Goal: Task Accomplishment & Management: Manage account settings

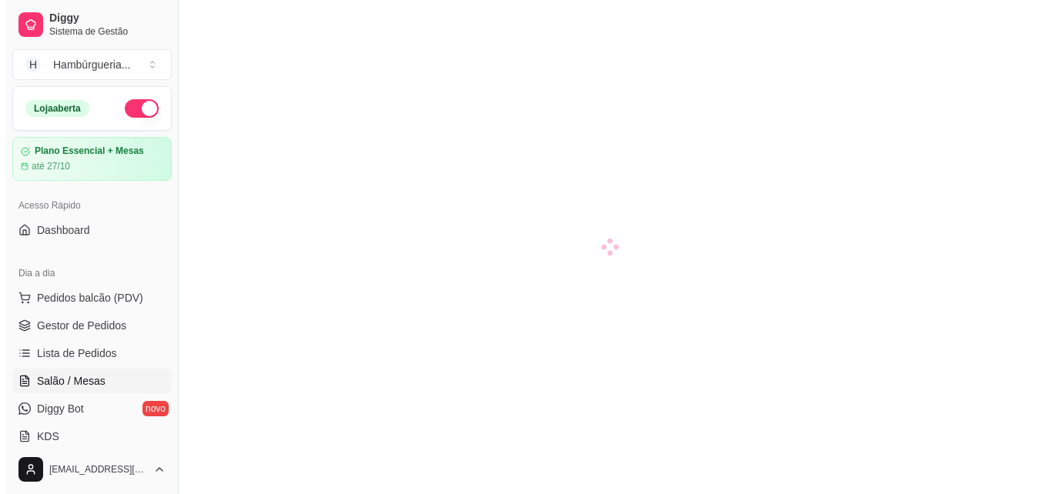
scroll to position [116, 0]
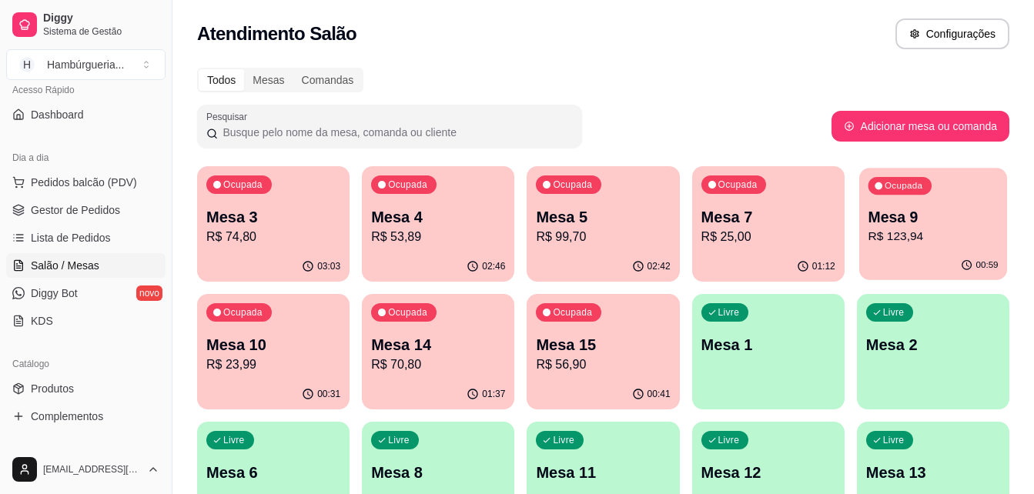
click at [889, 236] on p "R$ 123,94" at bounding box center [933, 237] width 130 height 18
drag, startPoint x: 798, startPoint y: 20, endPoint x: 695, endPoint y: 34, distance: 104.1
click at [695, 34] on div "Atendimento Salão Configurações" at bounding box center [603, 33] width 812 height 31
click at [651, 237] on p "R$ 99,70" at bounding box center [603, 237] width 130 height 18
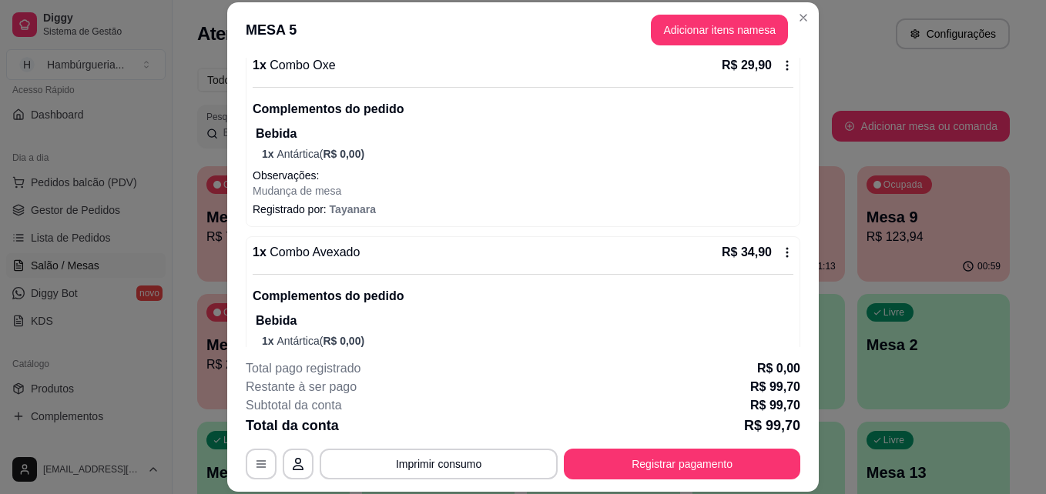
scroll to position [0, 0]
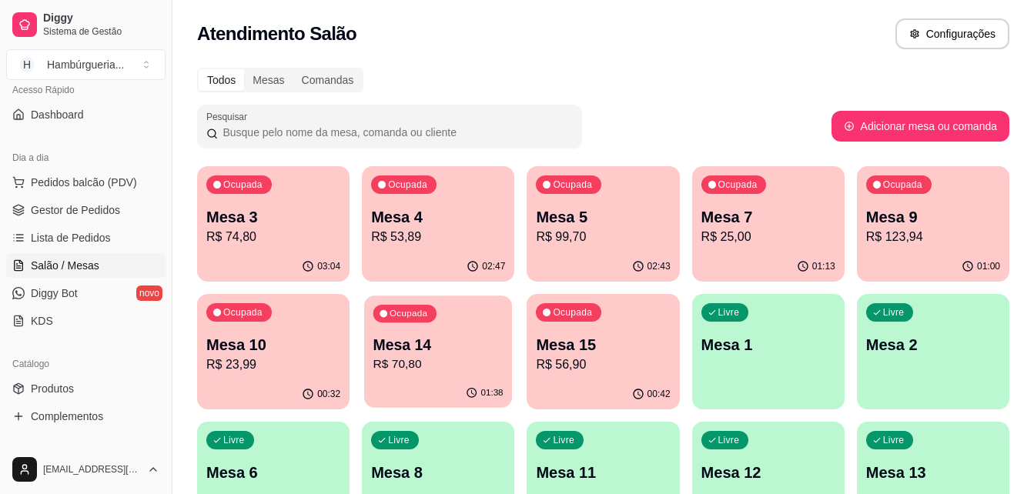
click at [441, 394] on div "01:38" at bounding box center [438, 393] width 148 height 29
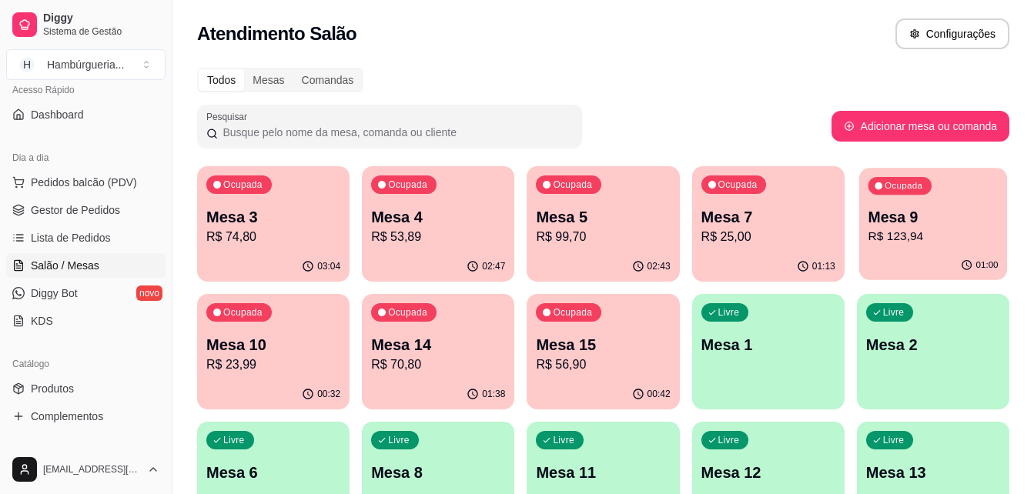
click at [953, 255] on div "01:00" at bounding box center [933, 265] width 148 height 29
click at [323, 83] on div "Comandas" at bounding box center [327, 80] width 69 height 22
click at [293, 69] on input "Comandas" at bounding box center [293, 69] width 0 height 0
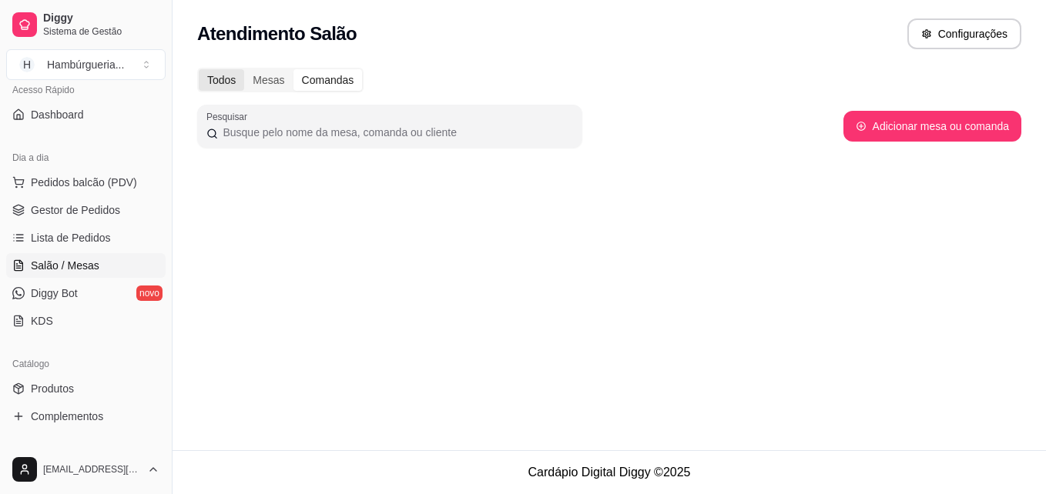
click at [224, 83] on div "Todos" at bounding box center [221, 80] width 45 height 22
click at [199, 69] on input "Todos" at bounding box center [199, 69] width 0 height 0
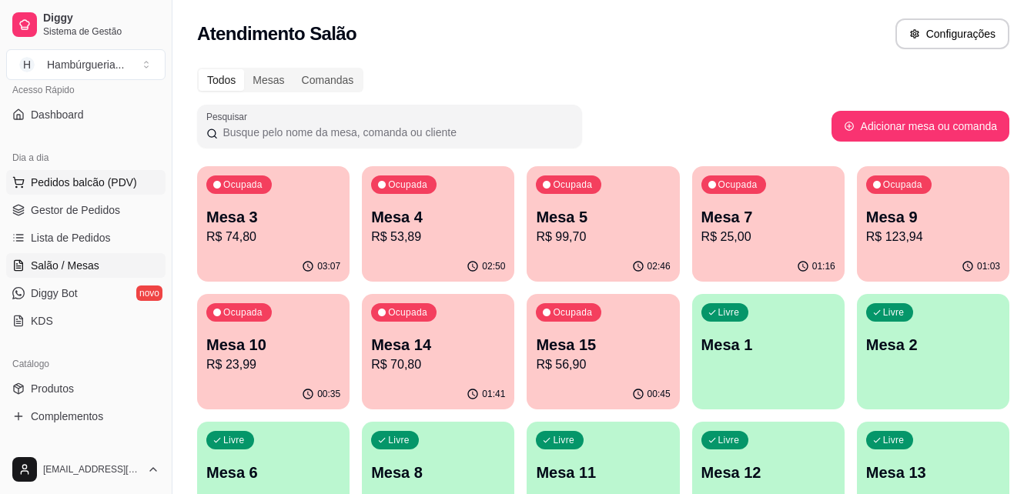
click at [42, 182] on span "Pedidos balcão (PDV)" at bounding box center [84, 182] width 106 height 15
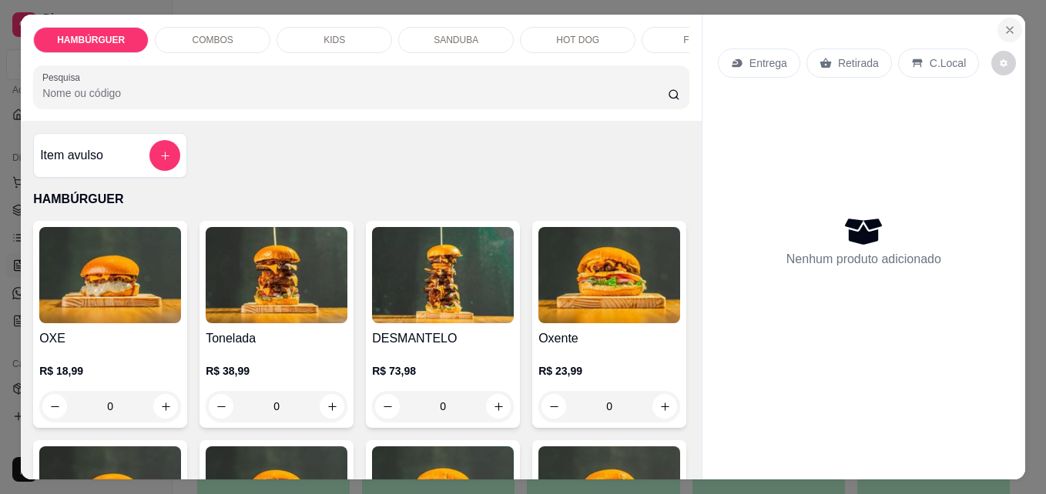
click at [1003, 24] on icon "Close" at bounding box center [1009, 30] width 12 height 12
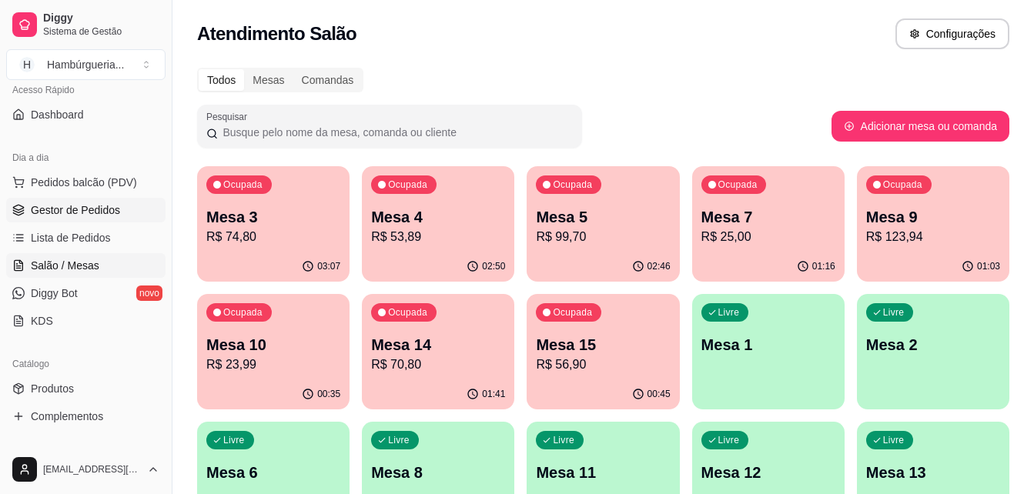
click at [103, 206] on span "Gestor de Pedidos" at bounding box center [75, 210] width 89 height 15
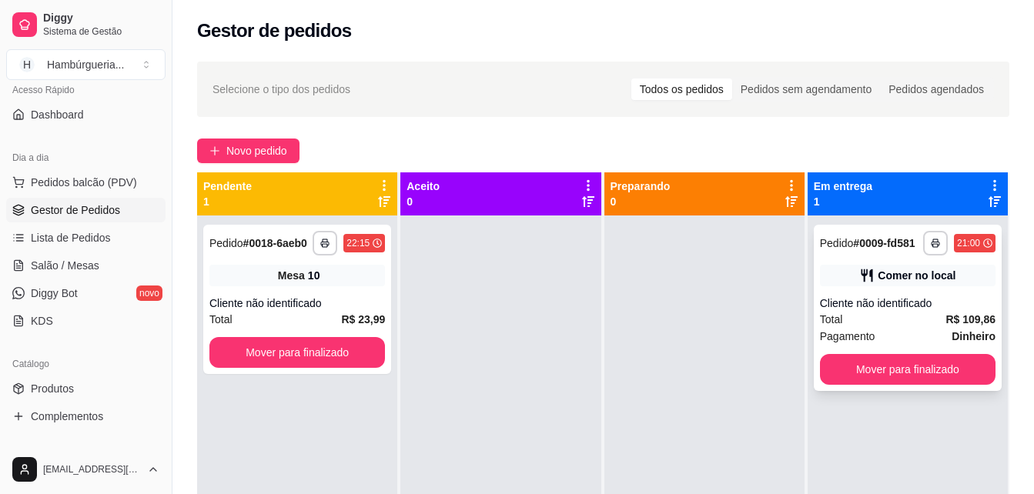
click at [874, 334] on div "Pagamento Dinheiro" at bounding box center [908, 336] width 176 height 17
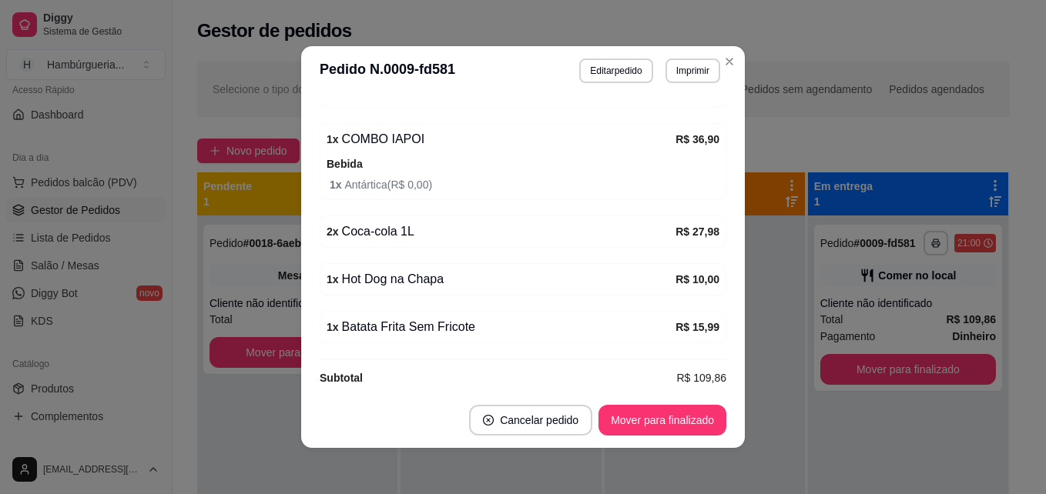
scroll to position [423, 0]
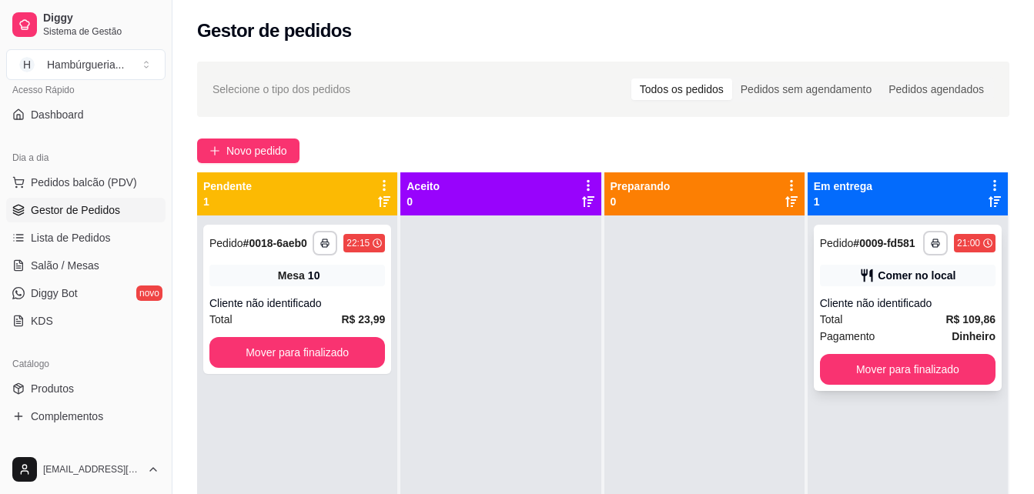
click at [844, 353] on div "**********" at bounding box center [908, 308] width 188 height 166
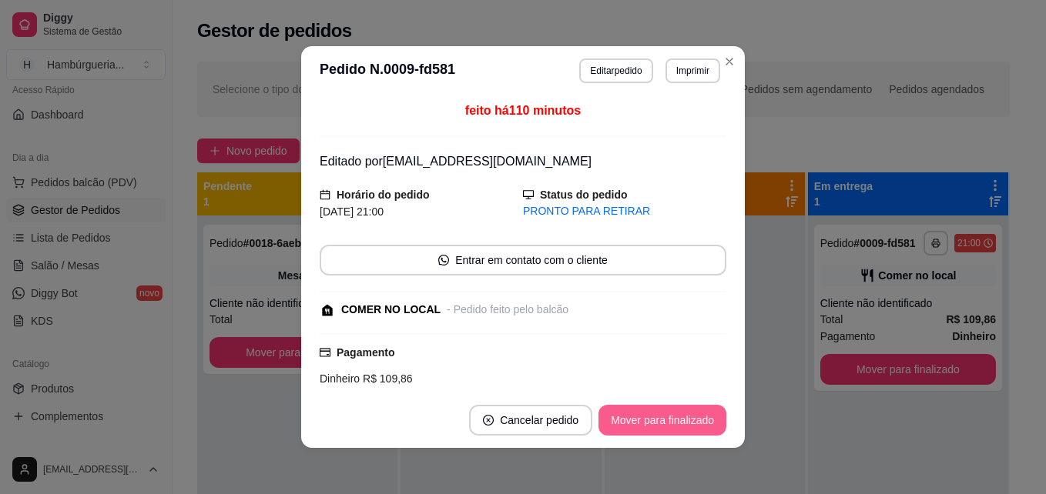
click at [679, 422] on button "Mover para finalizado" at bounding box center [662, 420] width 128 height 31
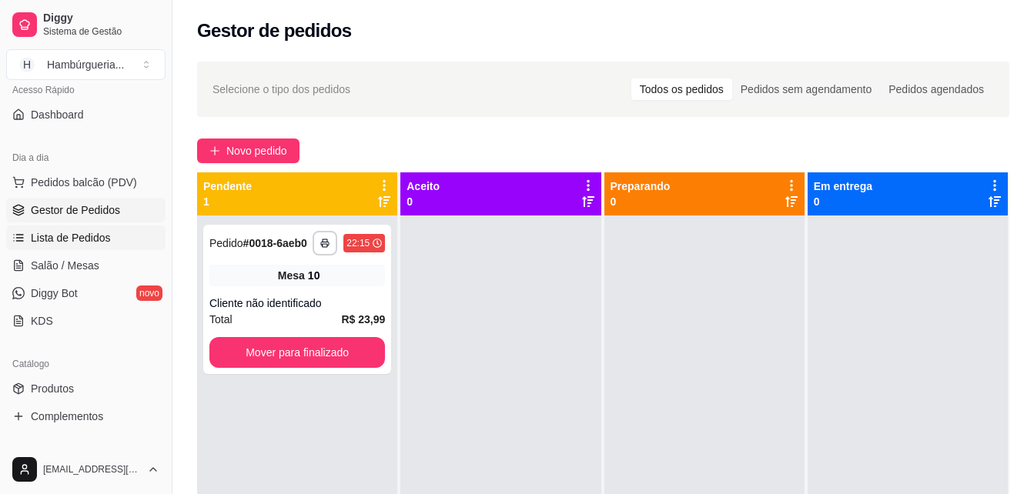
click at [80, 238] on span "Lista de Pedidos" at bounding box center [71, 237] width 80 height 15
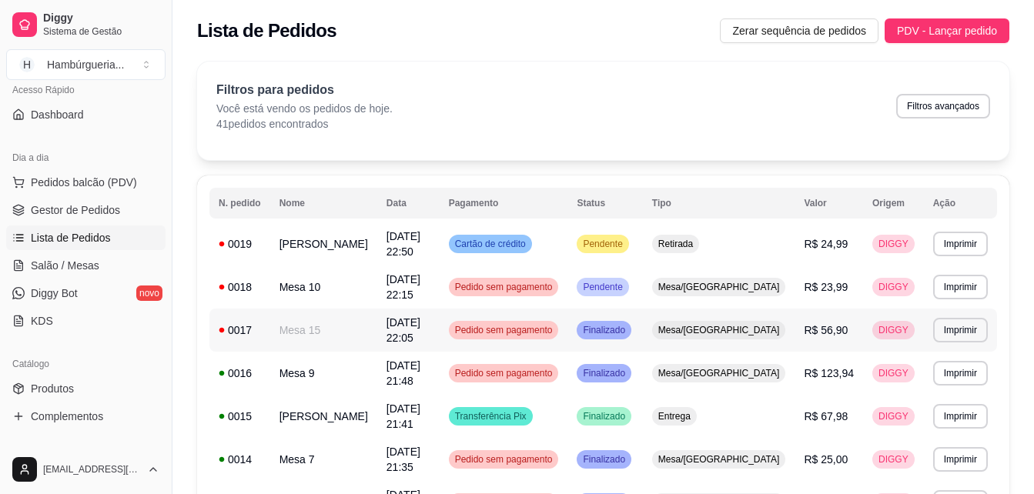
click at [377, 362] on td "[DATE] 21:48" at bounding box center [408, 373] width 62 height 43
click at [409, 360] on span "[DATE] 21:48" at bounding box center [404, 374] width 34 height 28
click at [440, 320] on td "[DATE] 22:05" at bounding box center [408, 330] width 62 height 43
click at [489, 367] on span "Pedido sem pagamento" at bounding box center [504, 373] width 104 height 12
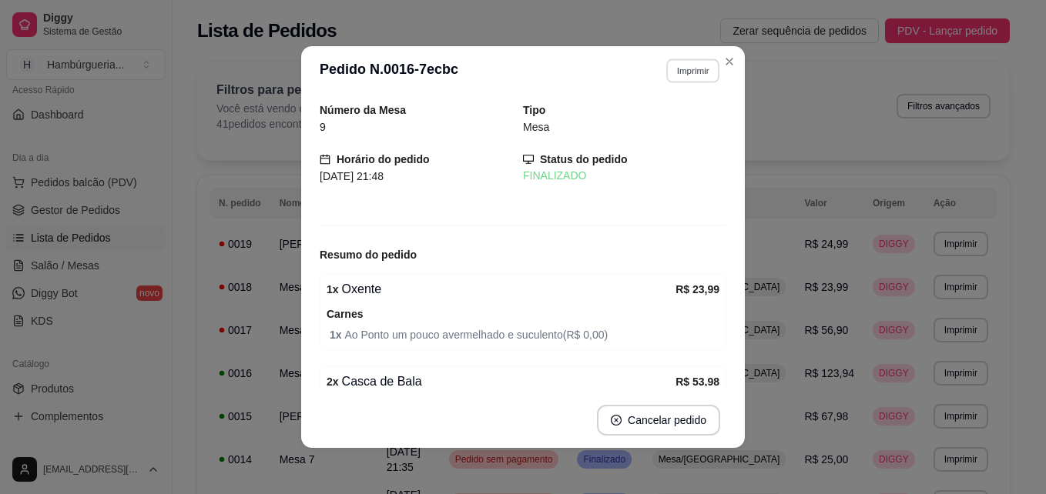
click at [672, 69] on button "Imprimir" at bounding box center [692, 71] width 53 height 24
click at [670, 124] on button "IMPRESSORA" at bounding box center [659, 124] width 108 height 24
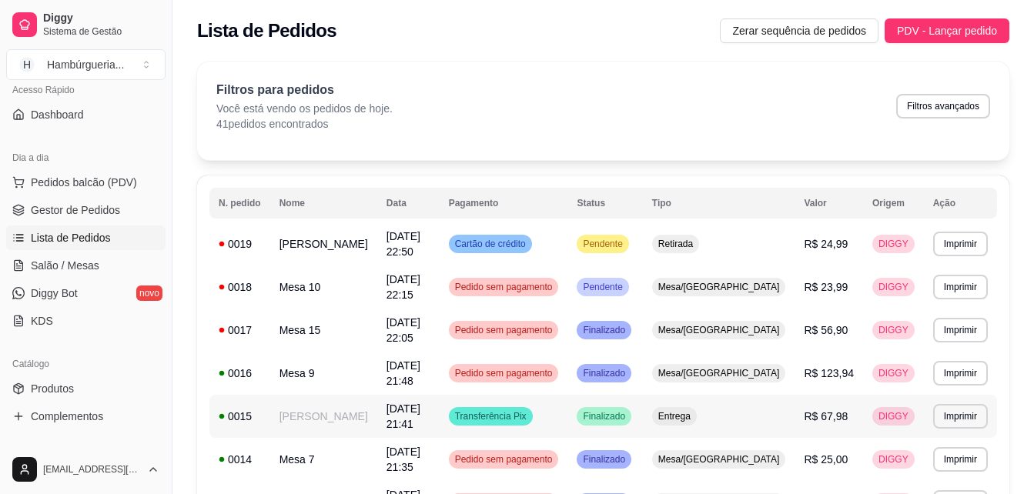
click at [440, 359] on td "[DATE] 21:48" at bounding box center [408, 373] width 62 height 43
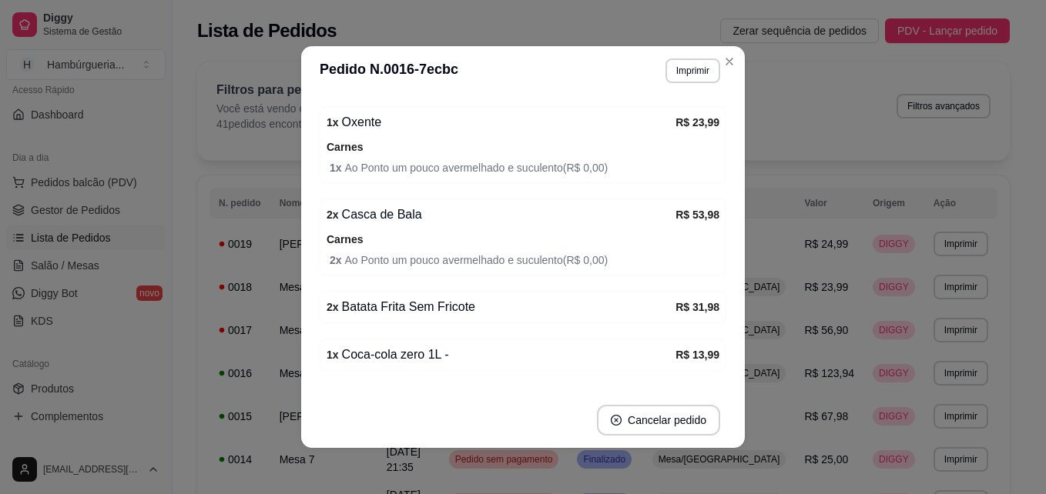
scroll to position [212, 0]
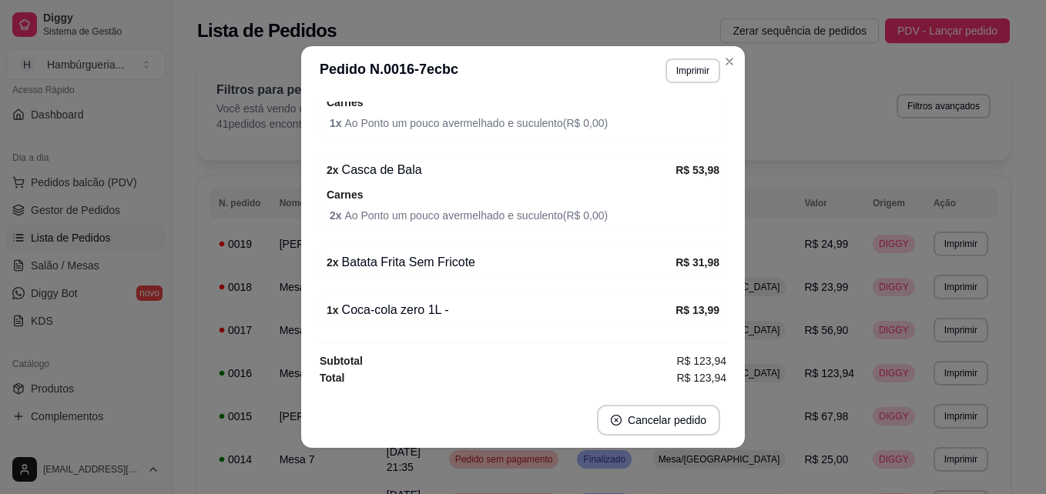
drag, startPoint x: 577, startPoint y: 235, endPoint x: 464, endPoint y: 263, distance: 116.5
click at [464, 263] on div "Número da Mesa 9 Tipo Mesa Horário do pedido [DATE] 21:48 Status do pedido FINA…" at bounding box center [523, 244] width 407 height 285
click at [464, 263] on div "2 x Batata Frita Sem Fricote" at bounding box center [501, 262] width 349 height 18
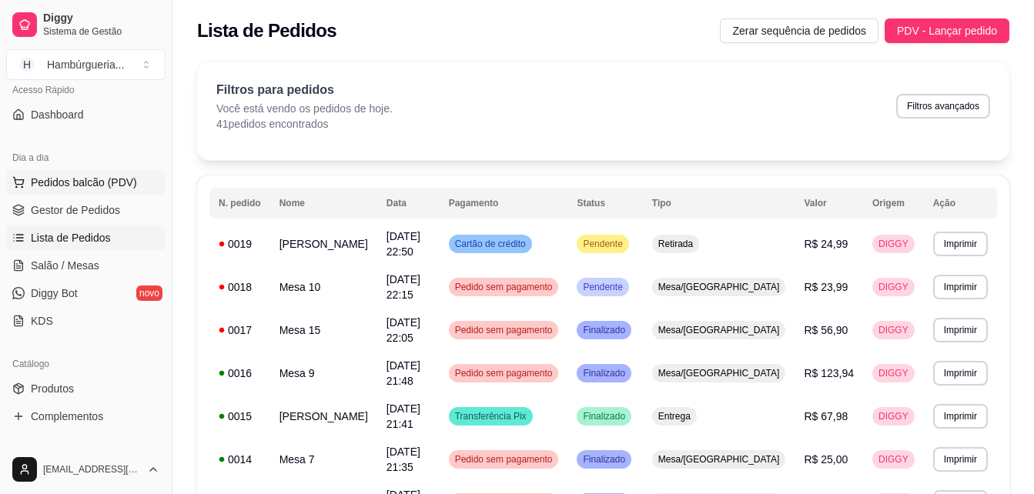
click at [132, 189] on span "Pedidos balcão (PDV)" at bounding box center [84, 182] width 106 height 15
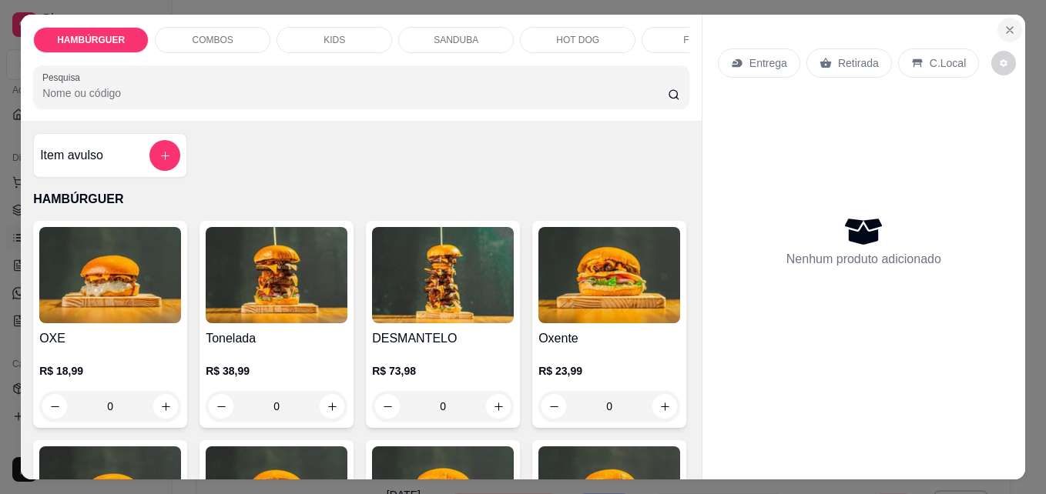
click at [1001, 33] on button "Close" at bounding box center [1009, 30] width 25 height 25
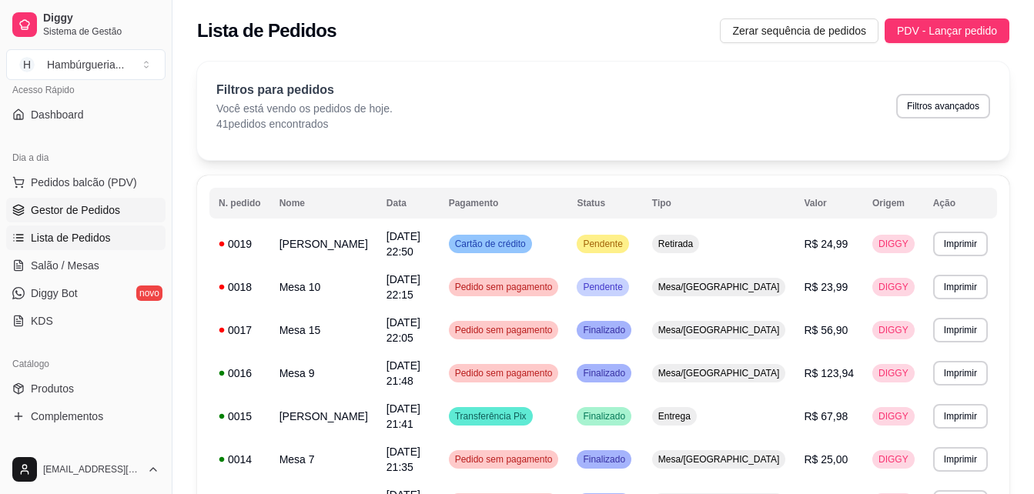
click at [29, 210] on link "Gestor de Pedidos" at bounding box center [85, 210] width 159 height 25
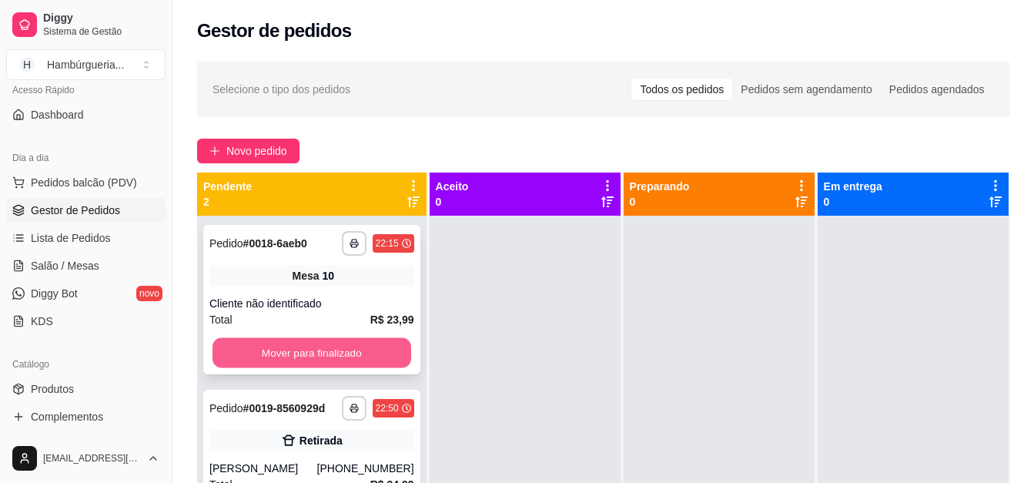
click at [317, 351] on button "Mover para finalizado" at bounding box center [312, 353] width 199 height 30
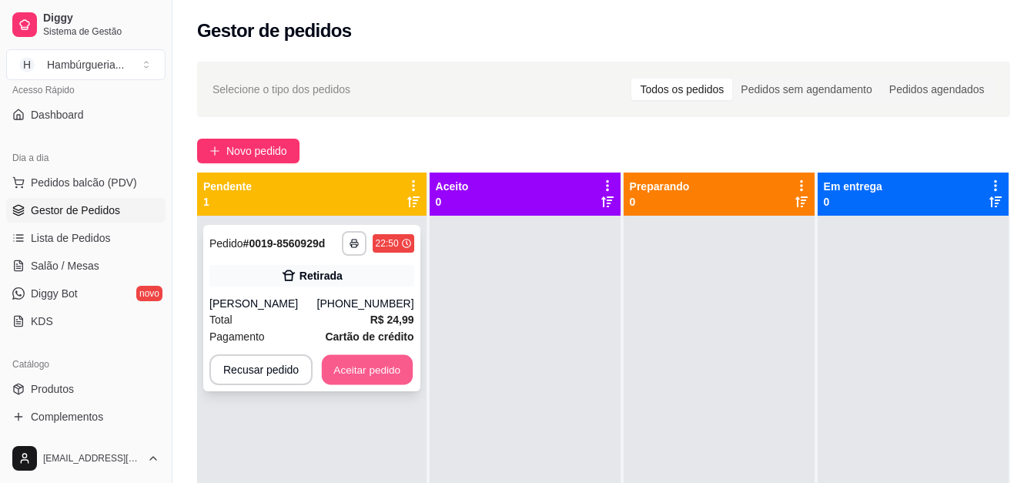
click at [363, 363] on button "Aceitar pedido" at bounding box center [367, 370] width 91 height 30
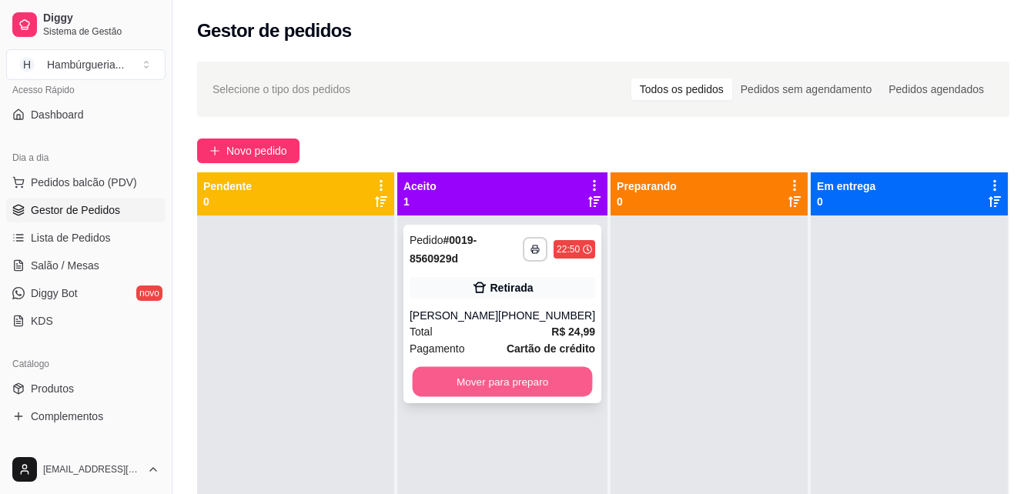
click at [524, 381] on button "Mover para preparo" at bounding box center [503, 382] width 180 height 30
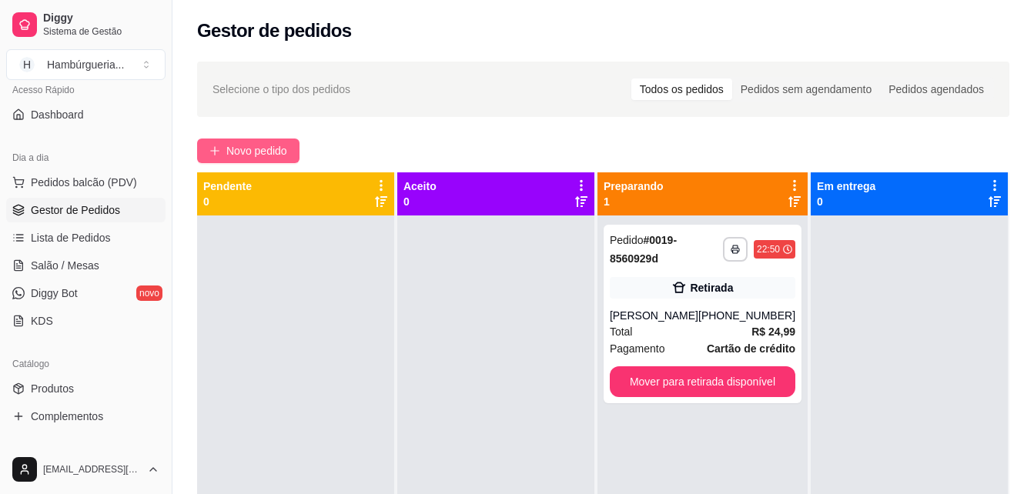
click at [261, 146] on span "Novo pedido" at bounding box center [256, 150] width 61 height 17
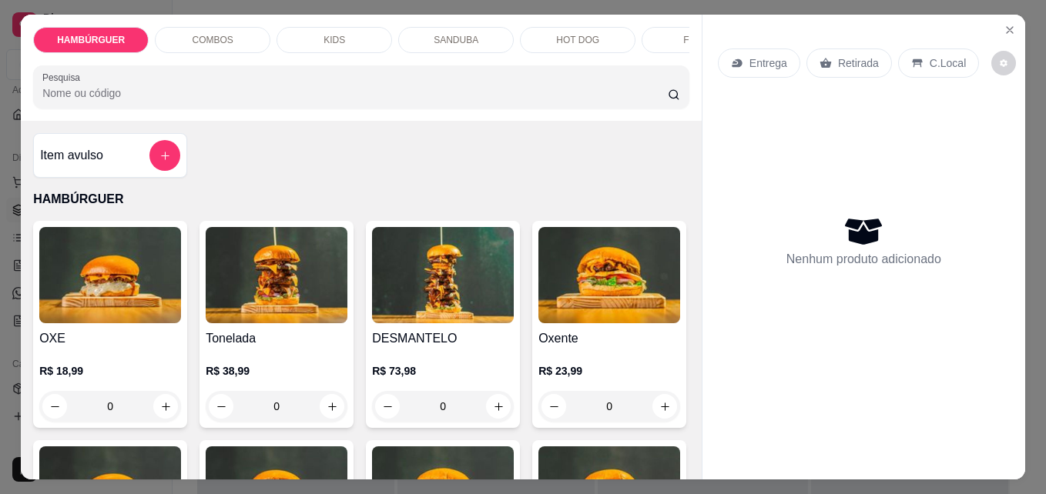
click at [327, 413] on div "0" at bounding box center [277, 406] width 142 height 31
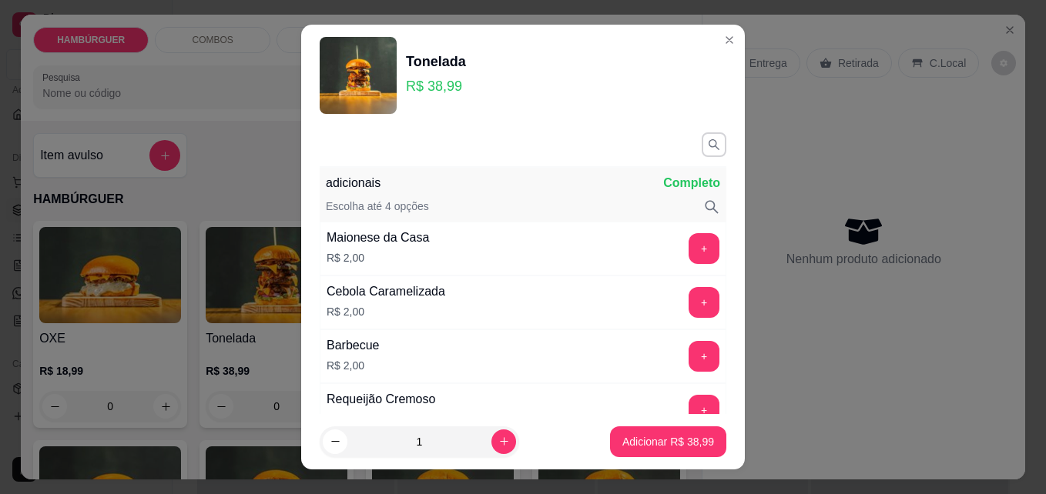
scroll to position [984, 0]
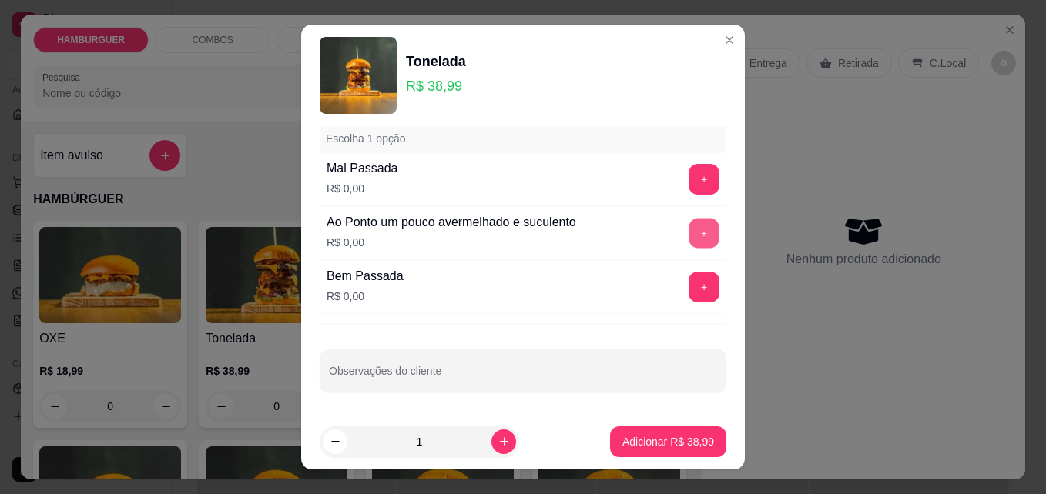
click at [689, 238] on button "+" at bounding box center [704, 234] width 30 height 30
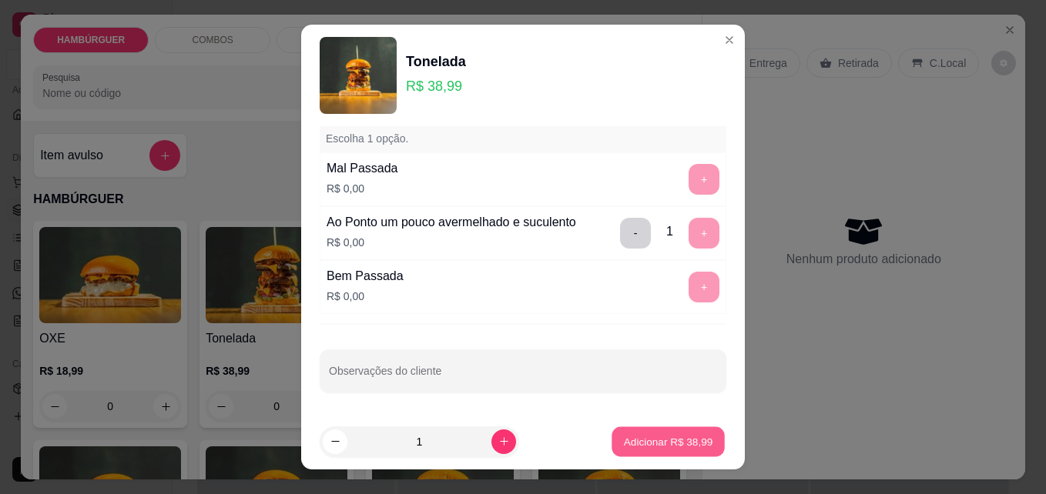
click at [630, 440] on p "Adicionar R$ 38,99" at bounding box center [668, 441] width 89 height 15
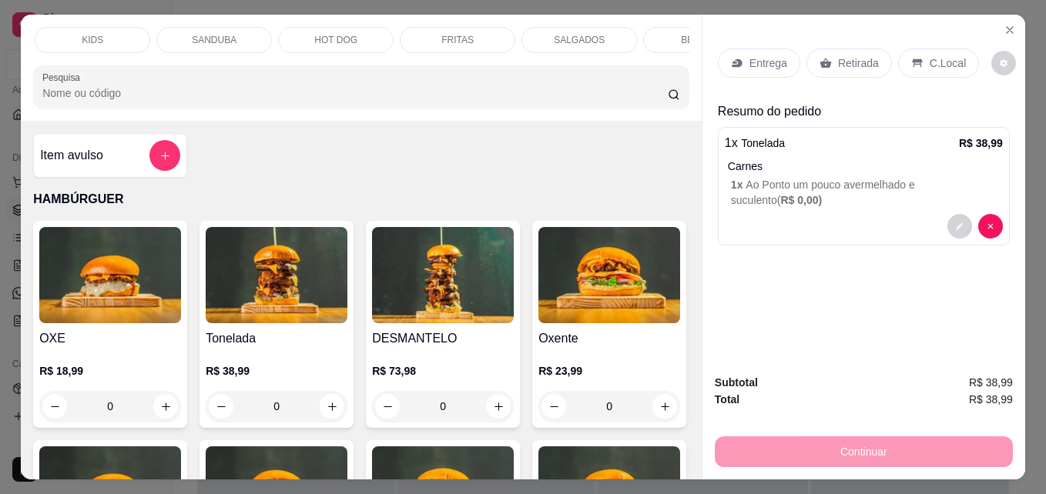
scroll to position [0, 359]
click at [457, 34] on p "SALGADOS" at bounding box center [462, 40] width 51 height 12
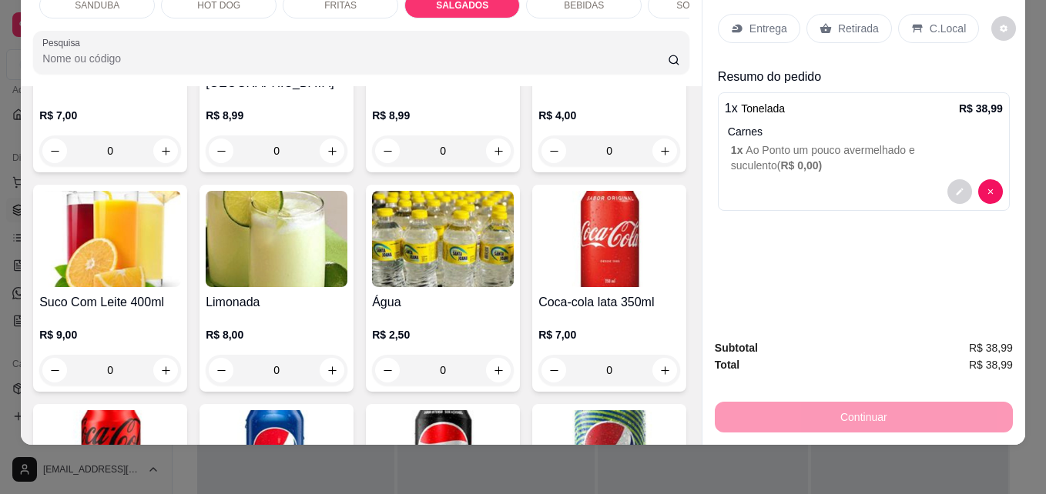
type input "1"
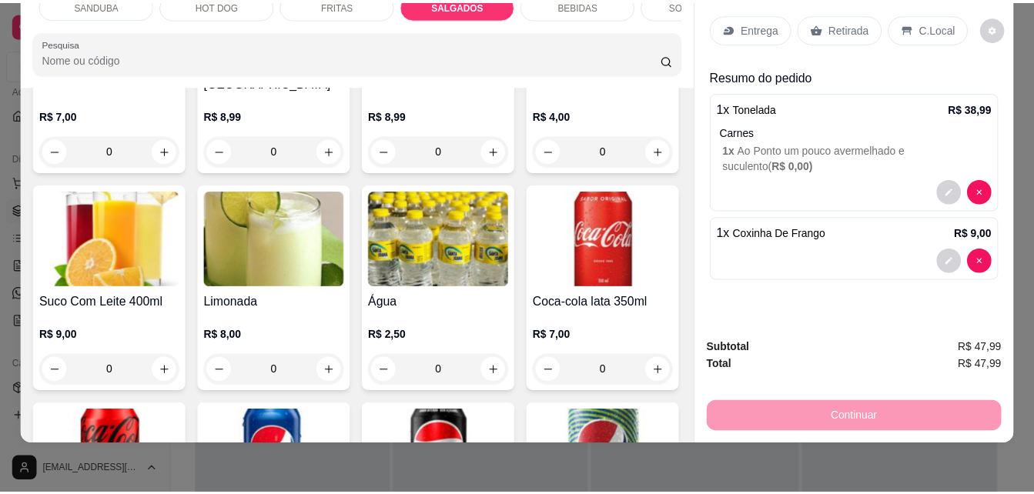
scroll to position [0, 0]
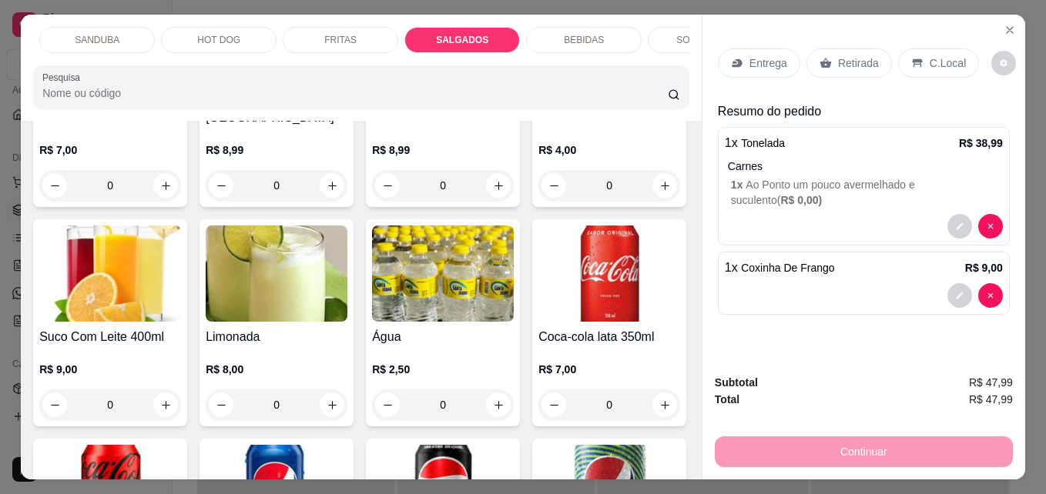
click at [929, 55] on p "C.Local" at bounding box center [947, 62] width 36 height 15
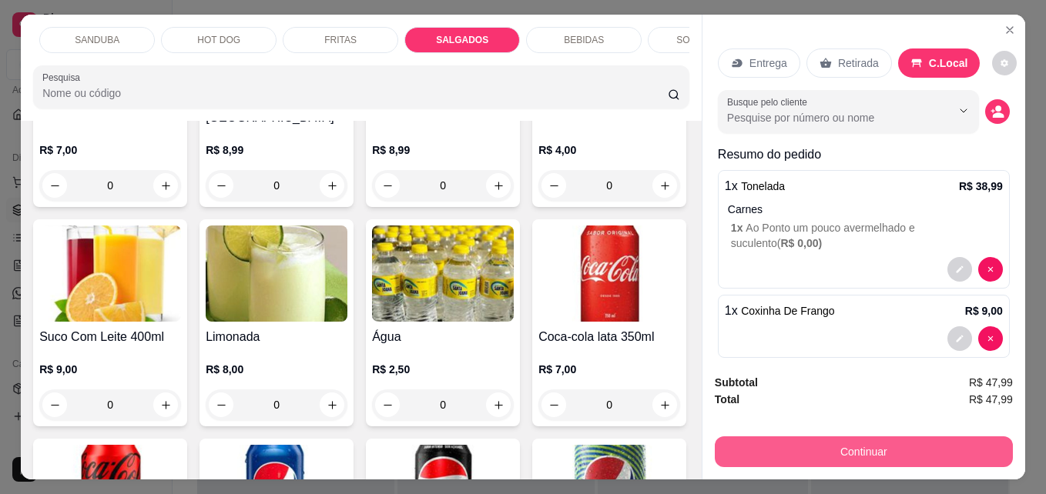
click at [816, 437] on button "Continuar" at bounding box center [864, 452] width 298 height 31
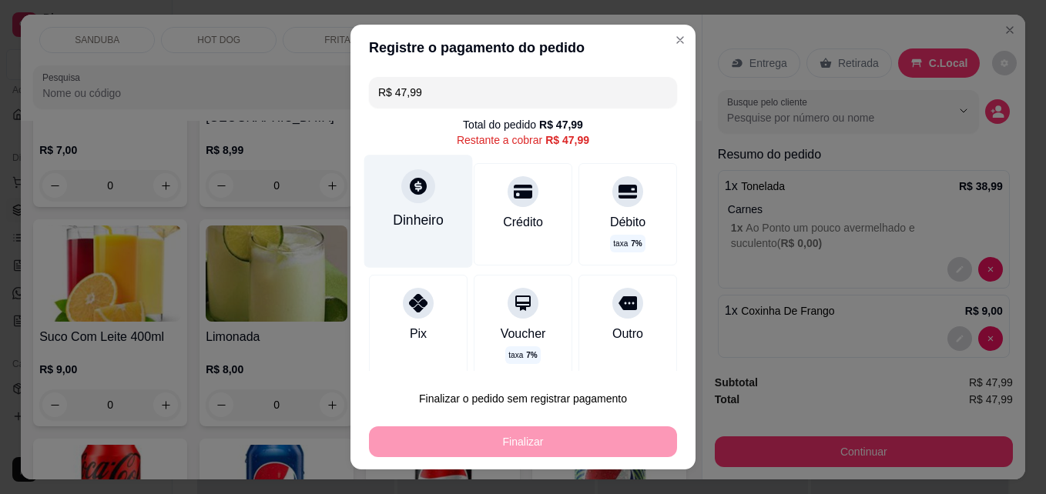
click at [414, 225] on div "Dinheiro" at bounding box center [418, 220] width 51 height 20
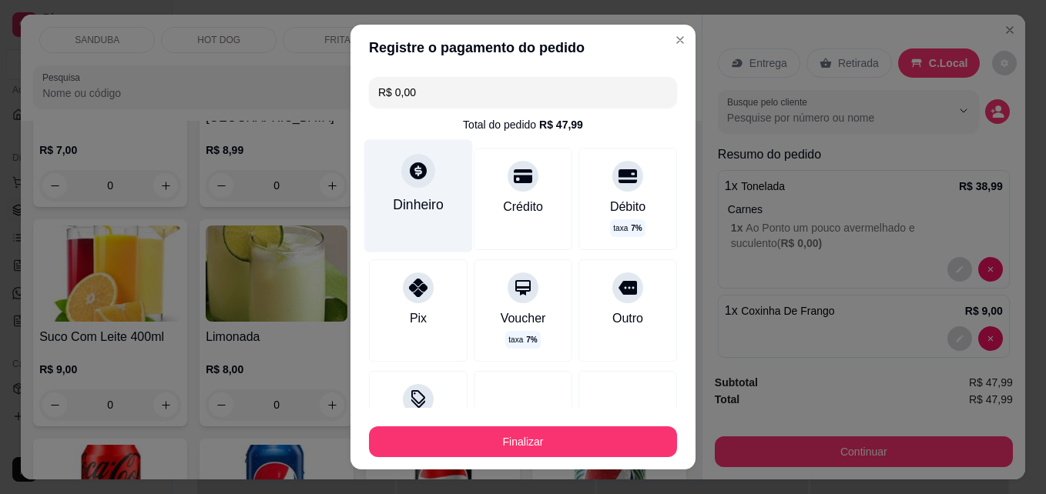
click at [430, 200] on div "Dinheiro" at bounding box center [418, 205] width 51 height 20
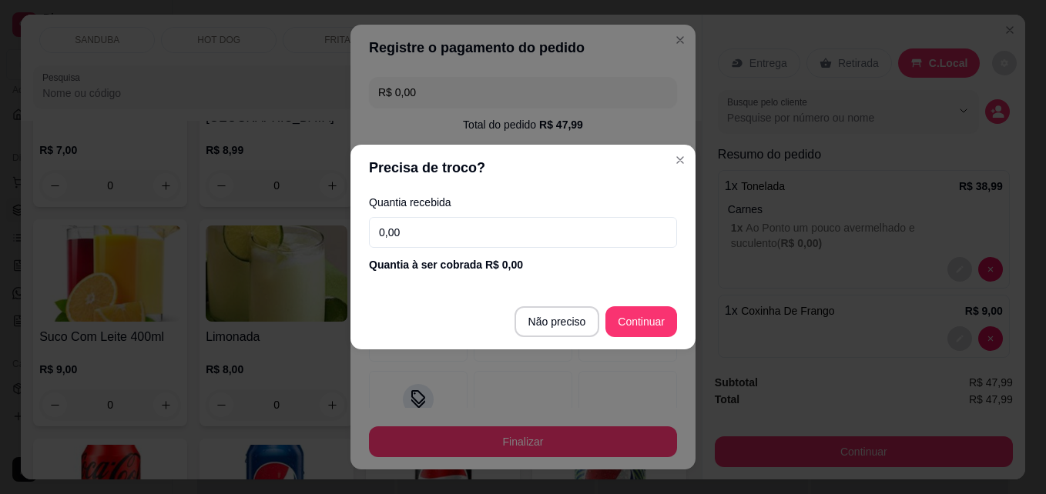
click at [568, 229] on input "0,00" at bounding box center [523, 232] width 308 height 31
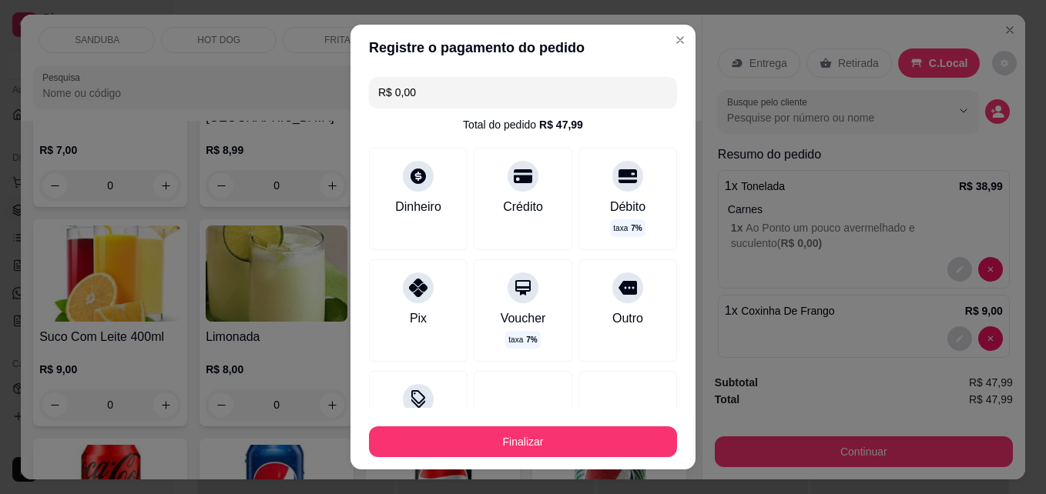
click at [497, 104] on input "R$ 0,00" at bounding box center [523, 92] width 290 height 31
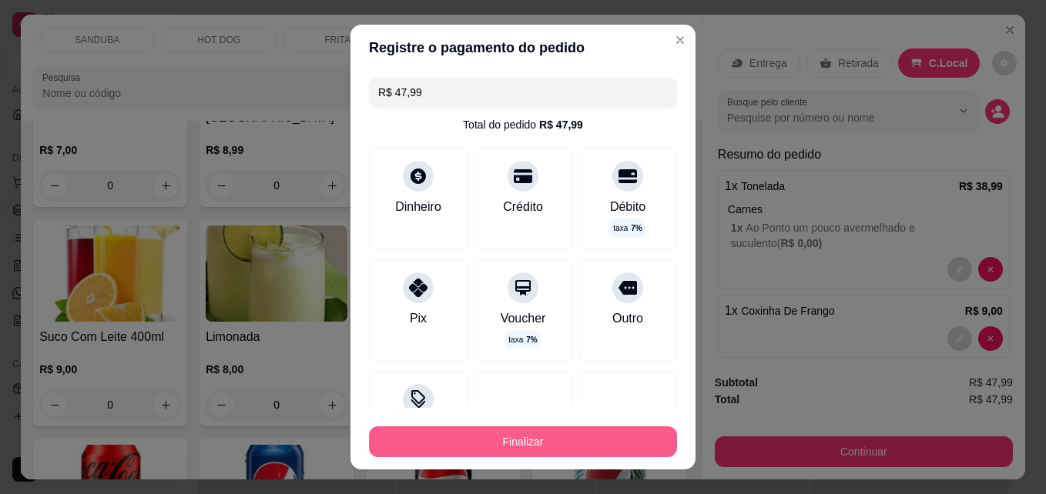
type input "R$ 47,99"
click at [470, 435] on button "Finalizar" at bounding box center [523, 442] width 308 height 31
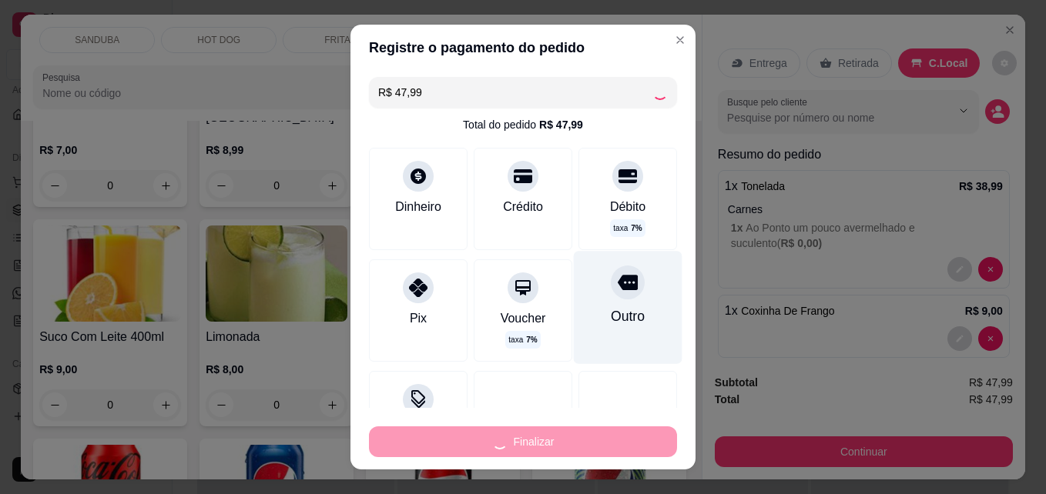
type input "0"
type input "-R$ 47,99"
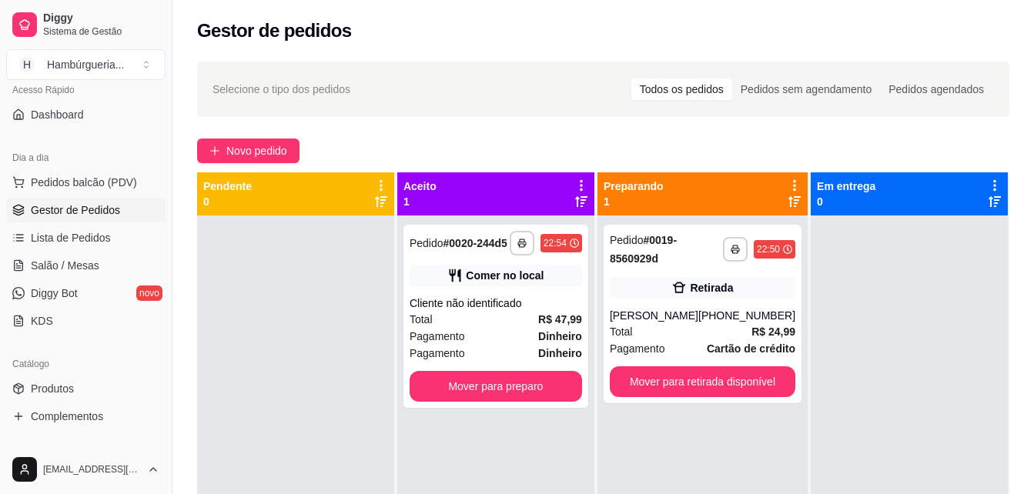
click at [664, 42] on div "Gestor de pedidos" at bounding box center [603, 30] width 812 height 25
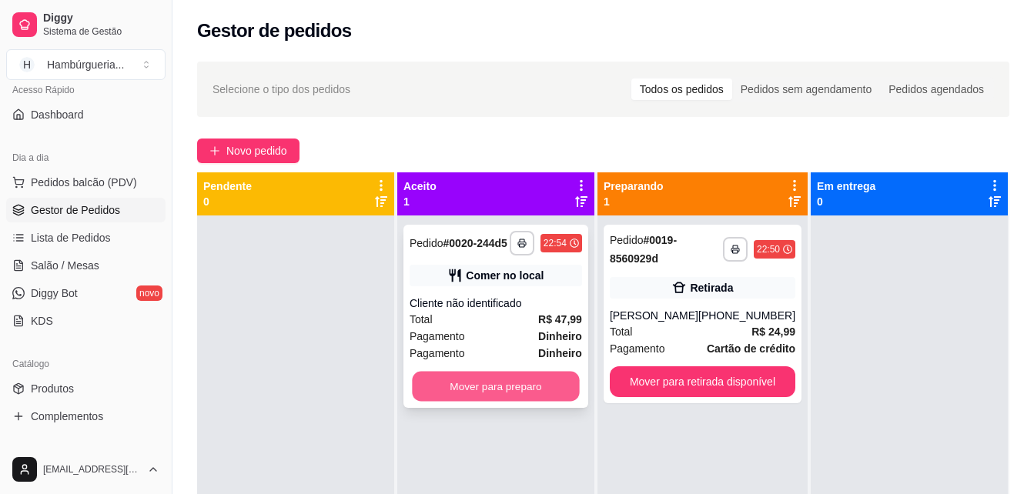
click at [530, 395] on button "Mover para preparo" at bounding box center [495, 387] width 167 height 30
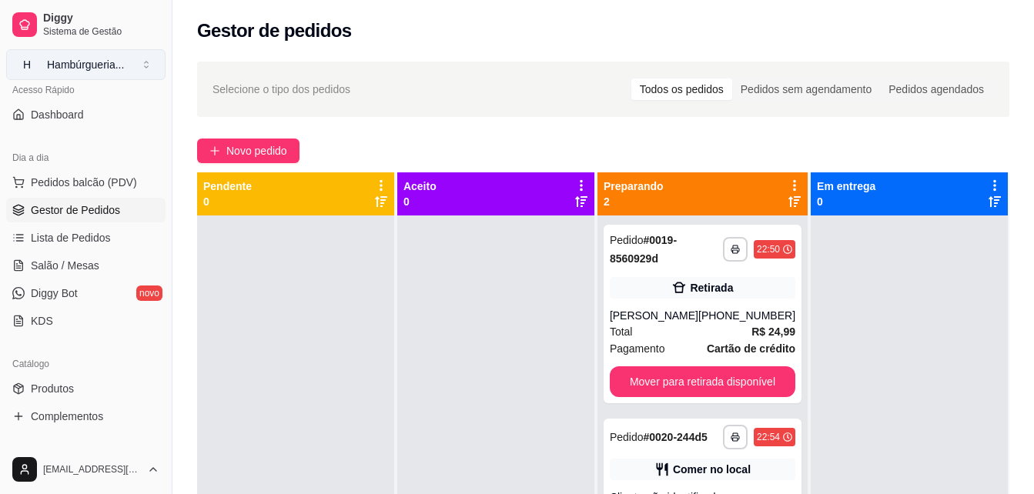
click at [151, 61] on button "H Hambúrgueria ..." at bounding box center [85, 64] width 159 height 31
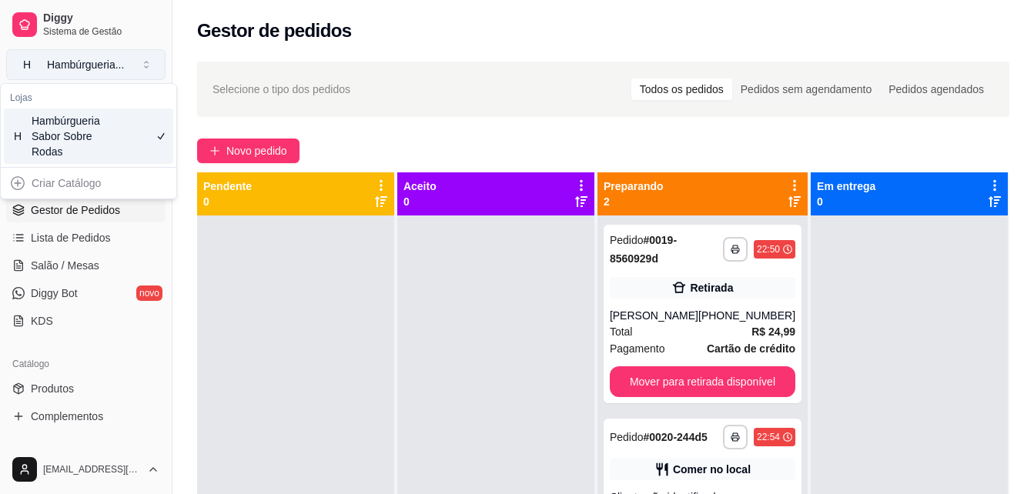
click at [151, 61] on button "H Hambúrgueria ..." at bounding box center [85, 64] width 159 height 31
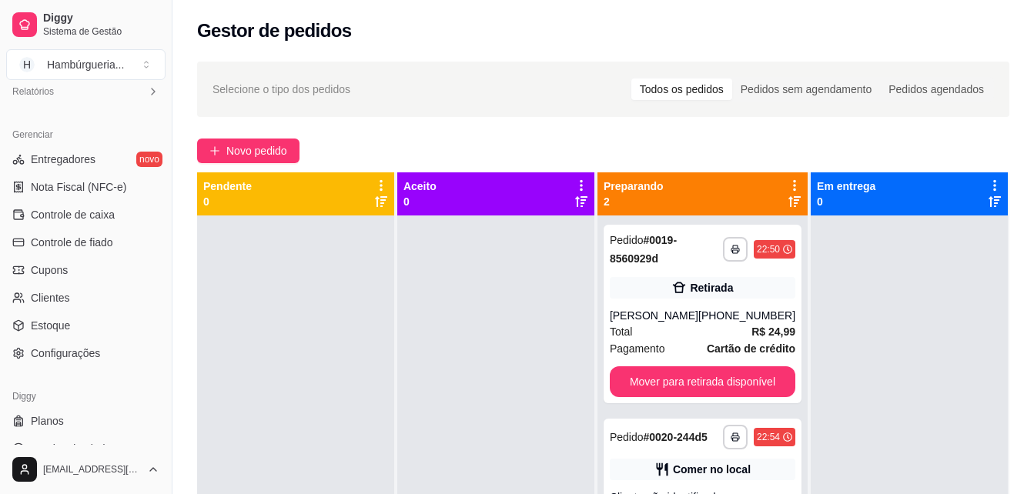
scroll to position [506, 0]
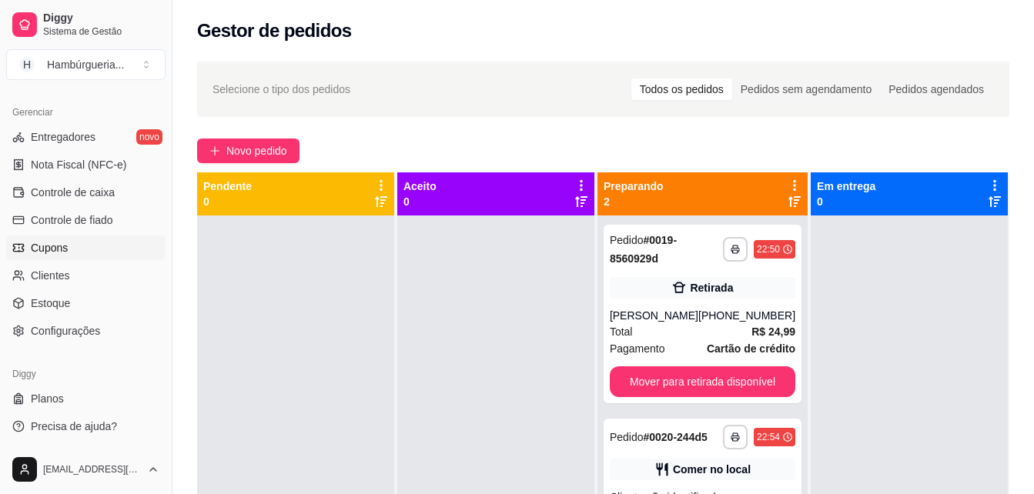
click at [91, 253] on link "Cupons" at bounding box center [85, 248] width 159 height 25
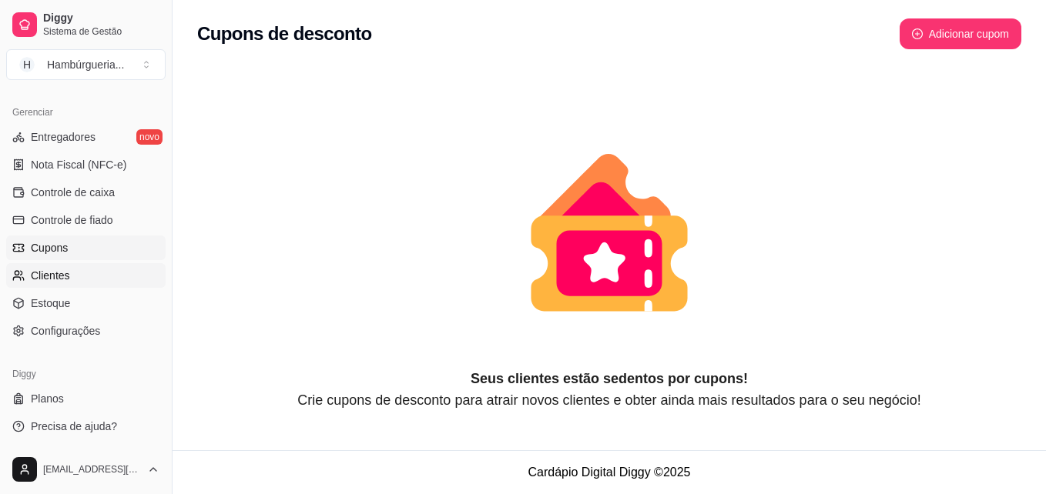
click at [88, 281] on link "Clientes" at bounding box center [85, 275] width 159 height 25
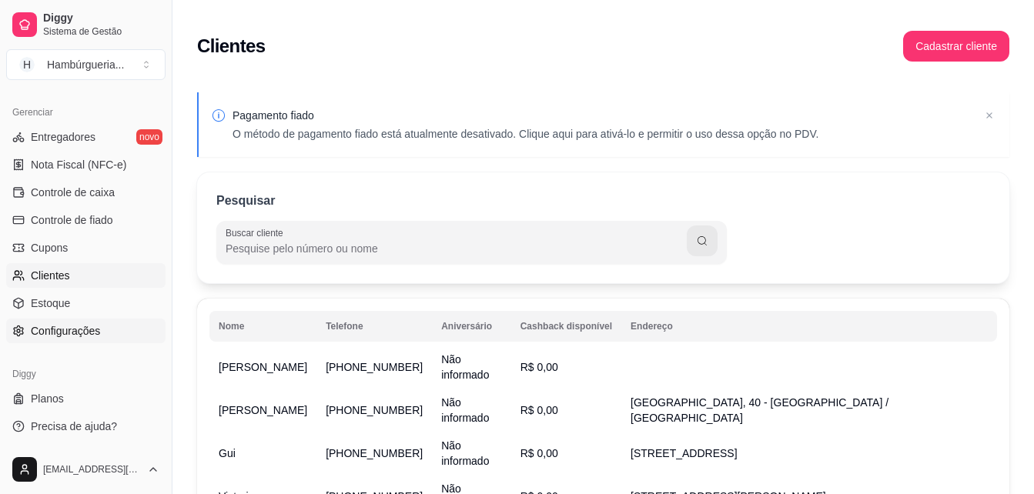
click at [92, 322] on link "Configurações" at bounding box center [85, 331] width 159 height 25
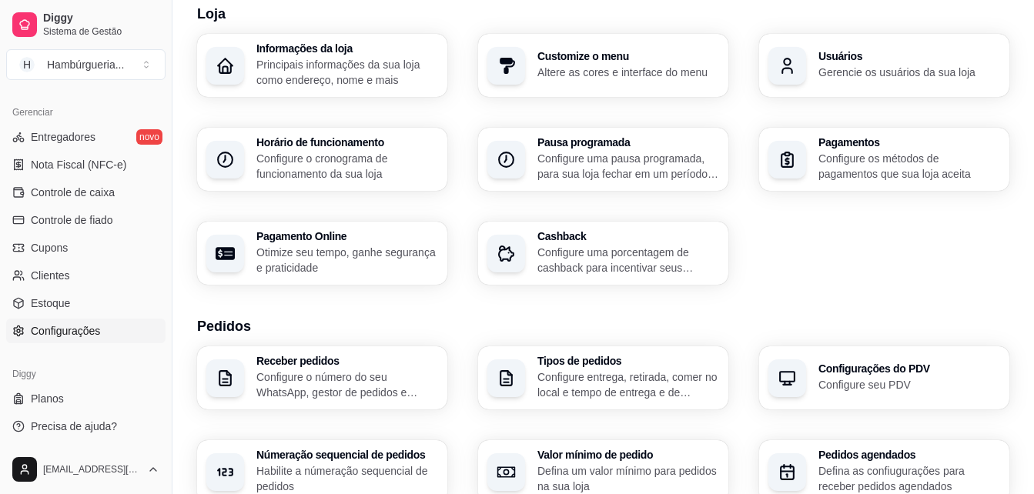
scroll to position [60, 0]
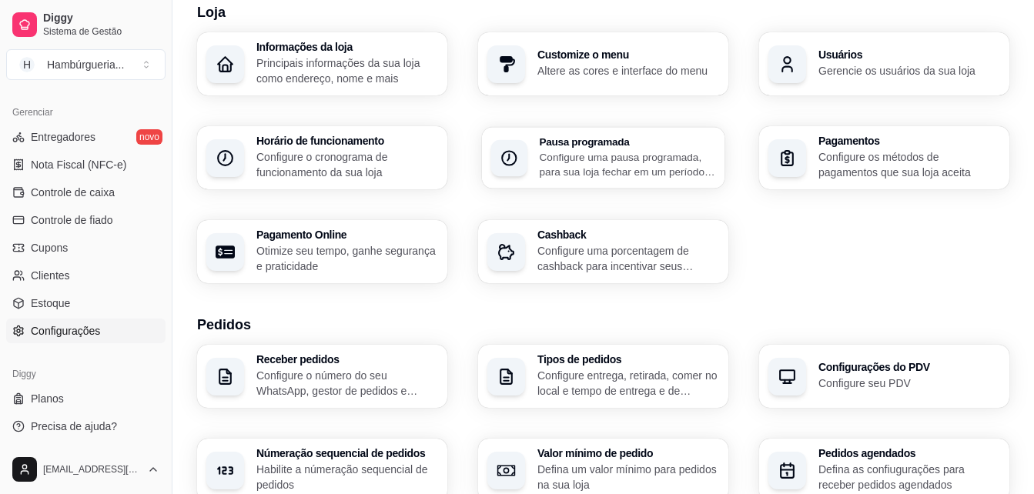
click at [692, 129] on div "Pausa programada Configure uma pausa programada, para sua loja fechar em um per…" at bounding box center [603, 158] width 243 height 62
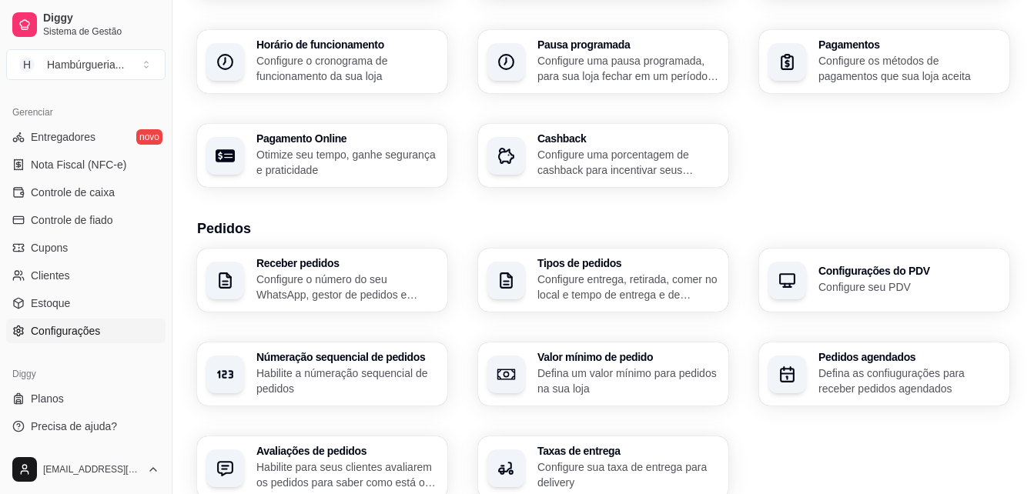
scroll to position [164, 0]
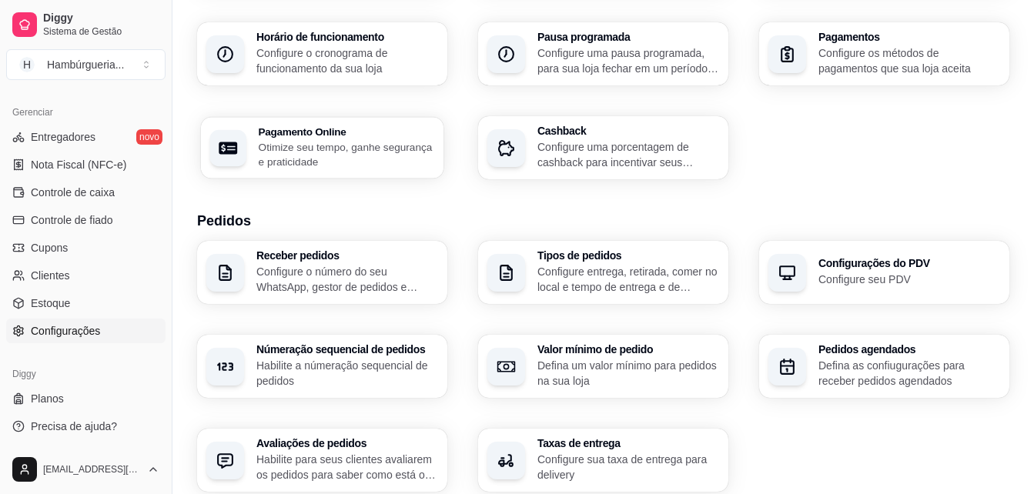
click at [340, 145] on p "Otimize seu tempo, ganhe segurança e praticidade" at bounding box center [347, 154] width 176 height 30
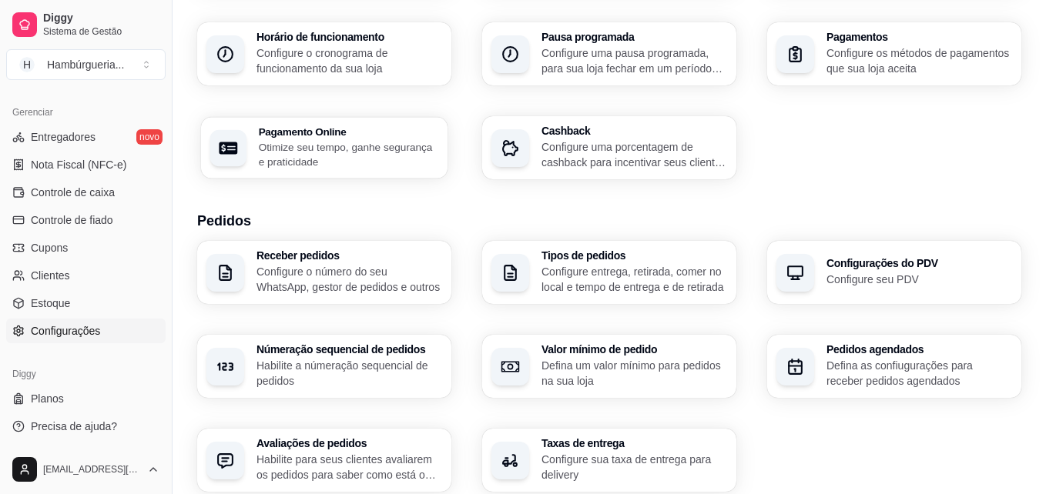
select select "4.98"
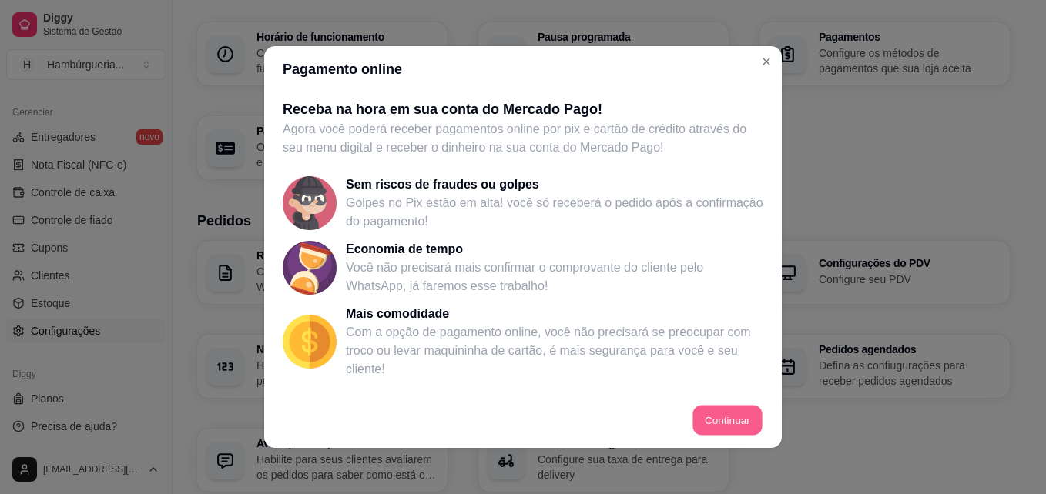
click at [739, 413] on button "Continuar" at bounding box center [727, 421] width 69 height 30
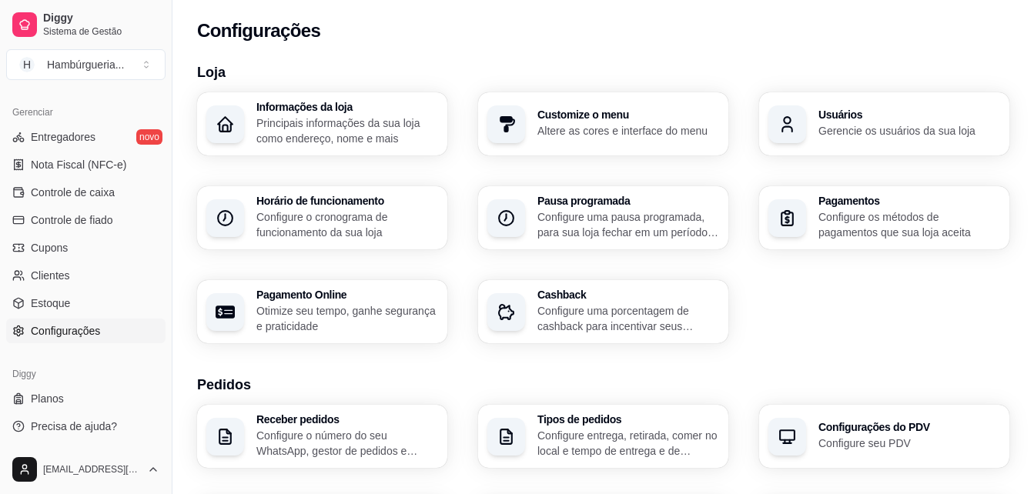
scroll to position [0, 0]
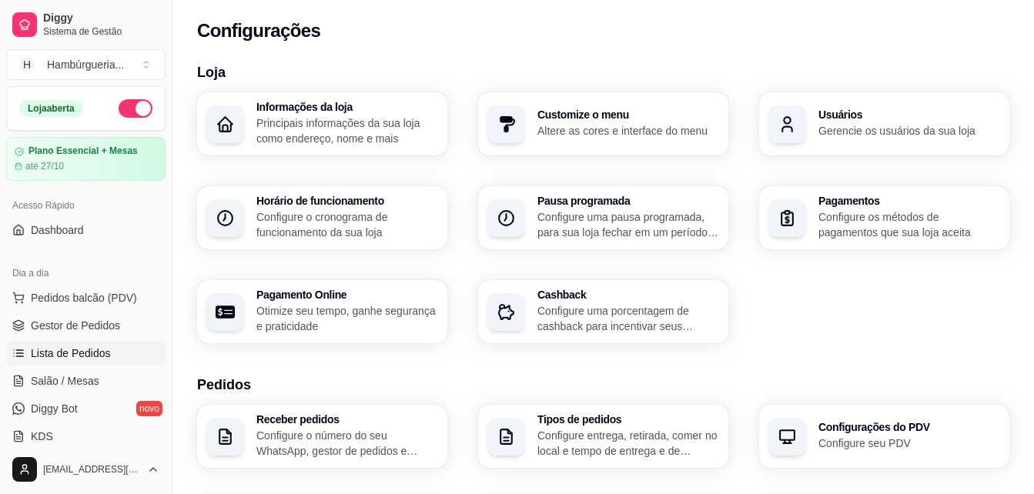
click at [70, 362] on link "Lista de Pedidos" at bounding box center [85, 353] width 159 height 25
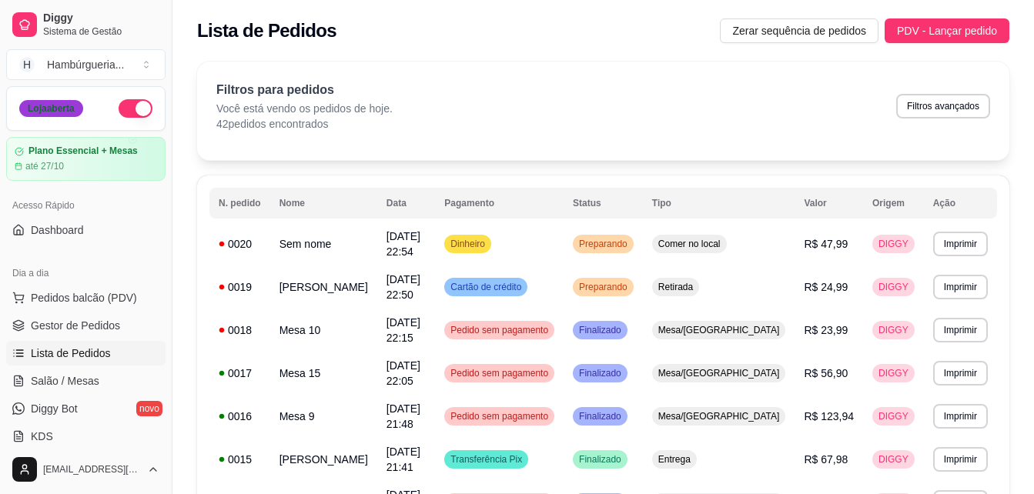
click at [60, 115] on div "Loja aberta" at bounding box center [51, 108] width 64 height 17
click at [953, 112] on button "Filtros avançados" at bounding box center [943, 106] width 94 height 25
select select "0"
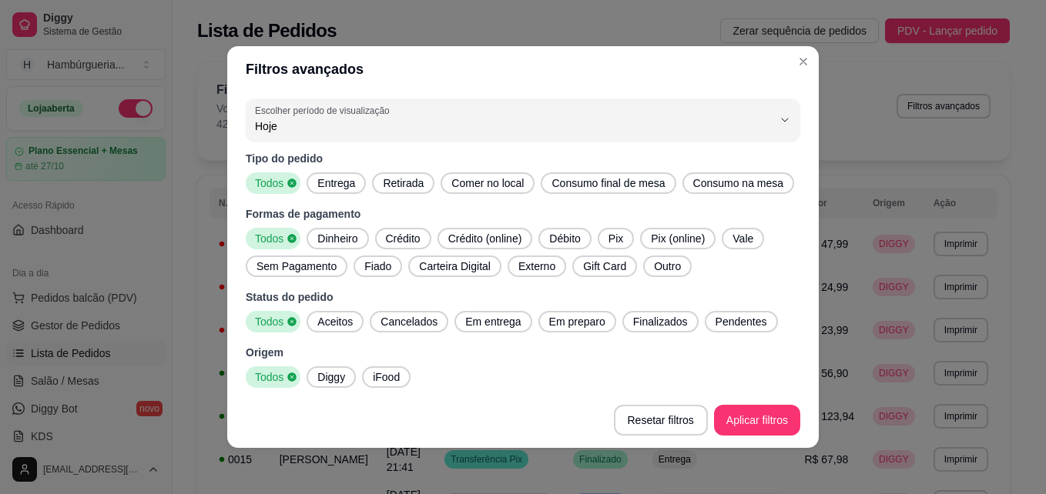
click at [330, 179] on span "Entrega" at bounding box center [336, 183] width 50 height 15
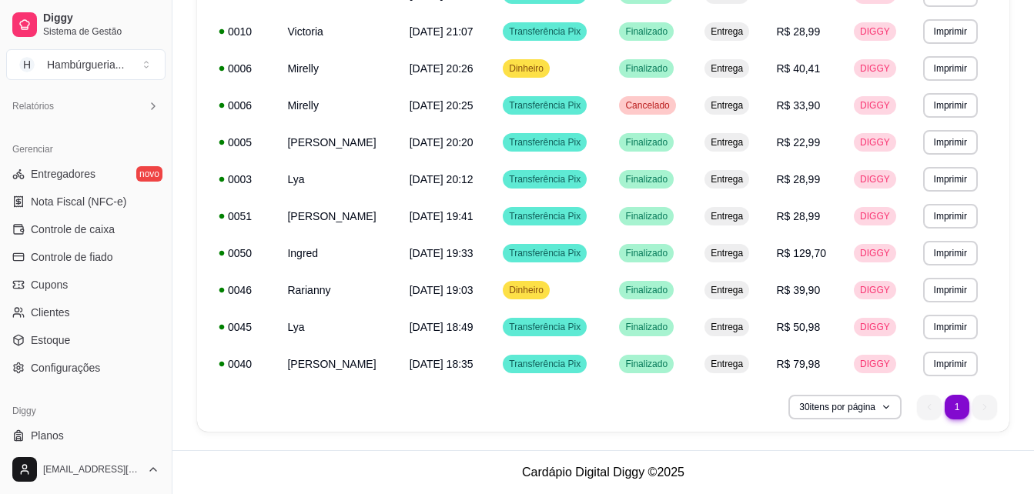
scroll to position [506, 0]
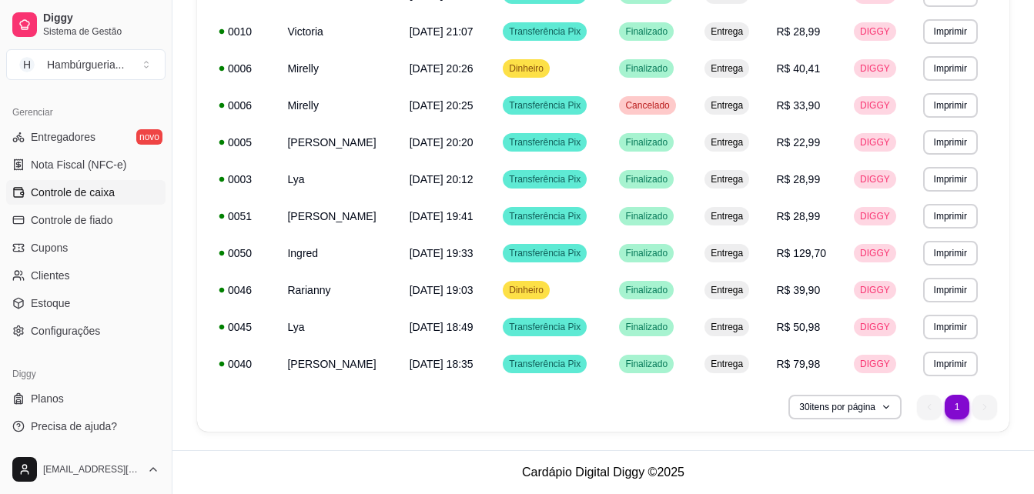
click at [122, 196] on link "Controle de caixa" at bounding box center [85, 192] width 159 height 25
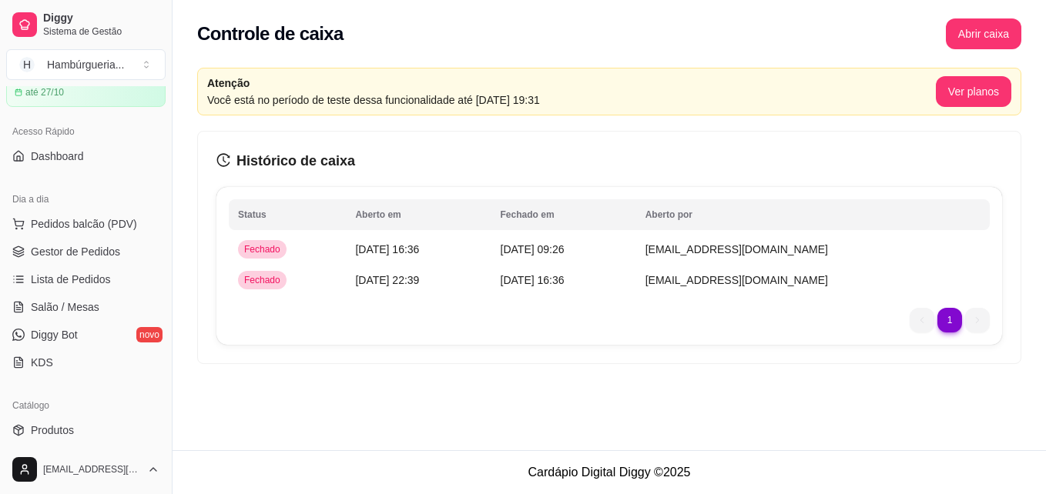
scroll to position [86, 0]
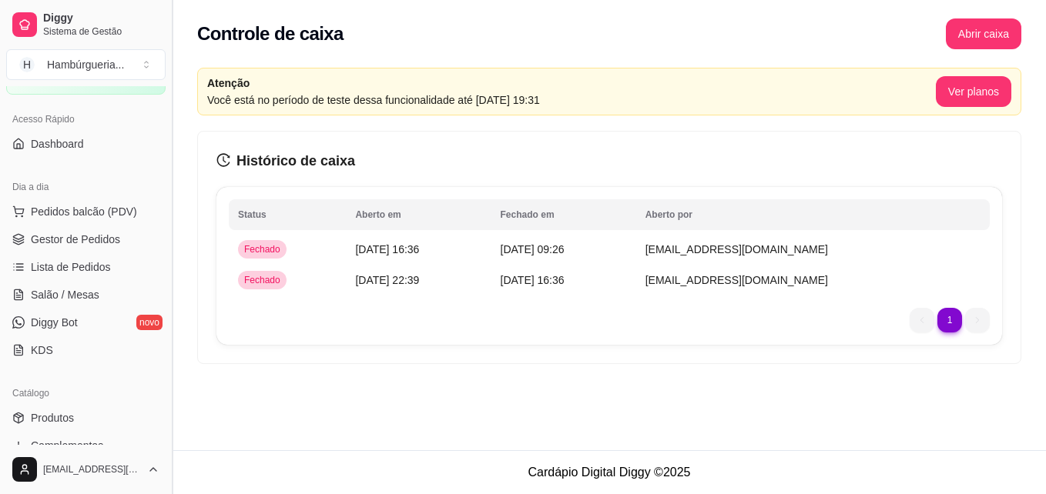
drag, startPoint x: 166, startPoint y: 194, endPoint x: 169, endPoint y: 224, distance: 30.1
click at [169, 224] on button "Toggle Sidebar" at bounding box center [172, 247] width 12 height 494
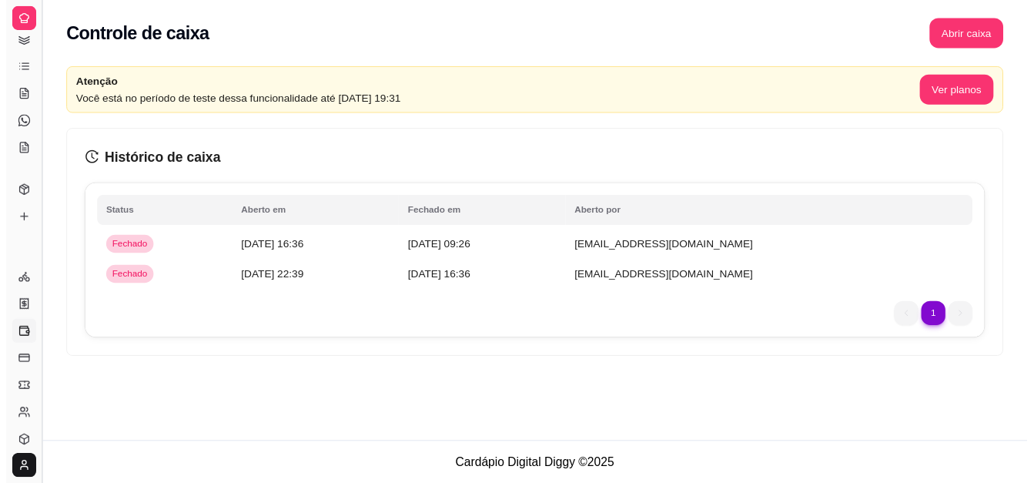
scroll to position [0, 0]
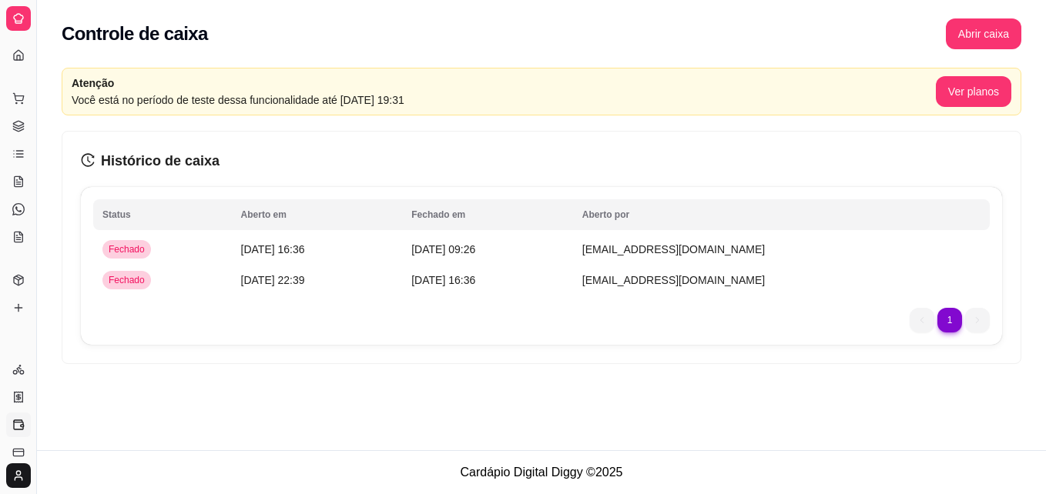
drag, startPoint x: 32, startPoint y: 157, endPoint x: 45, endPoint y: 157, distance: 12.3
click at [45, 157] on div "Diggy Sistema de Gestão H Hambúrgueria ... Loja aberta Plano Essencial + Mesas …" at bounding box center [523, 247] width 1046 height 494
click at [18, 157] on icon at bounding box center [19, 157] width 7 height 0
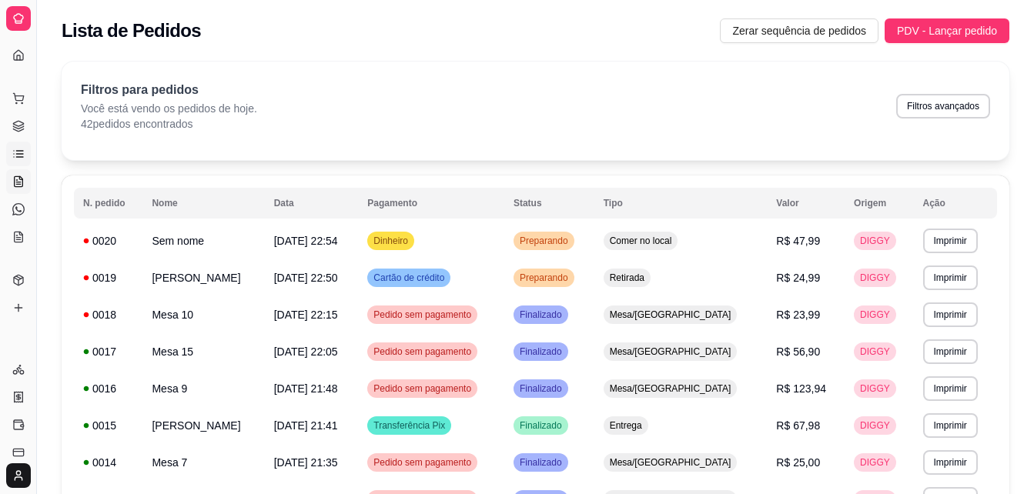
click at [26, 187] on link "Salão / Mesas" at bounding box center [18, 181] width 25 height 25
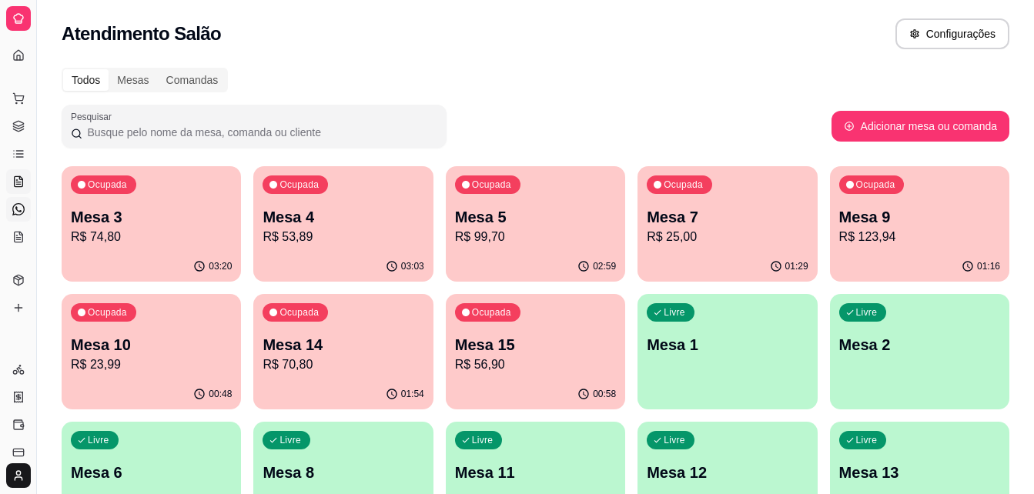
click at [18, 210] on icon at bounding box center [18, 209] width 12 height 12
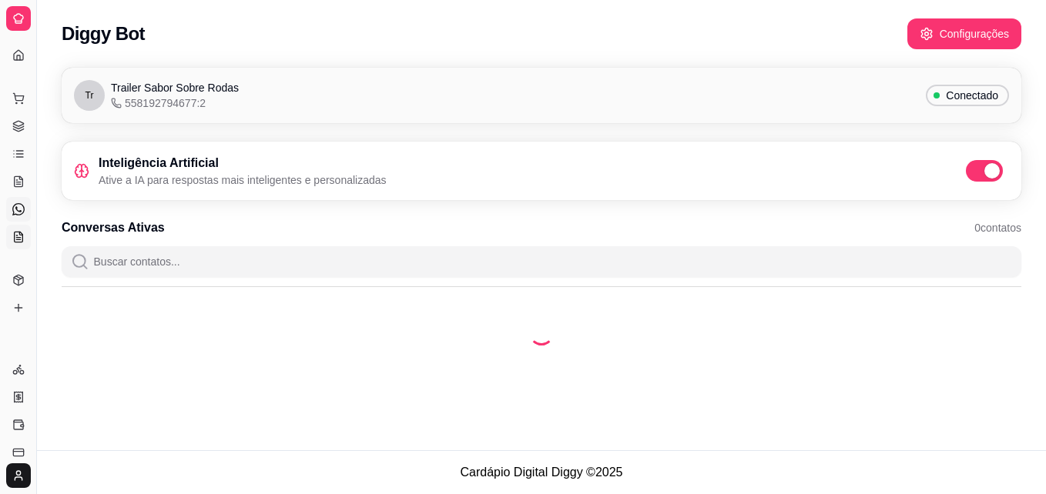
click at [19, 236] on icon at bounding box center [18, 237] width 12 height 12
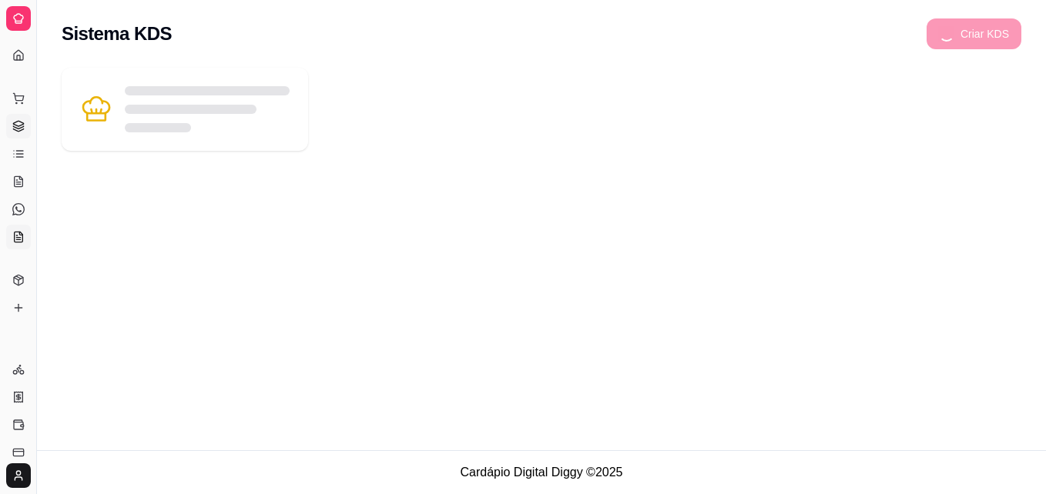
click at [21, 116] on link "Gestor de Pedidos" at bounding box center [18, 126] width 25 height 25
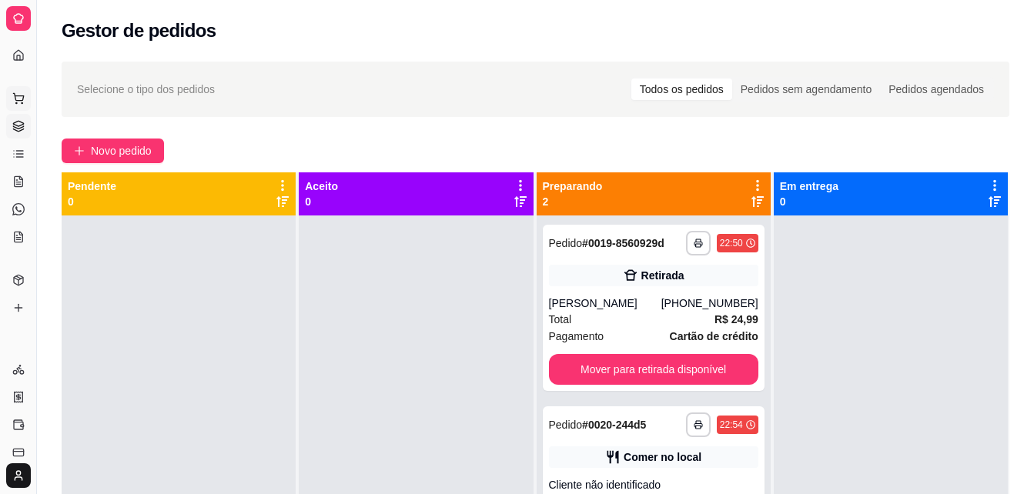
click at [19, 102] on icon at bounding box center [18, 98] width 12 height 12
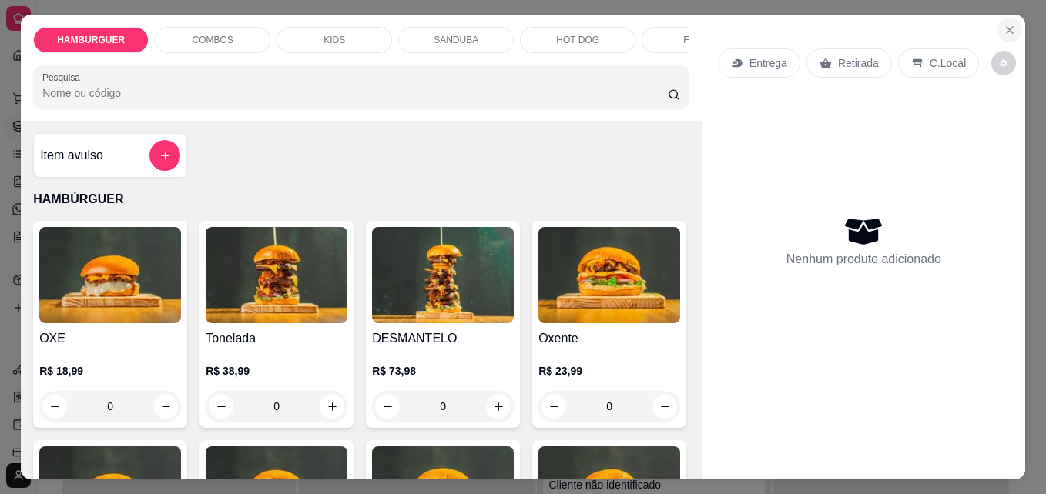
click at [1010, 25] on button "Close" at bounding box center [1009, 30] width 25 height 25
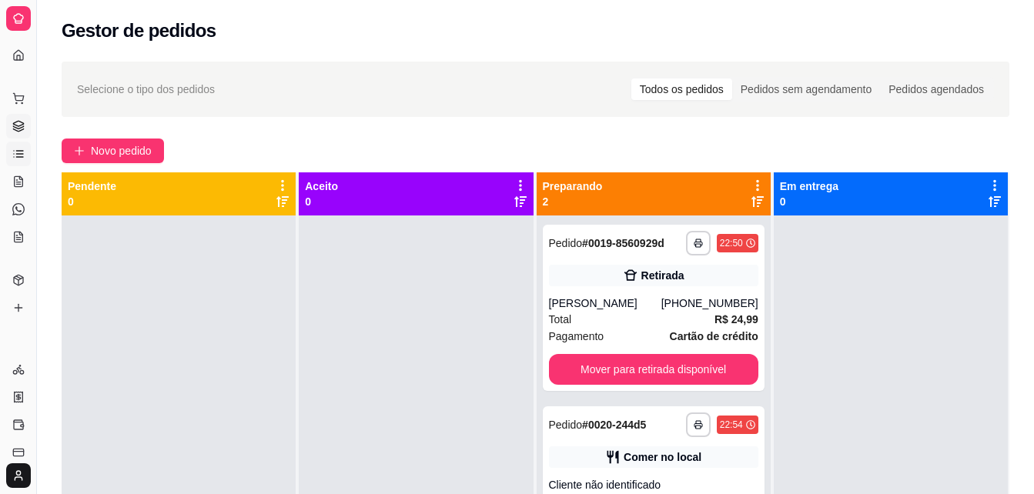
click at [24, 161] on link "Lista de Pedidos" at bounding box center [18, 154] width 25 height 25
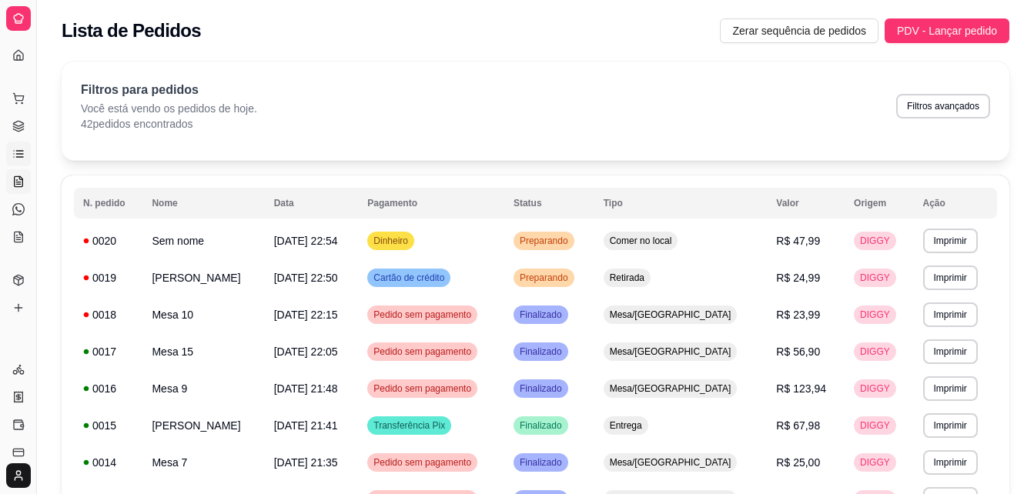
click at [10, 193] on link "Salão / Mesas" at bounding box center [18, 181] width 25 height 25
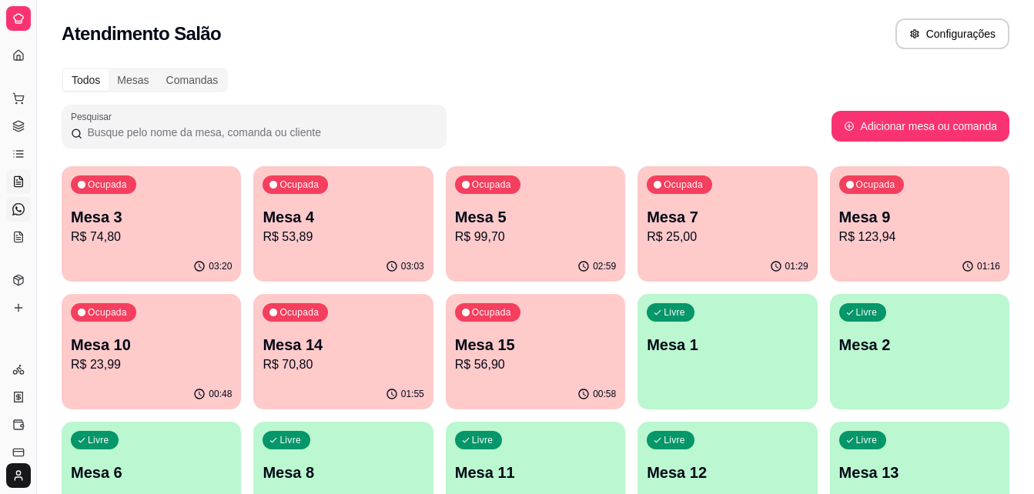
click at [19, 206] on icon at bounding box center [18, 209] width 12 height 12
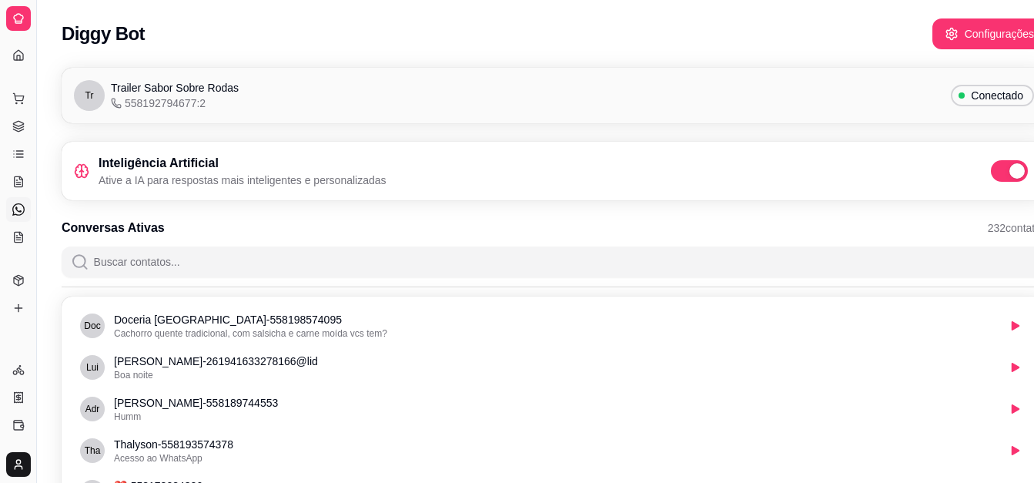
scroll to position [422, 0]
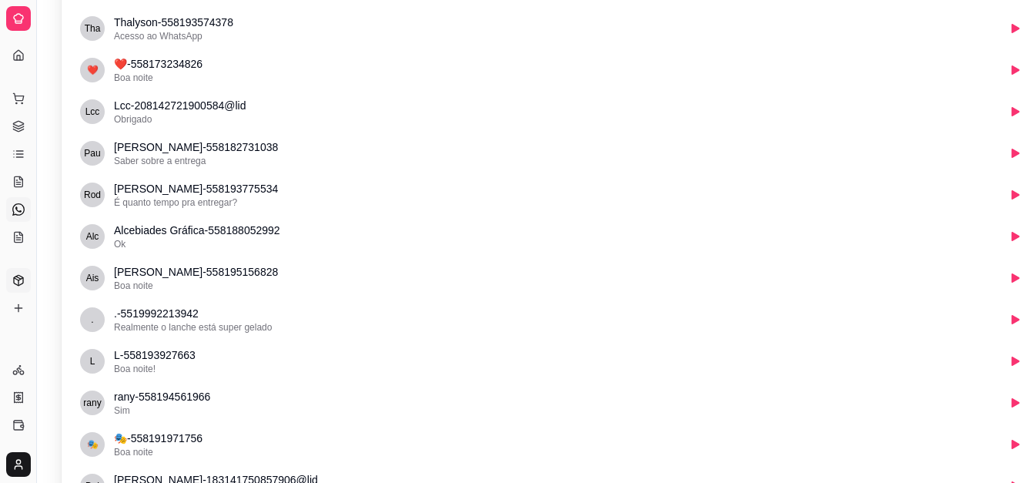
click at [15, 286] on link "Produtos" at bounding box center [18, 280] width 25 height 25
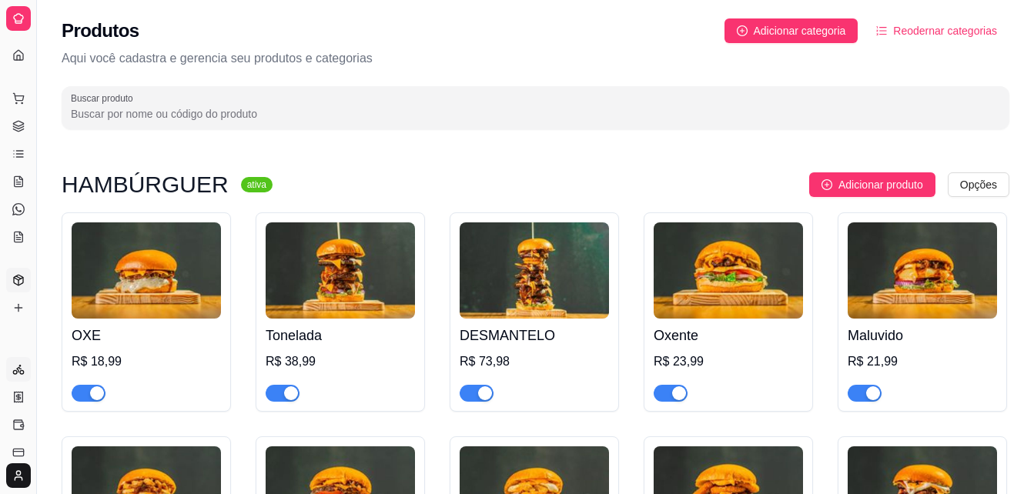
click at [18, 373] on icon at bounding box center [18, 369] width 12 height 12
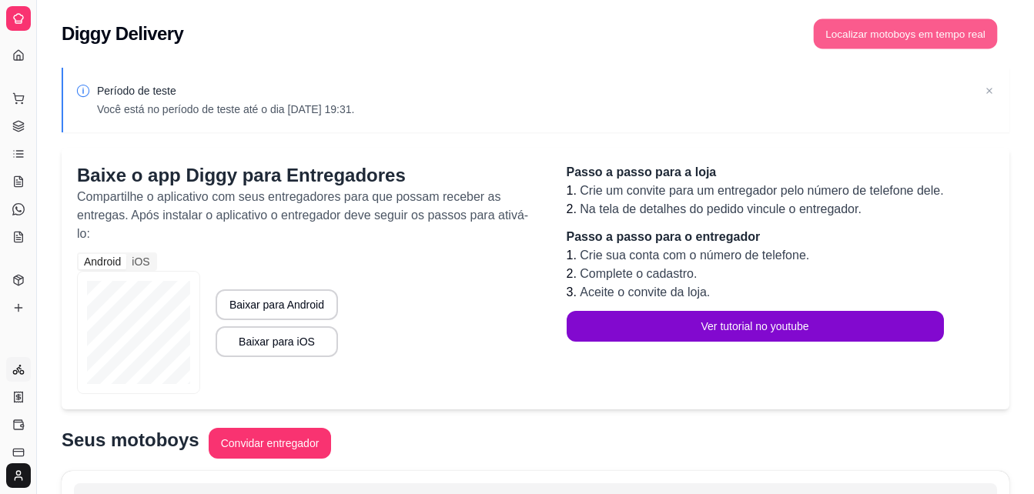
click at [899, 29] on button "Localizar motoboys em tempo real" at bounding box center [906, 34] width 184 height 30
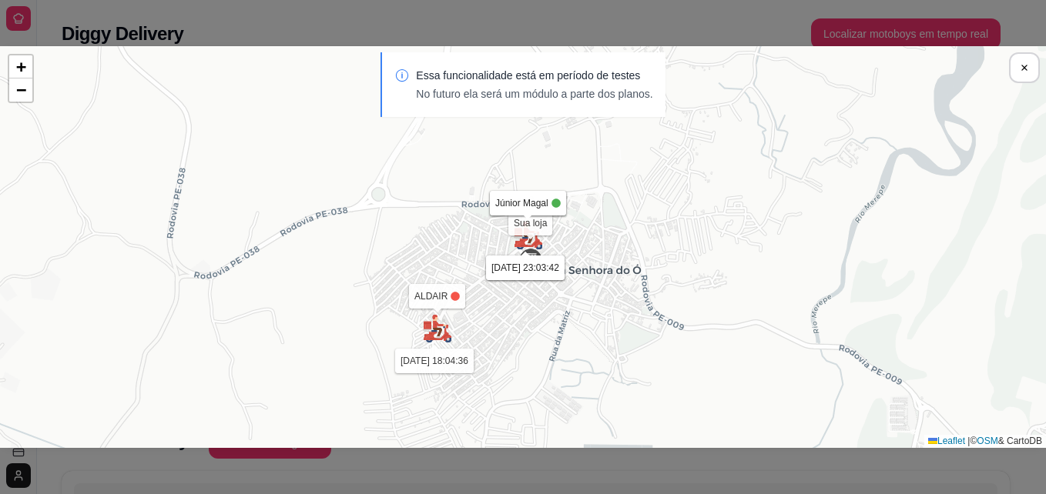
drag, startPoint x: 517, startPoint y: 245, endPoint x: 524, endPoint y: 259, distance: 15.5
click at [524, 259] on img at bounding box center [530, 263] width 31 height 31
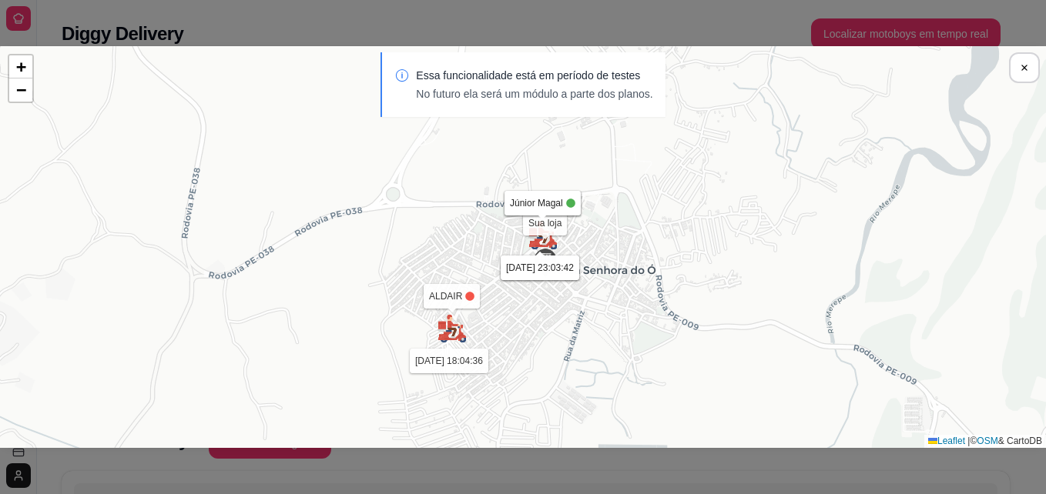
click at [630, 298] on div "Sua loja Júnior Magal [DATE] 23:03:42 Júnior Magal [DATE] 23:03:42 ALDAIR [DATE…" at bounding box center [523, 247] width 1046 height 402
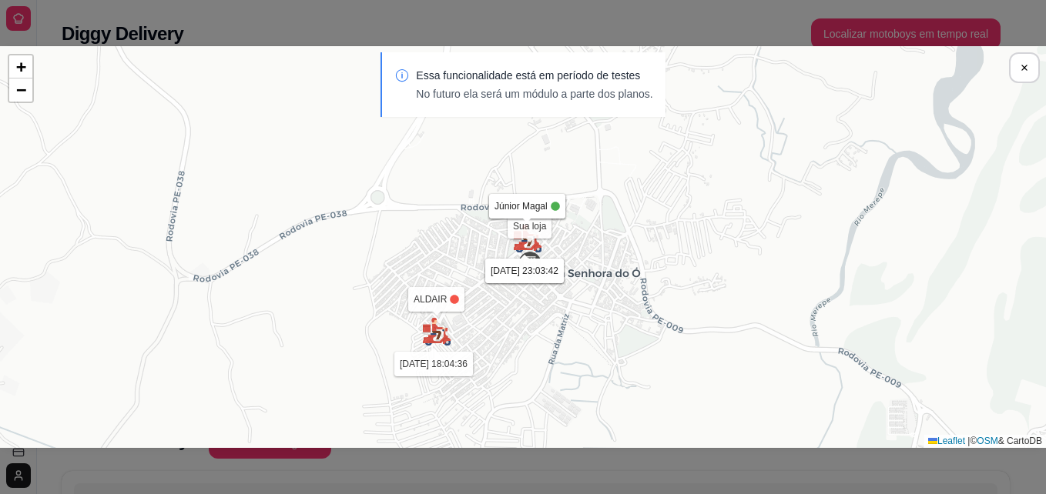
click at [547, 246] on div "Sua loja Júnior Magal [DATE] 23:03:42 Júnior Magal [DATE] 23:03:42 ALDAIR [DATE…" at bounding box center [523, 247] width 1046 height 402
click at [447, 335] on img at bounding box center [436, 332] width 31 height 31
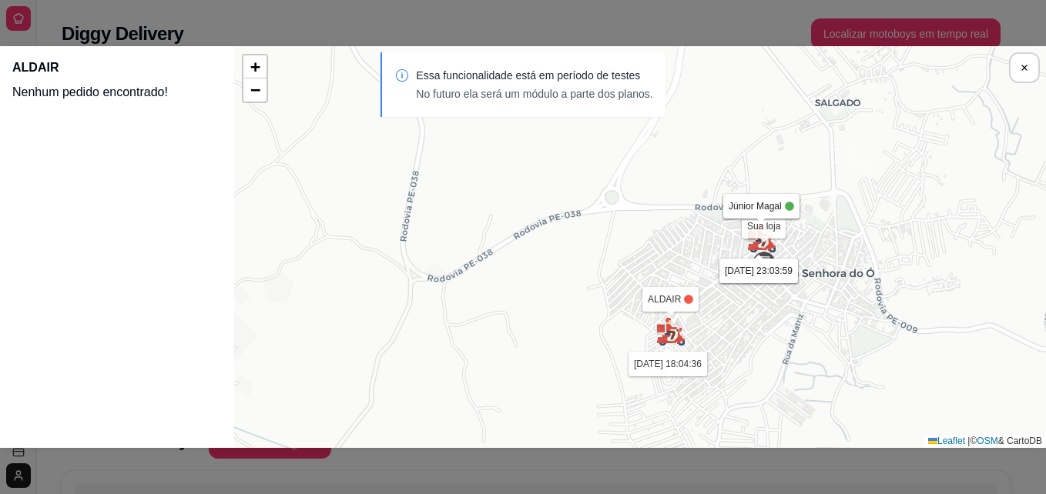
click at [685, 303] on div "Sua loja Júnior Magal [DATE] 23:03:59 Júnior Magal [DATE] 23:03:59 ALDAIR [DATE…" at bounding box center [640, 247] width 812 height 402
click at [662, 343] on img at bounding box center [670, 332] width 31 height 31
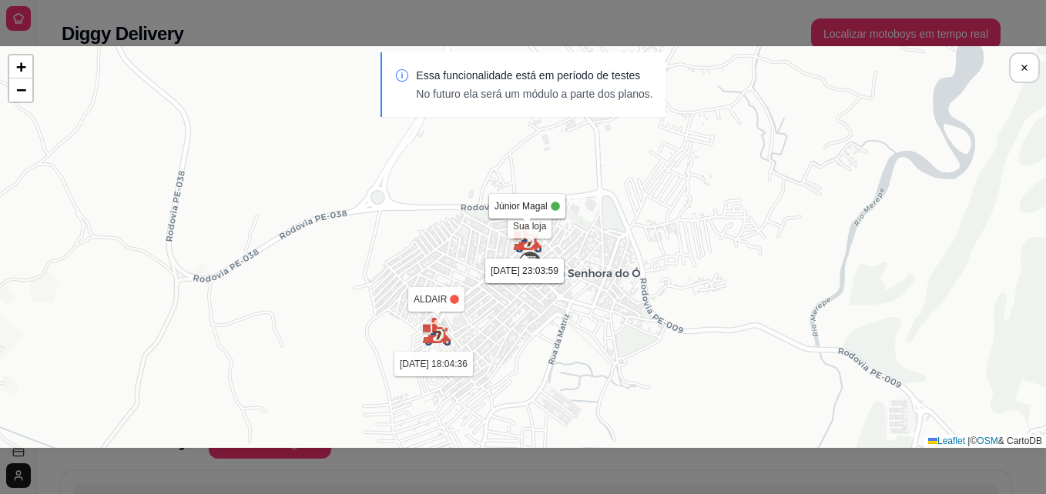
click at [528, 243] on img at bounding box center [527, 238] width 31 height 31
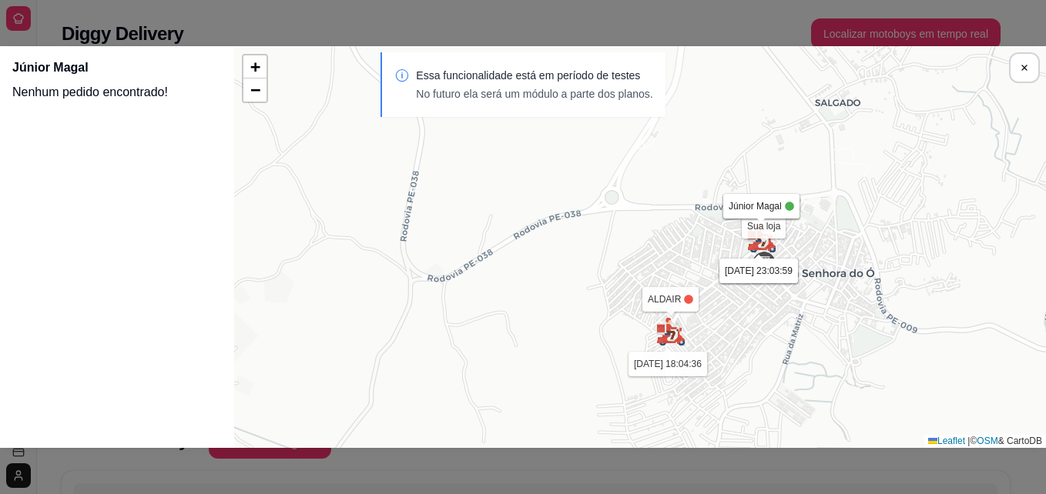
click at [795, 236] on div "Sua loja Júnior Magal [DATE] 23:03:59 Júnior Magal [DATE] 23:03:59 ALDAIR [DATE…" at bounding box center [640, 247] width 812 height 402
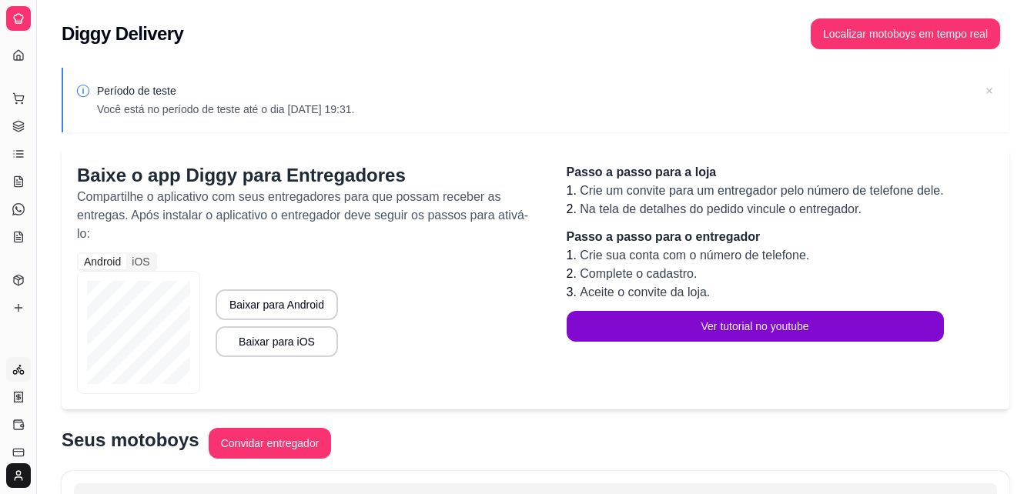
click at [983, 92] on icon at bounding box center [989, 90] width 15 height 15
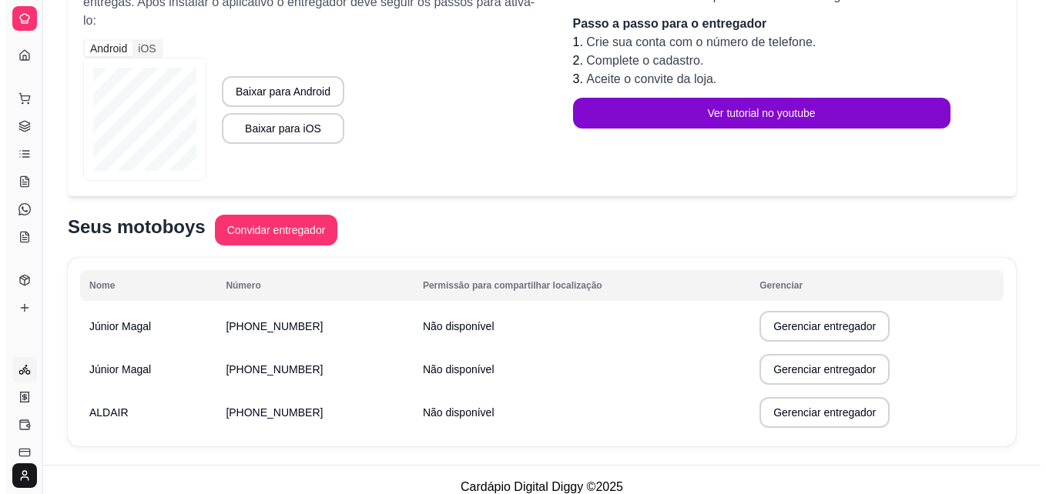
scroll to position [149, 0]
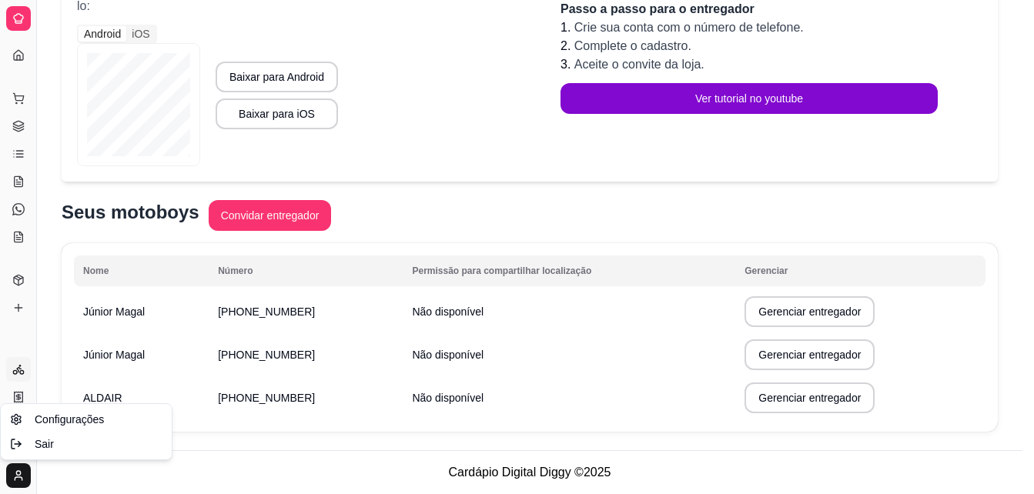
click at [26, 347] on html "Diggy Sistema de Gestão H Hambúrgueria ... Loja aberta Plano Essencial + Mesas …" at bounding box center [517, 99] width 1034 height 494
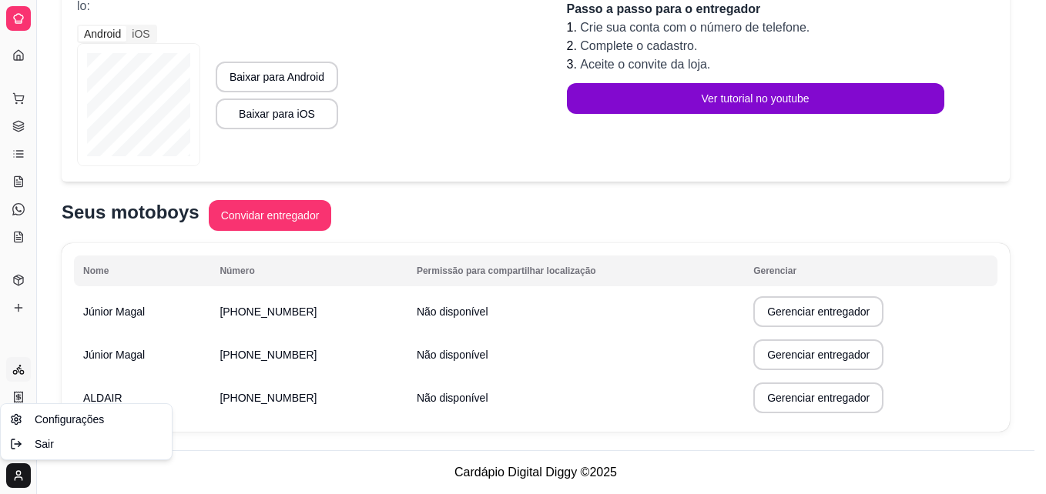
click at [52, 316] on html "Diggy Sistema de Gestão H Hambúrgueria ... Loja aberta Plano Essencial + Mesas …" at bounding box center [523, 99] width 1046 height 494
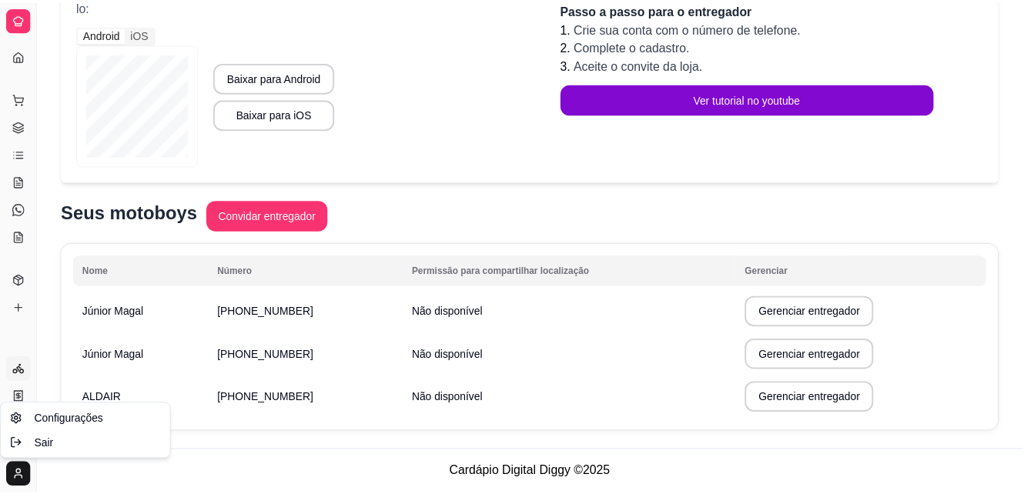
scroll to position [130, 0]
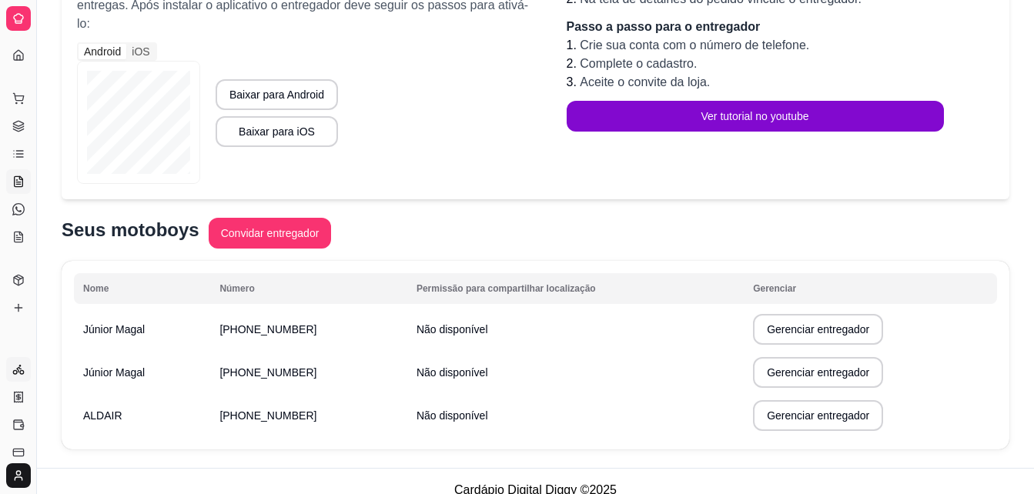
click at [20, 177] on icon at bounding box center [20, 177] width 3 height 3
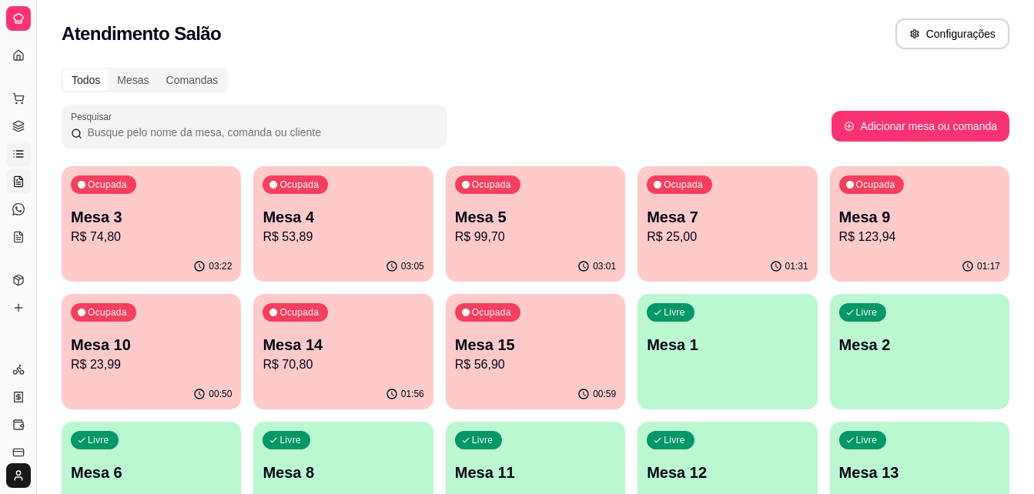
click at [19, 151] on icon at bounding box center [19, 151] width 7 height 0
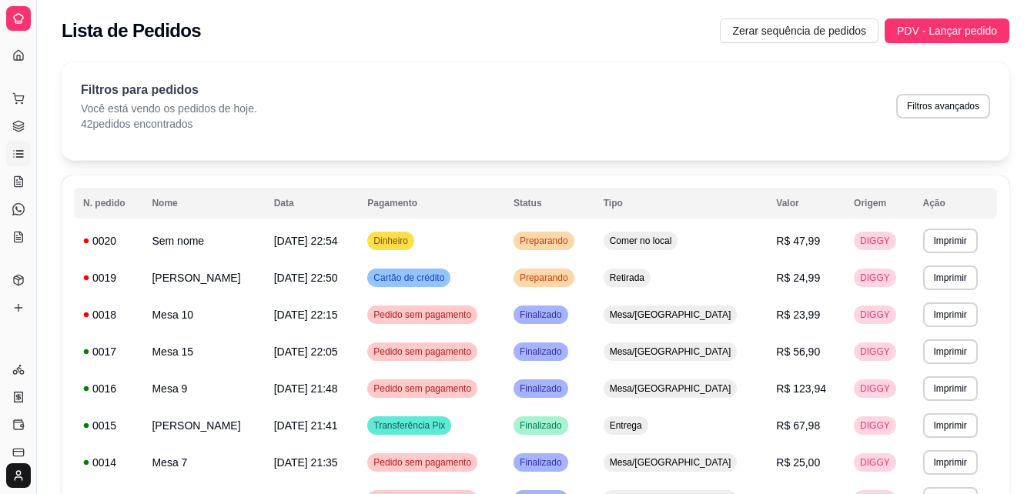
scroll to position [7, 0]
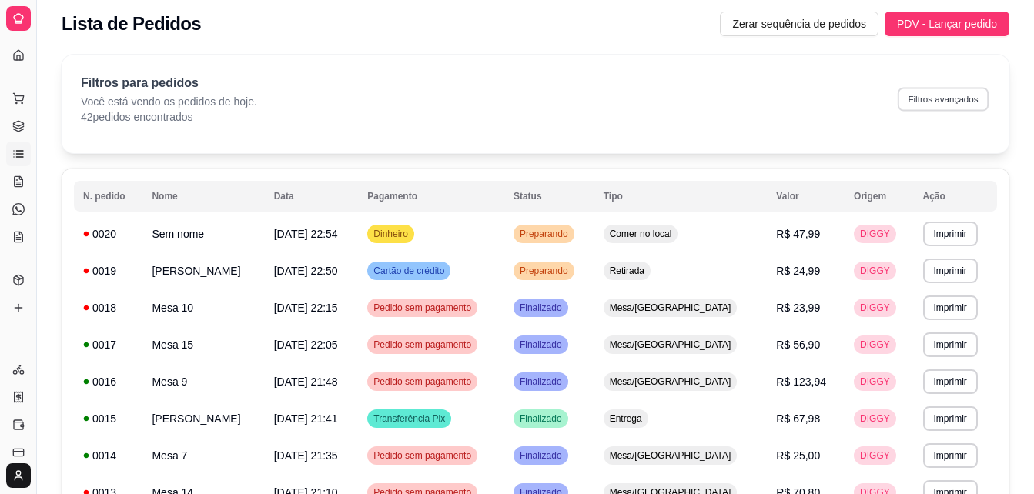
click at [965, 107] on button "Filtros avançados" at bounding box center [943, 99] width 91 height 24
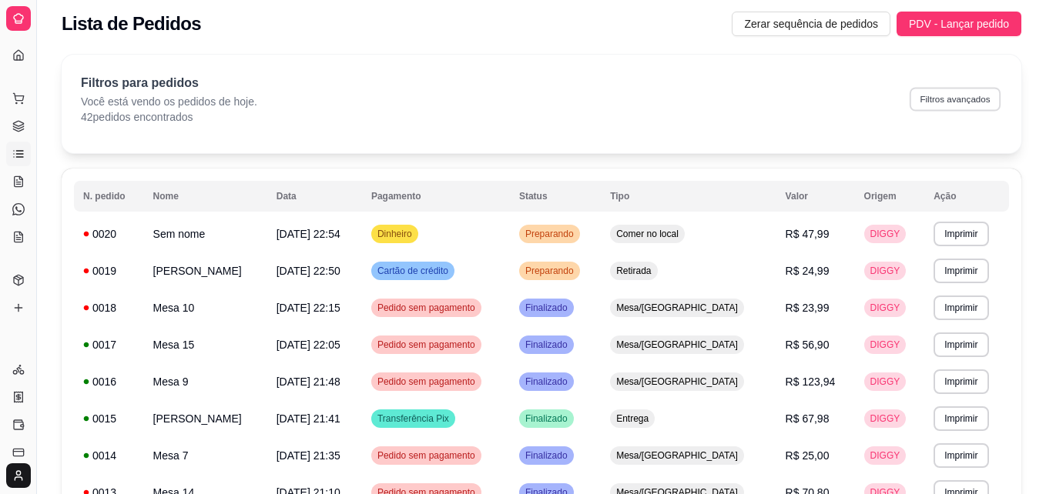
select select "0"
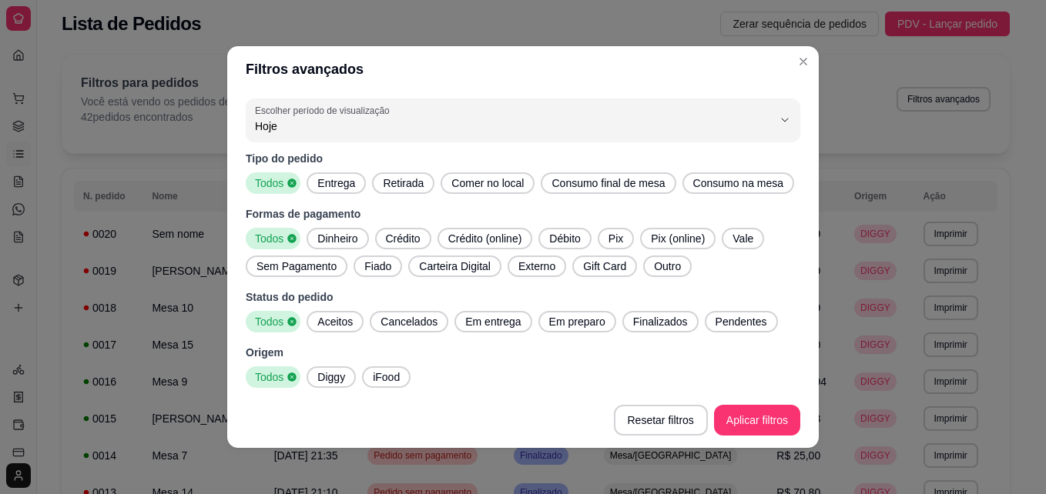
click at [330, 183] on span "Entrega" at bounding box center [336, 183] width 50 height 15
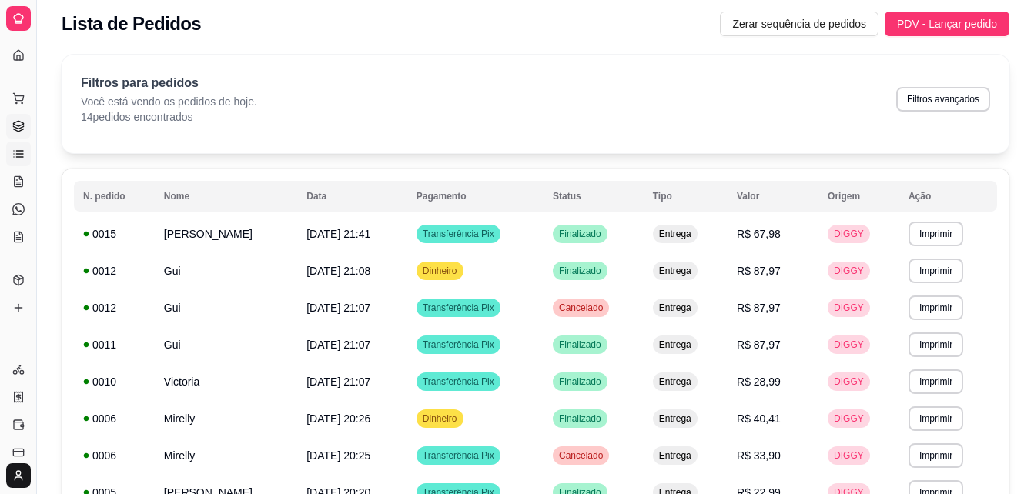
click at [15, 123] on icon at bounding box center [18, 126] width 12 height 12
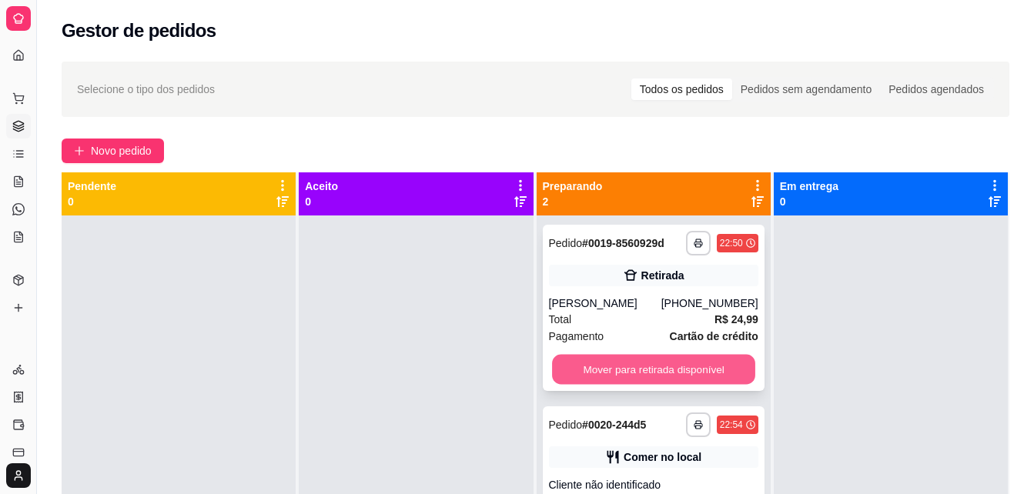
click at [645, 373] on button "Mover para retirada disponível" at bounding box center [653, 370] width 203 height 30
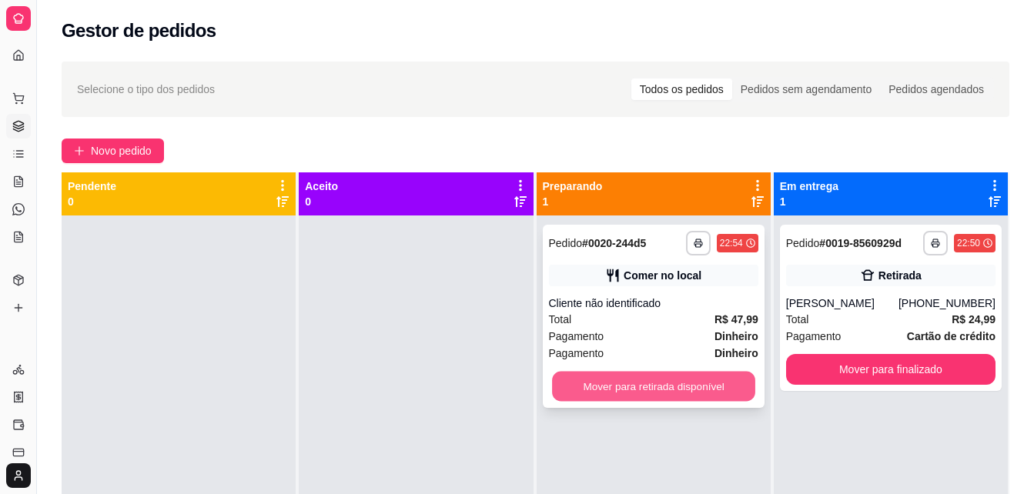
click at [609, 381] on button "Mover para retirada disponível" at bounding box center [653, 387] width 203 height 30
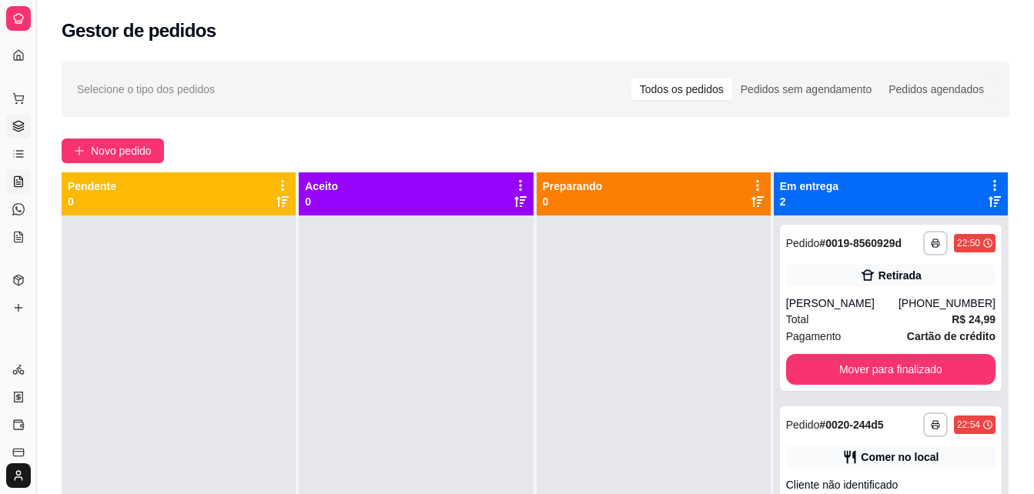
click at [15, 178] on icon at bounding box center [19, 181] width 8 height 10
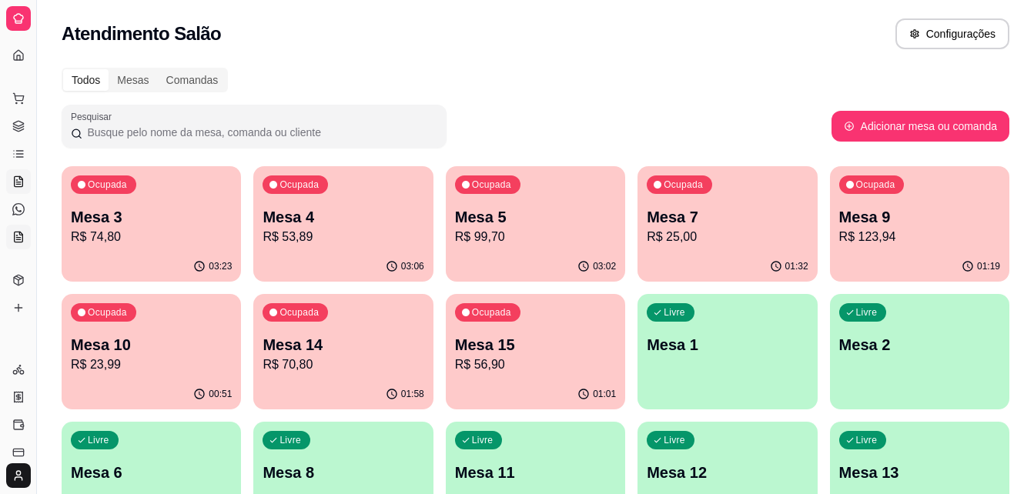
click at [17, 233] on icon at bounding box center [19, 237] width 8 height 10
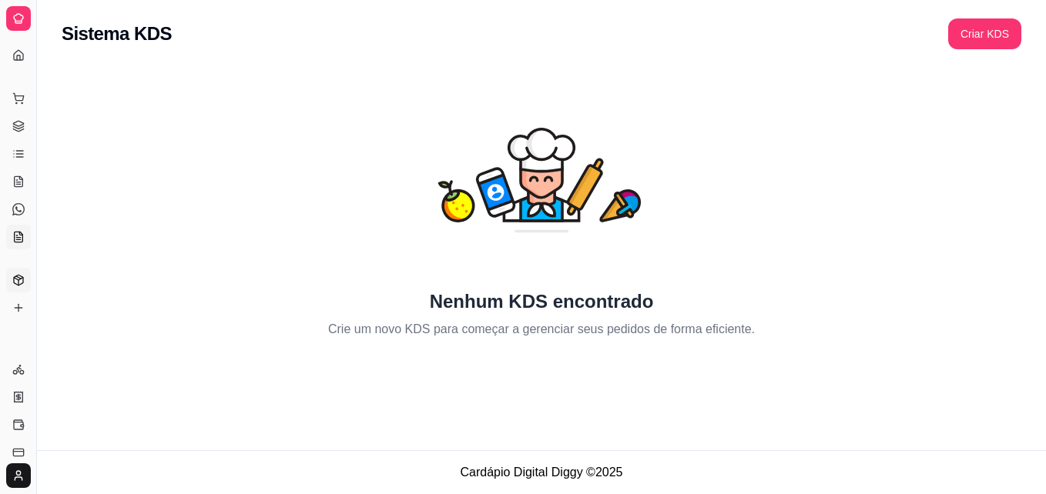
click at [21, 283] on icon at bounding box center [18, 280] width 12 height 12
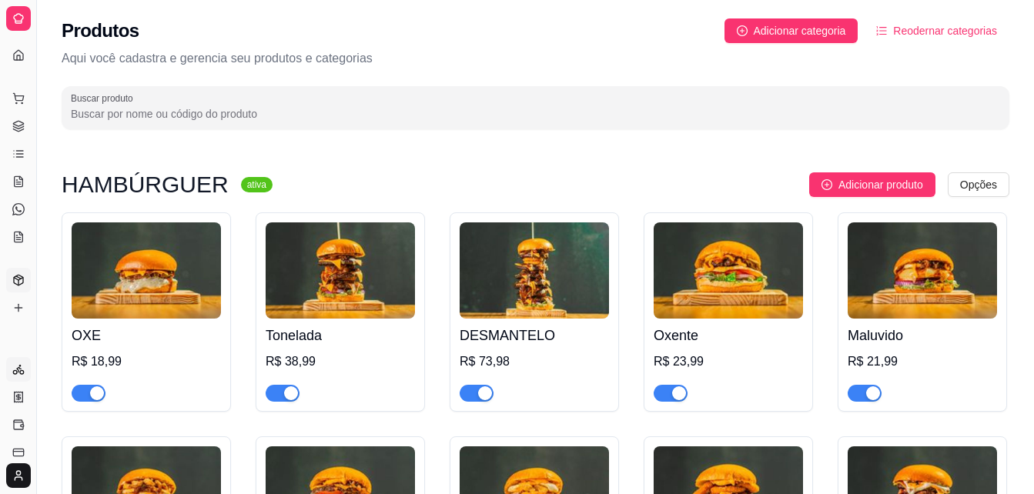
click at [17, 370] on icon at bounding box center [19, 369] width 4 height 5
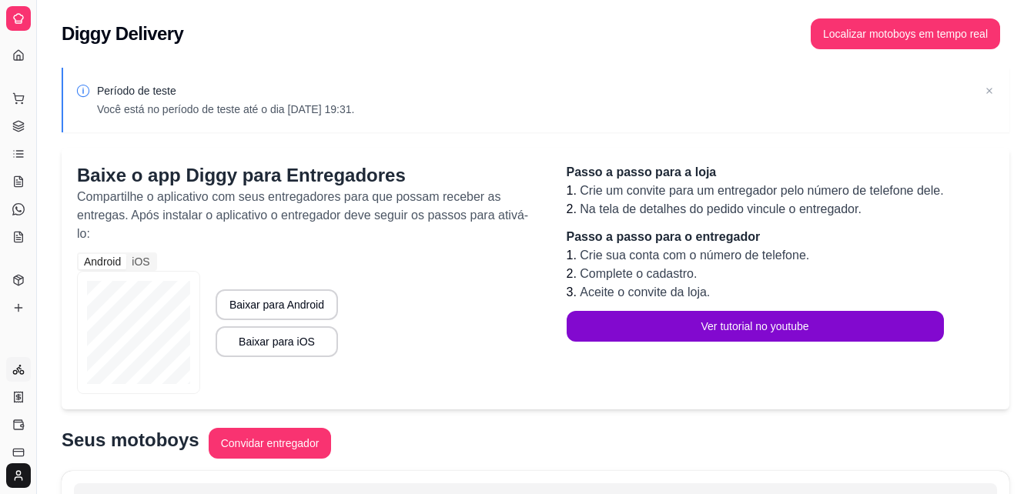
drag, startPoint x: 36, startPoint y: 130, endPoint x: 89, endPoint y: 125, distance: 52.6
click at [89, 125] on div "Diggy Sistema de Gestão H Hambúrgueria ... Loja aberta Plano Essencial + Mesas …" at bounding box center [517, 361] width 1034 height 722
click at [29, 155] on link "Lista de Pedidos" at bounding box center [18, 154] width 25 height 25
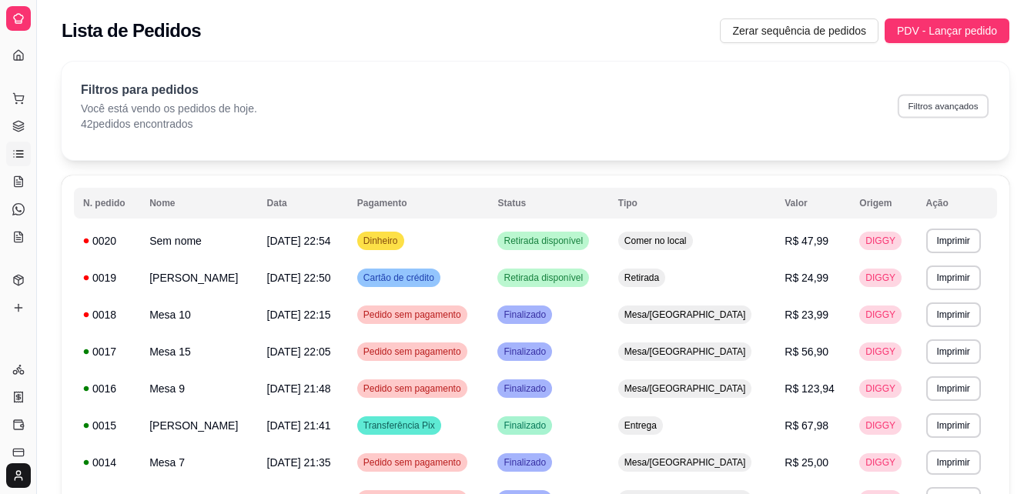
click at [955, 109] on button "Filtros avançados" at bounding box center [943, 106] width 91 height 24
select select "0"
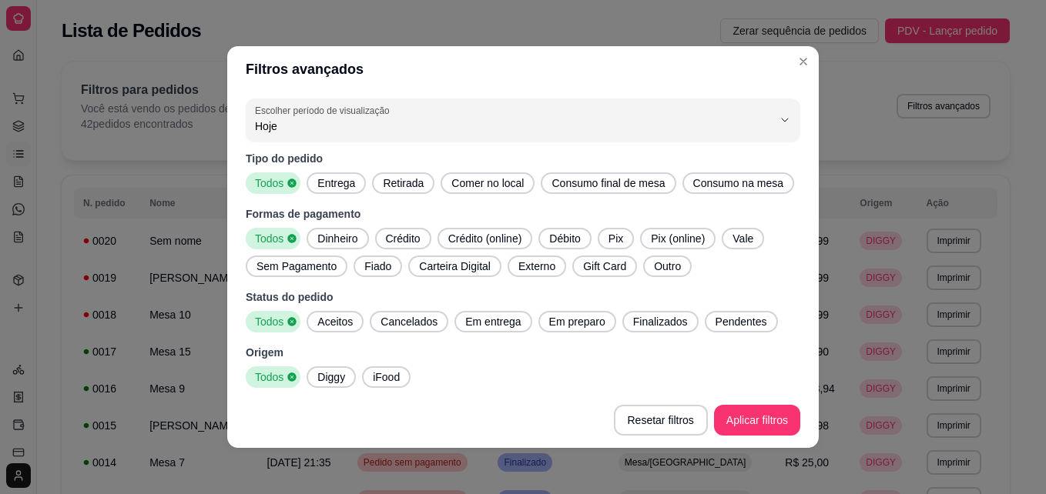
click at [323, 187] on span "Entrega" at bounding box center [336, 183] width 50 height 15
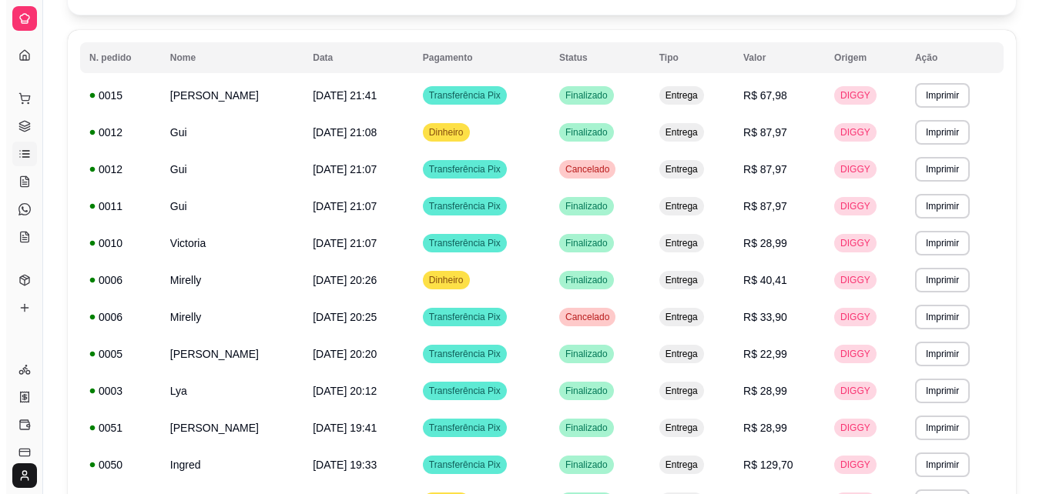
scroll to position [149, 0]
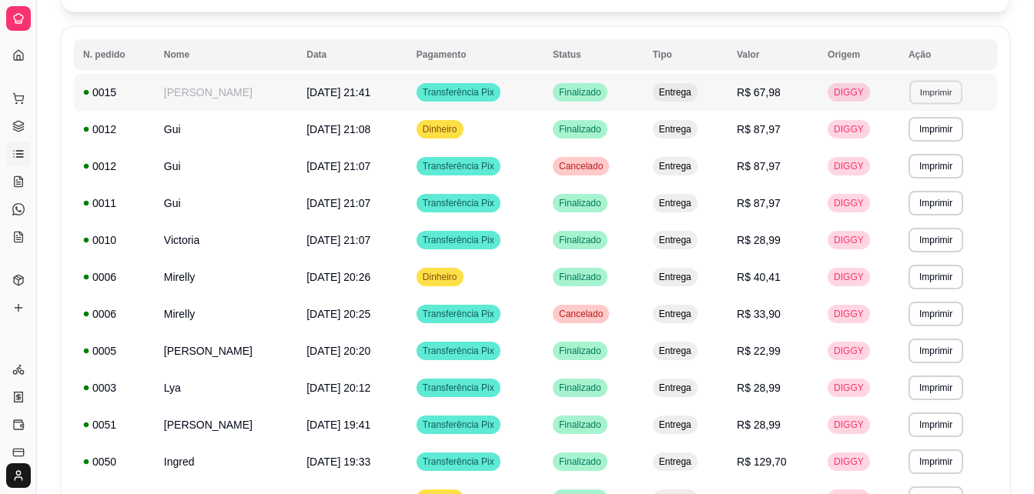
click at [949, 91] on button "Imprimir" at bounding box center [935, 92] width 53 height 24
click at [440, 85] on div "Transferência Pix" at bounding box center [459, 92] width 84 height 18
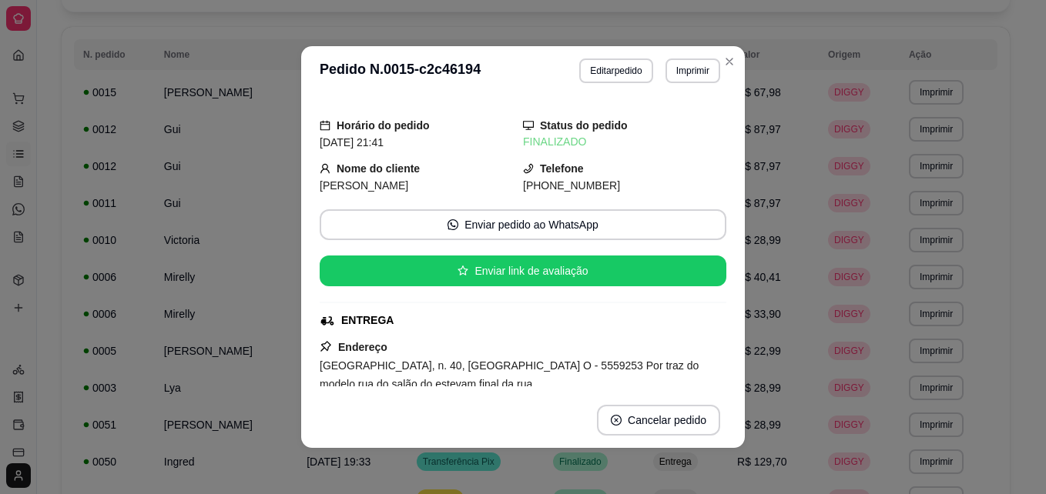
drag, startPoint x: 722, startPoint y: 159, endPoint x: 722, endPoint y: 177, distance: 17.7
click at [722, 177] on div "Horário do pedido [DATE] 21:41 Status do pedido FINALIZADO Nome do cliente Marc…" at bounding box center [523, 243] width 444 height 297
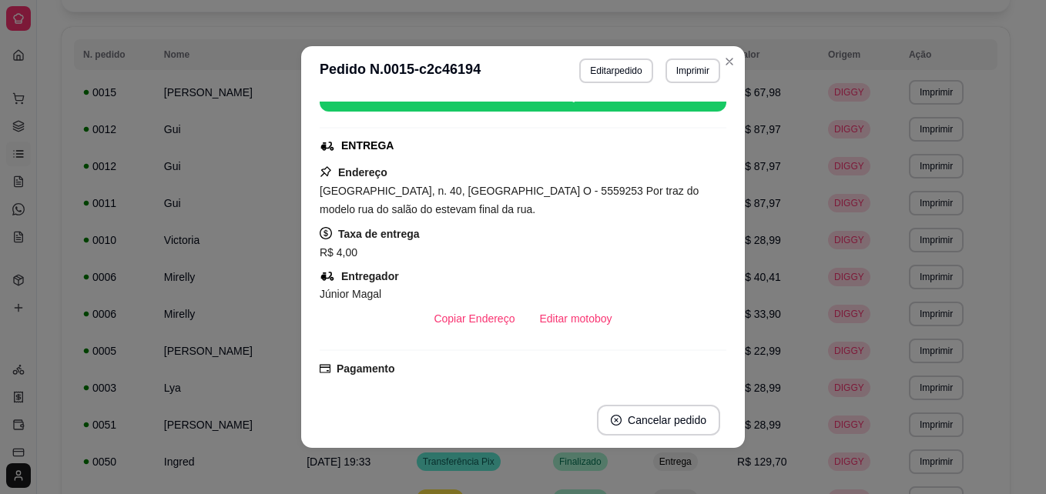
scroll to position [177, 0]
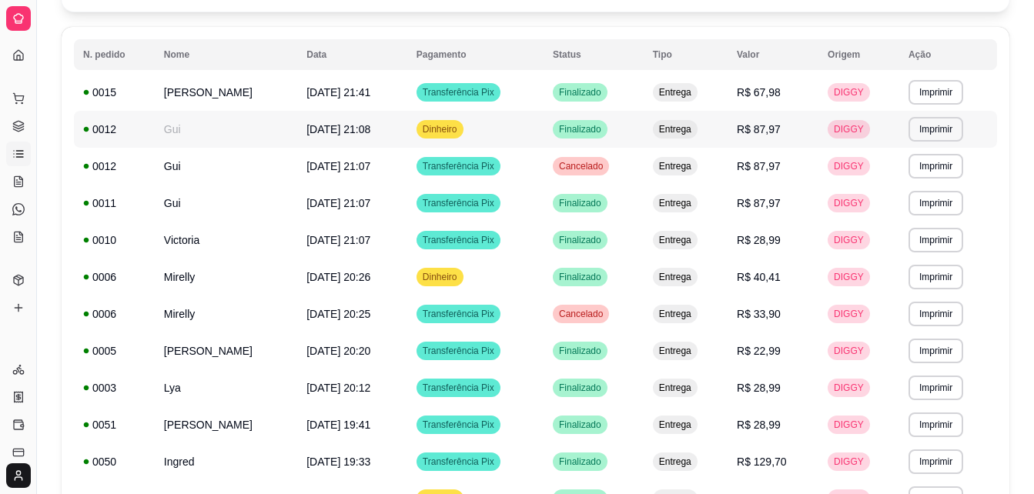
click at [384, 122] on td "[DATE] 21:08" at bounding box center [352, 129] width 110 height 37
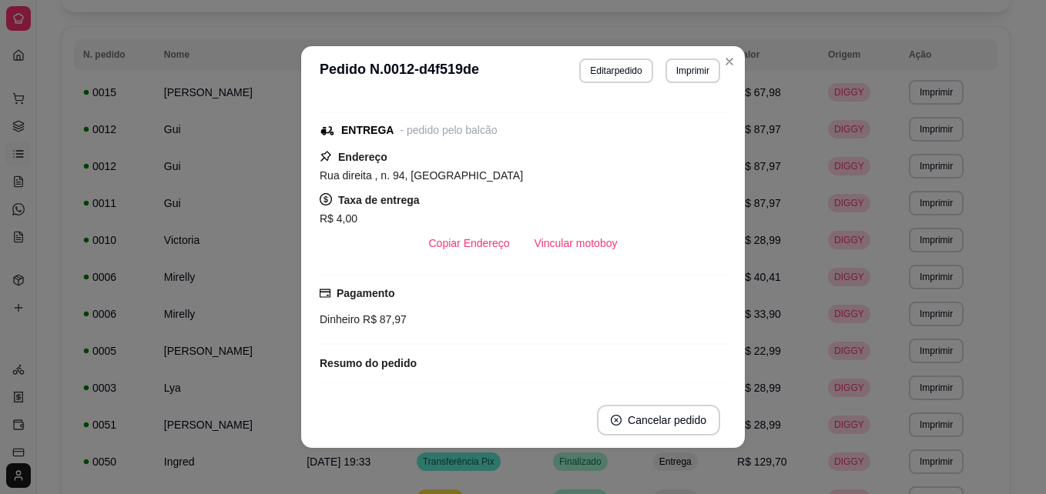
scroll to position [158, 0]
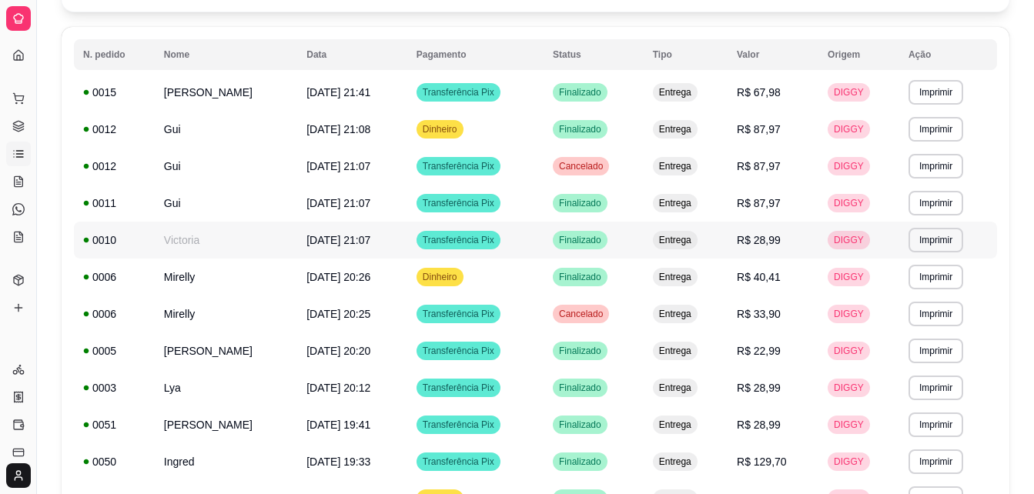
click at [364, 243] on td "[DATE] 21:07" at bounding box center [352, 240] width 110 height 37
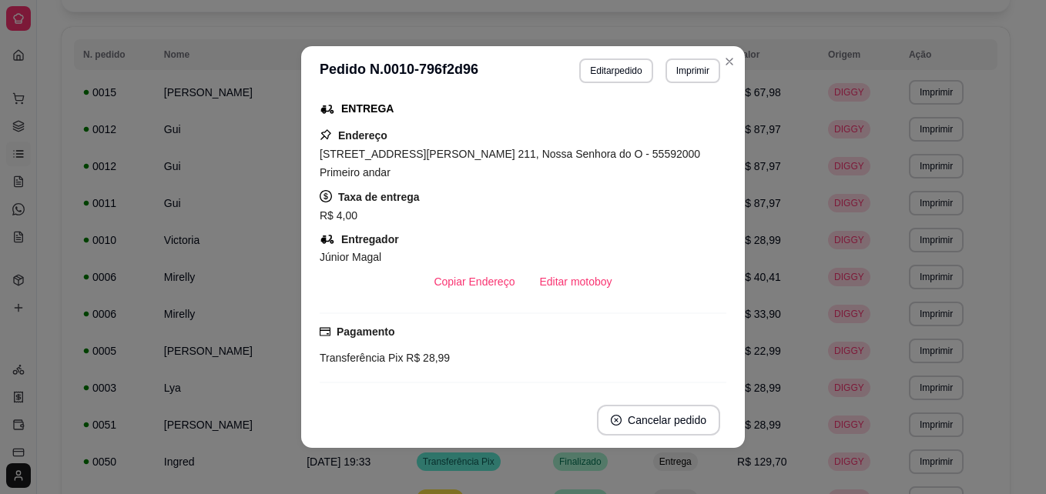
scroll to position [217, 0]
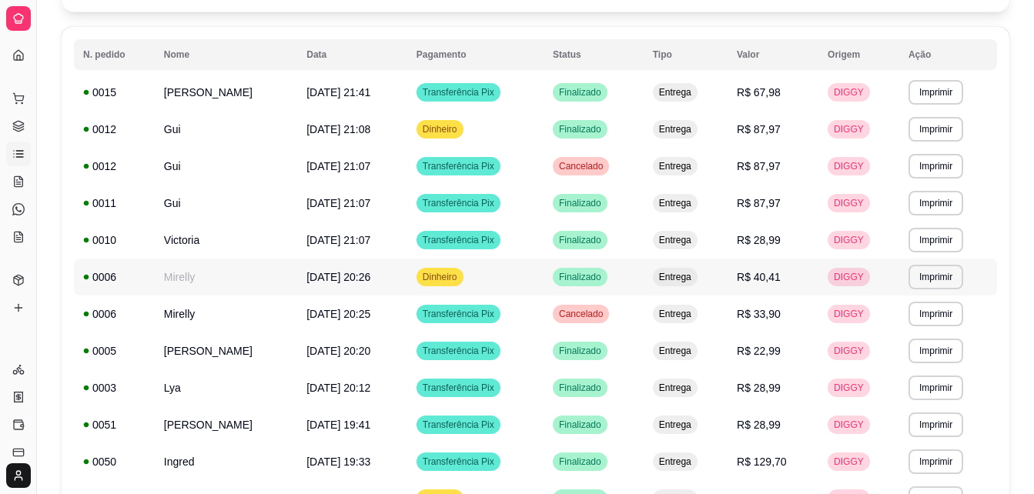
click at [259, 288] on td "Mirelly" at bounding box center [226, 277] width 142 height 37
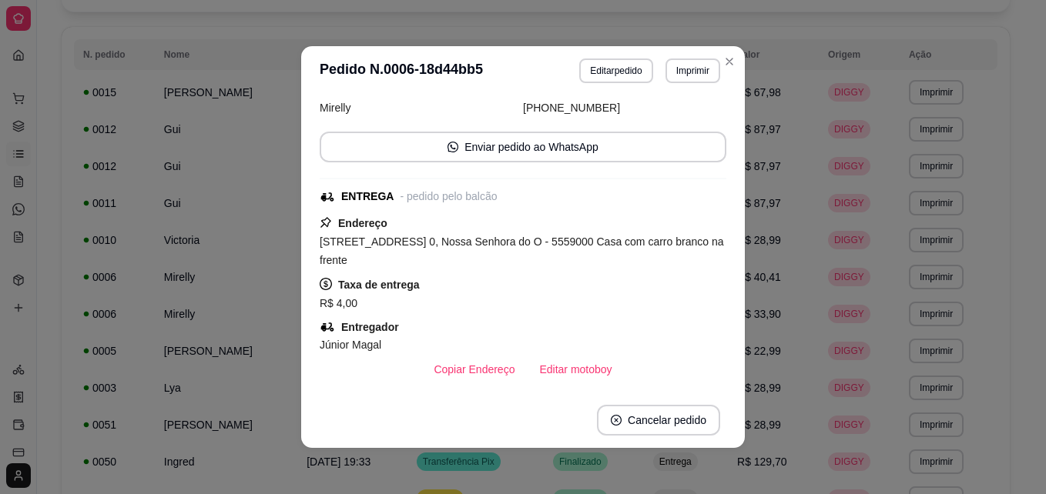
scroll to position [139, 0]
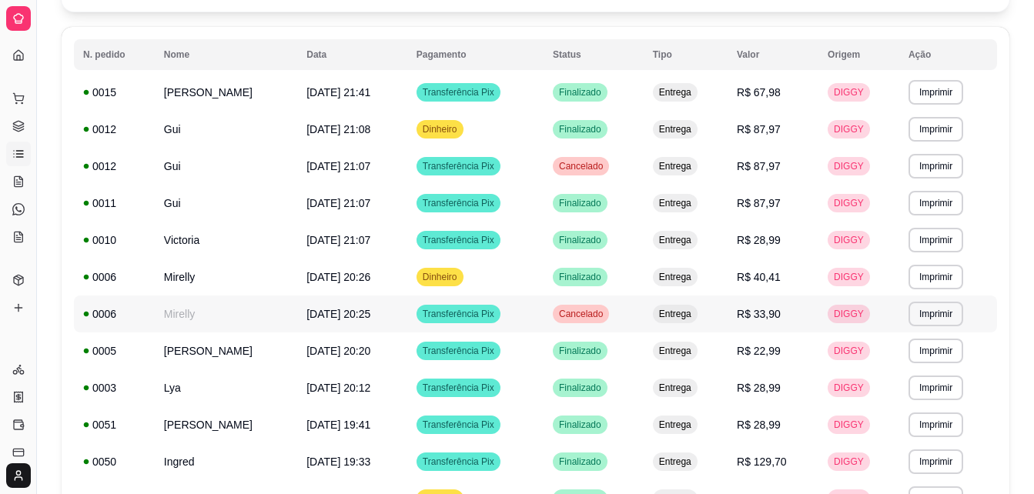
click at [300, 327] on td "[DATE] 20:25" at bounding box center [352, 314] width 110 height 37
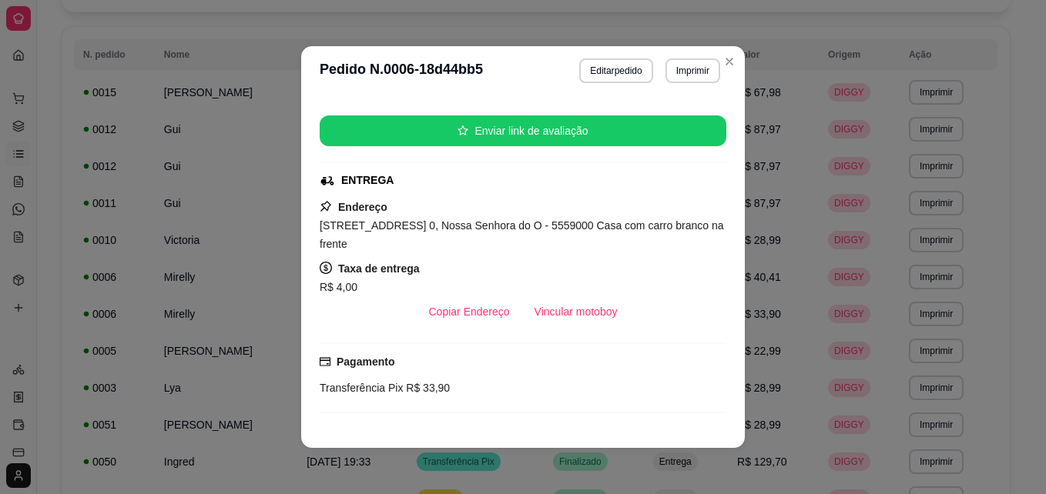
scroll to position [179, 0]
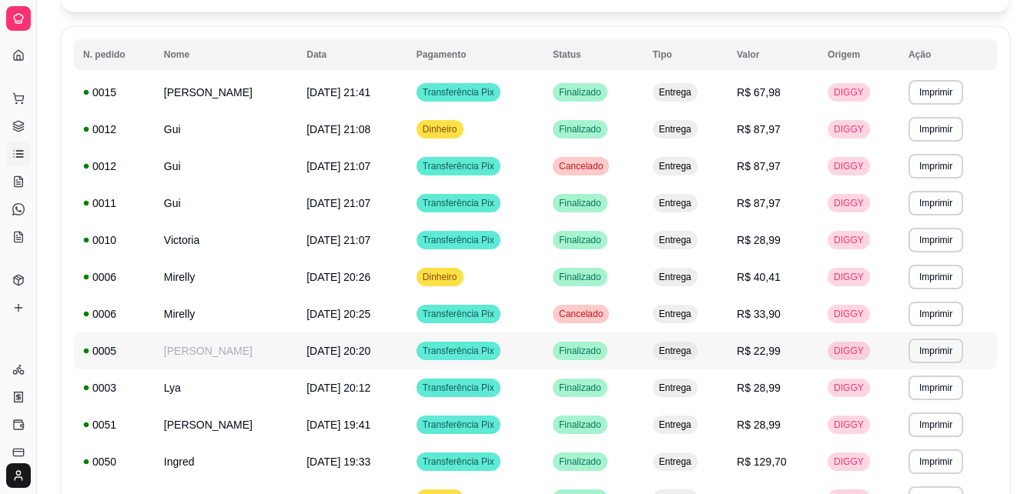
click at [323, 361] on td "[DATE] 20:20" at bounding box center [352, 351] width 110 height 37
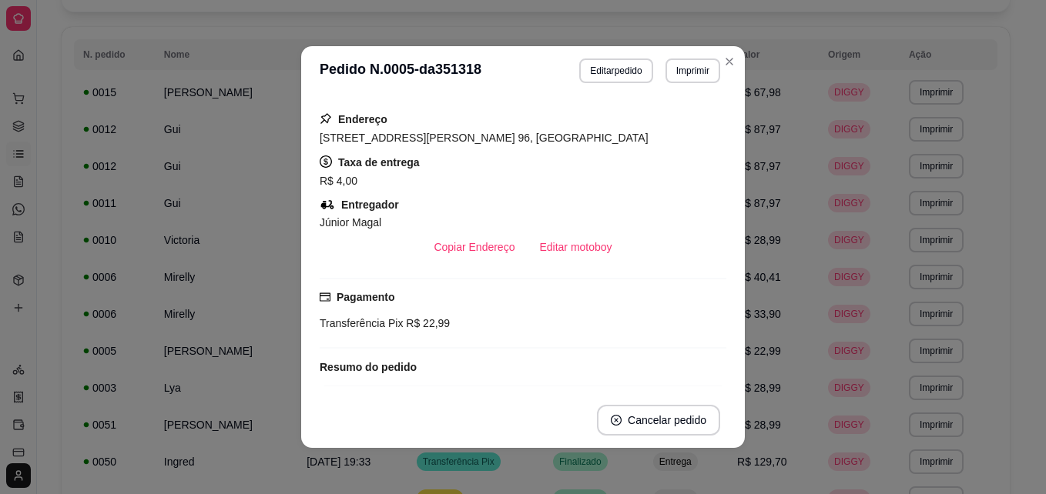
scroll to position [224, 0]
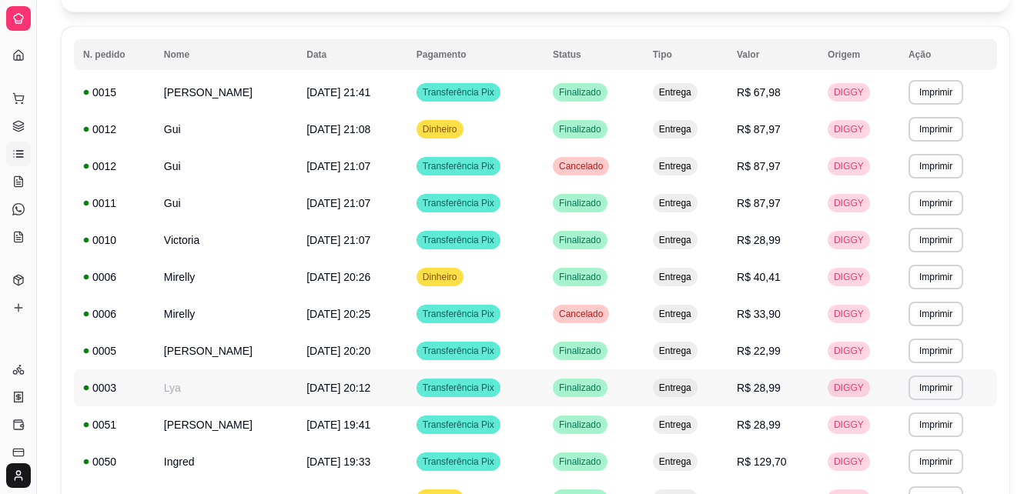
click at [223, 402] on td "Lya" at bounding box center [226, 388] width 142 height 37
click at [306, 431] on span "[DATE] 19:41" at bounding box center [338, 425] width 64 height 12
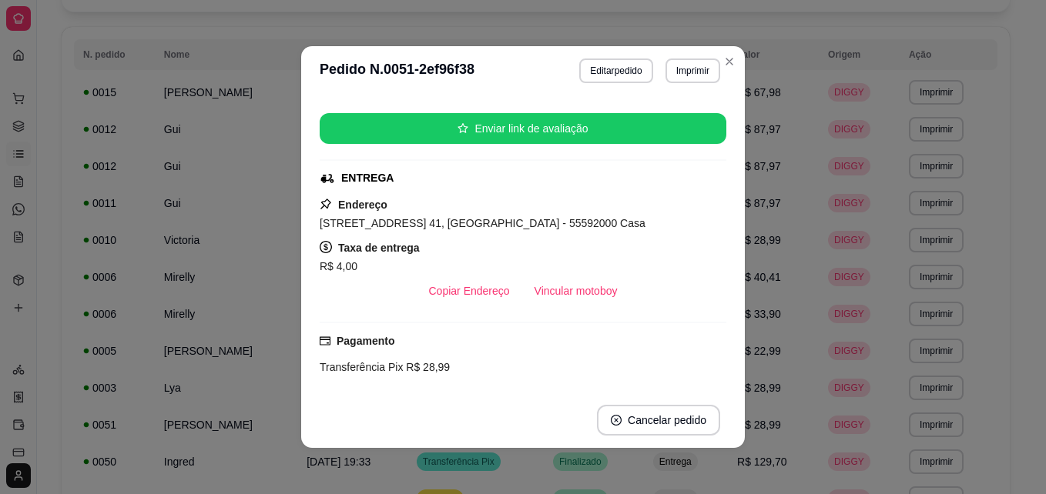
scroll to position [183, 0]
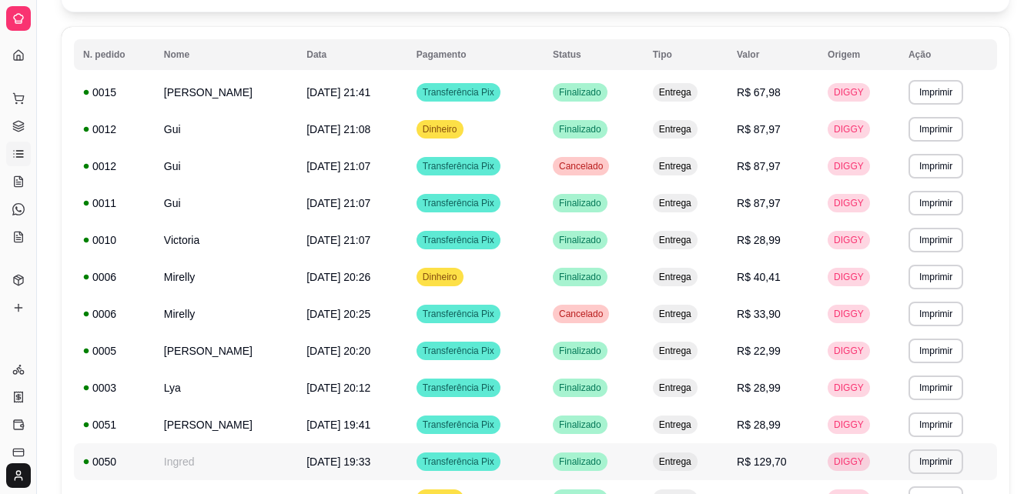
click at [253, 456] on td "Ingred" at bounding box center [226, 462] width 142 height 37
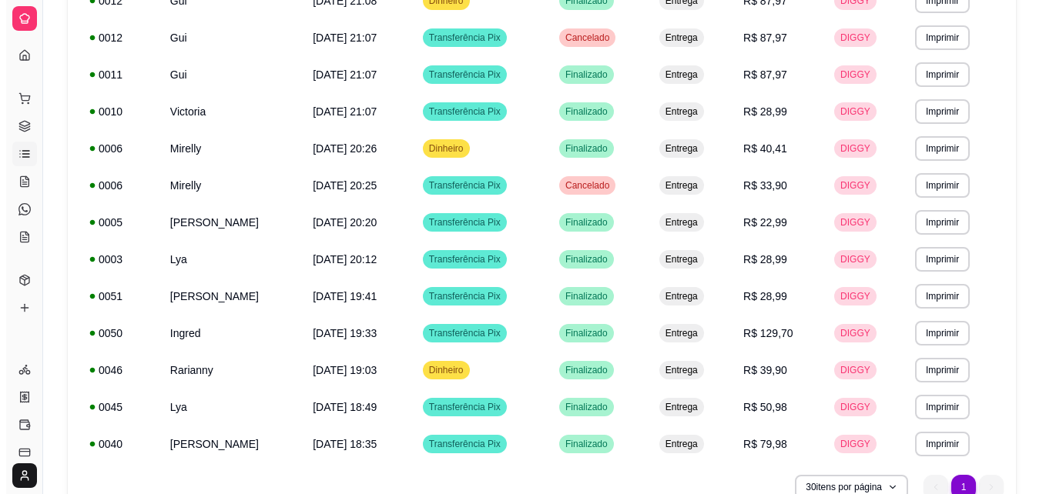
scroll to position [357, 0]
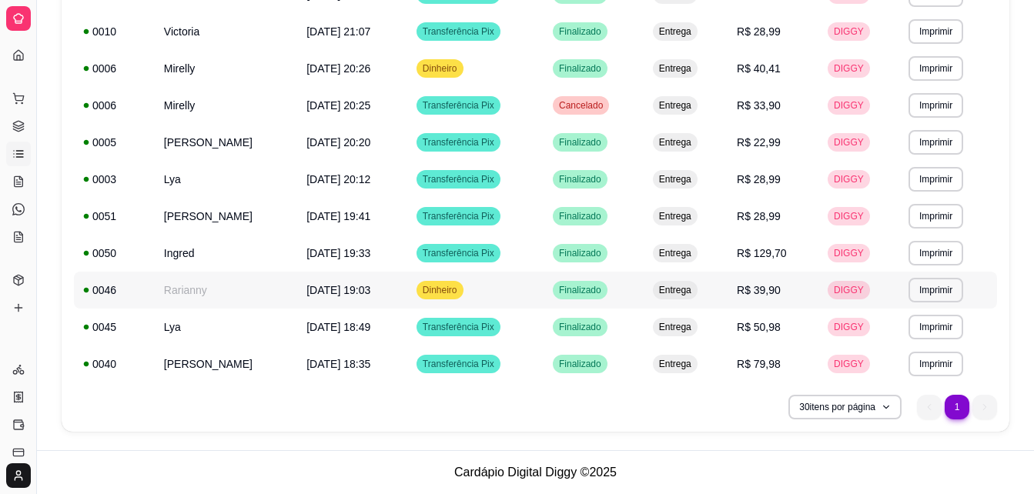
click at [306, 290] on span "[DATE] 19:03" at bounding box center [338, 290] width 64 height 12
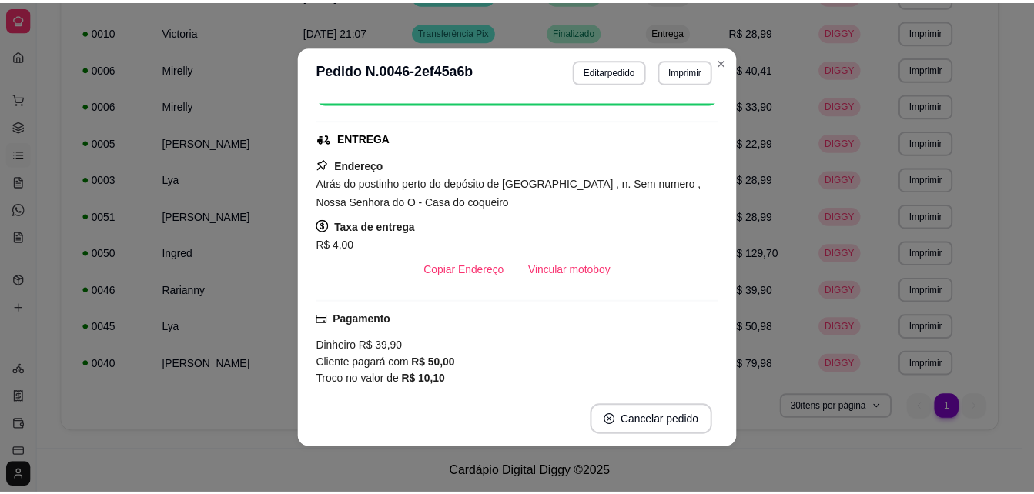
scroll to position [180, 0]
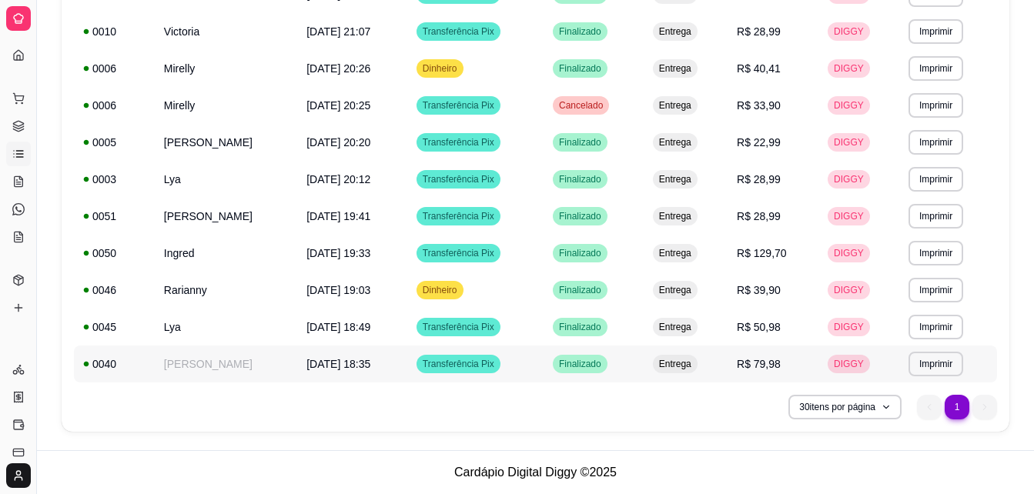
click at [201, 367] on td "[PERSON_NAME]" at bounding box center [226, 364] width 142 height 37
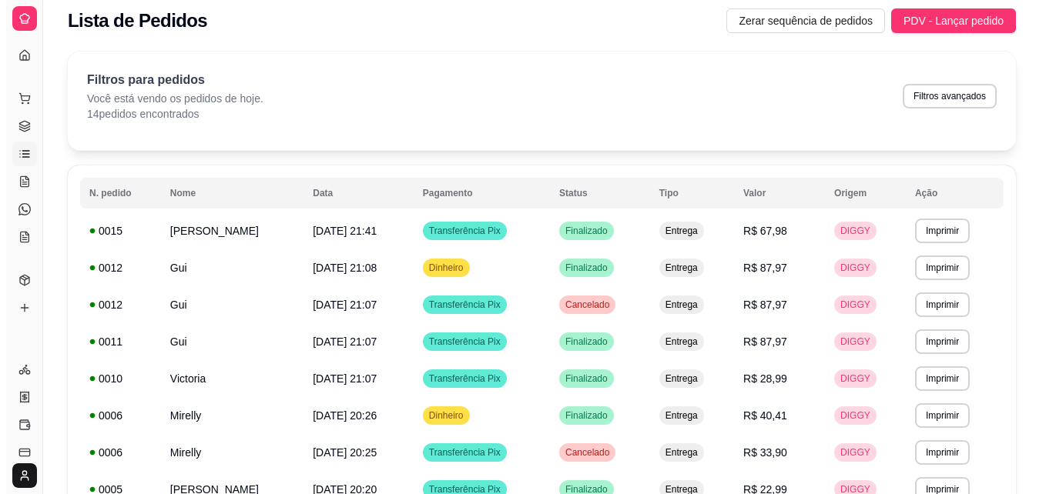
scroll to position [0, 0]
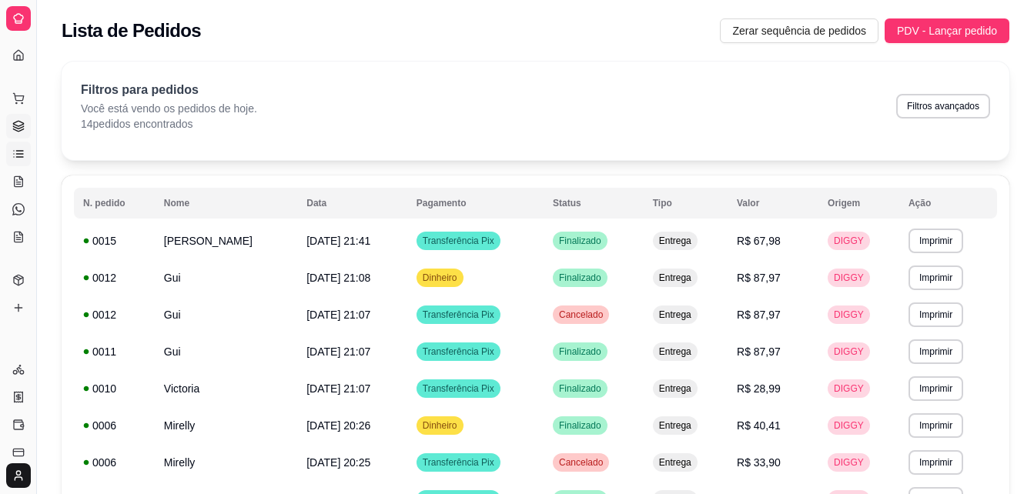
click at [19, 134] on link "Gestor de Pedidos" at bounding box center [18, 126] width 25 height 25
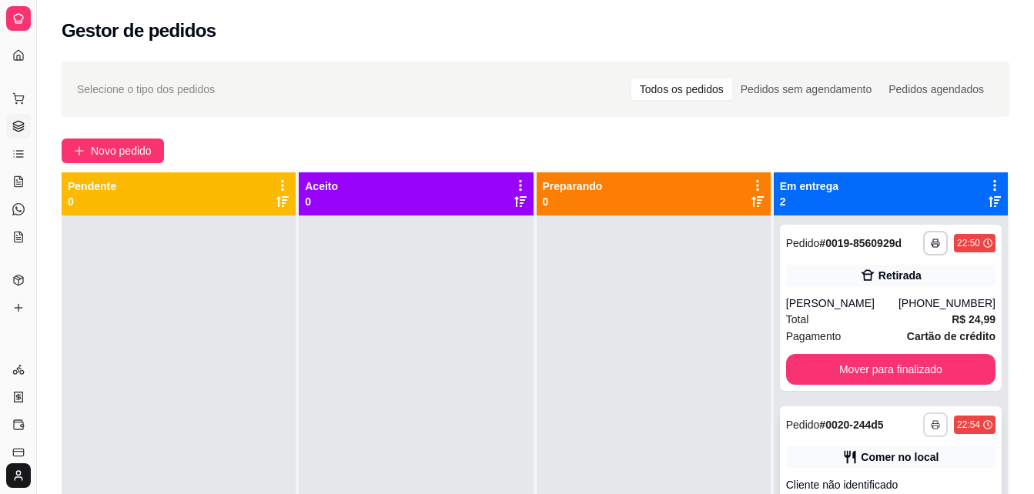
click at [937, 423] on button "button" at bounding box center [935, 425] width 25 height 25
click at [833, 460] on div "Comer no local" at bounding box center [890, 458] width 209 height 22
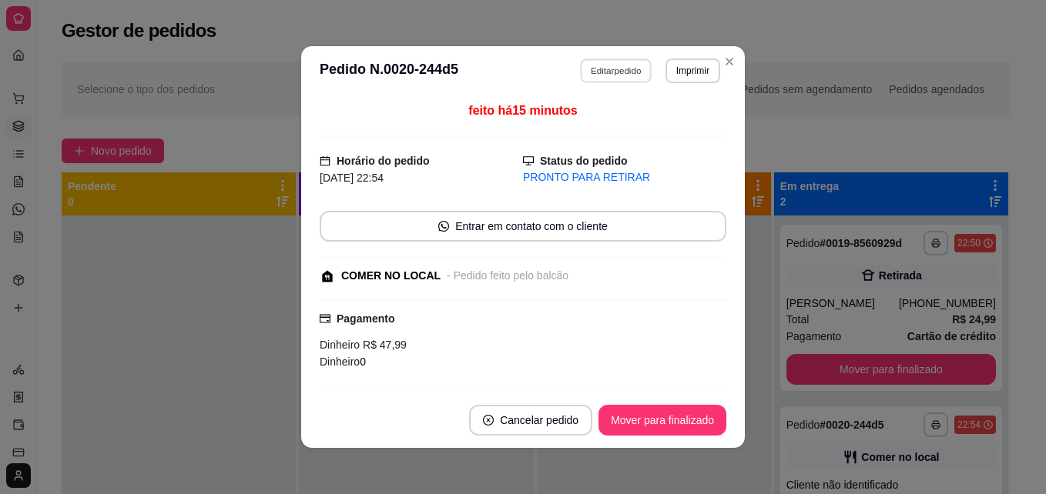
click at [626, 62] on button "Editar pedido" at bounding box center [617, 71] width 72 height 24
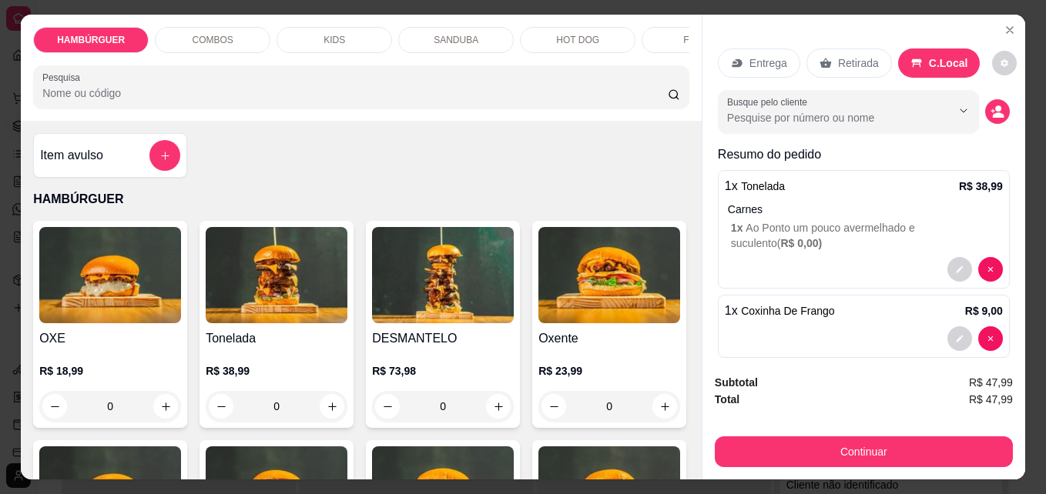
scroll to position [0, 554]
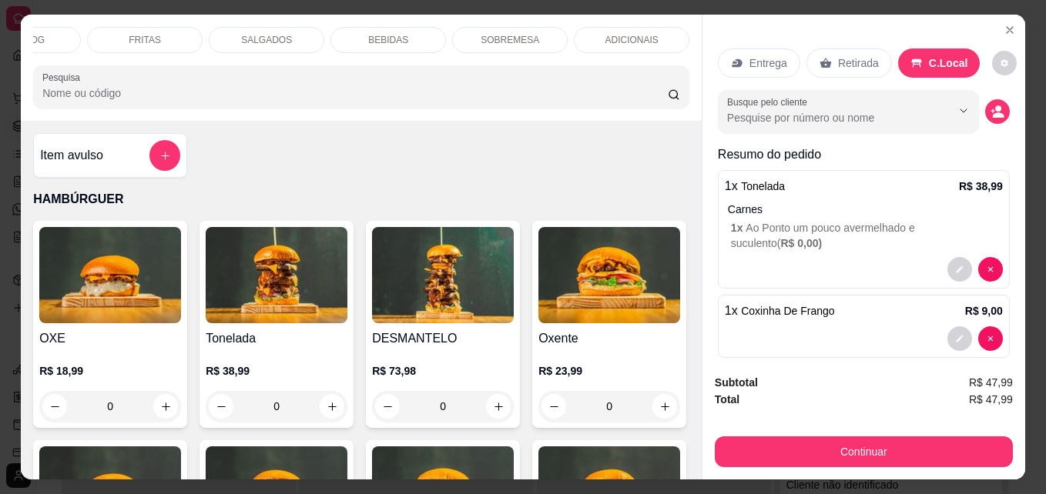
click at [417, 28] on div "BEBIDAS" at bounding box center [388, 40] width 116 height 26
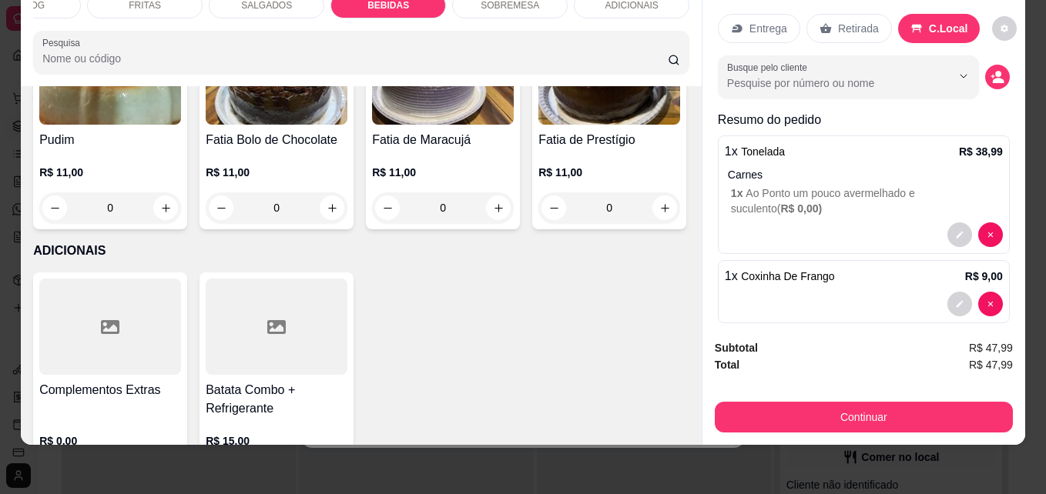
scroll to position [4085, 0]
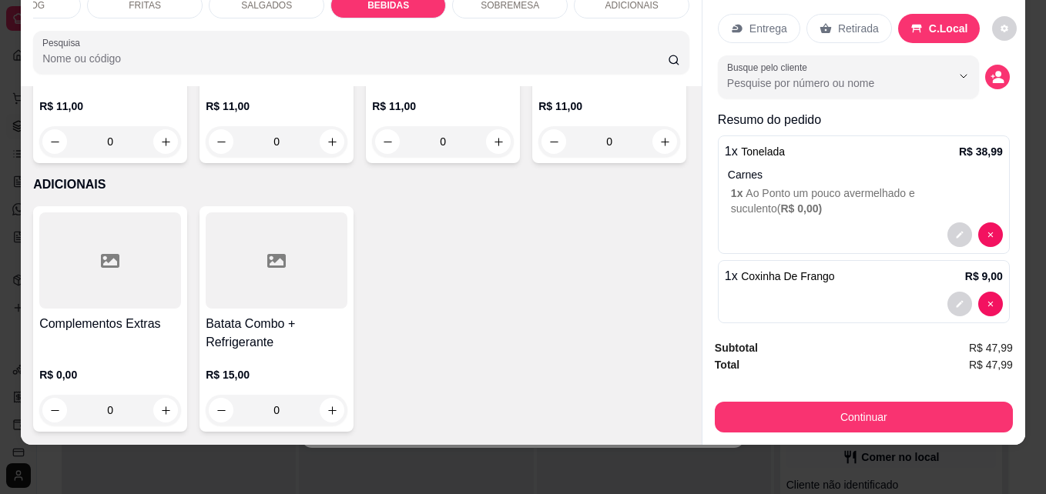
type input "1"
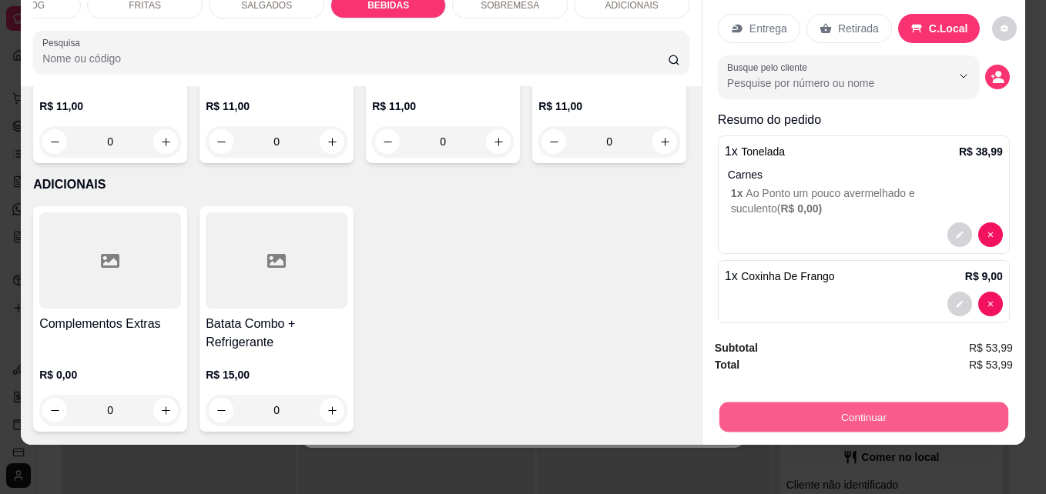
click at [759, 406] on button "Continuar" at bounding box center [863, 417] width 289 height 30
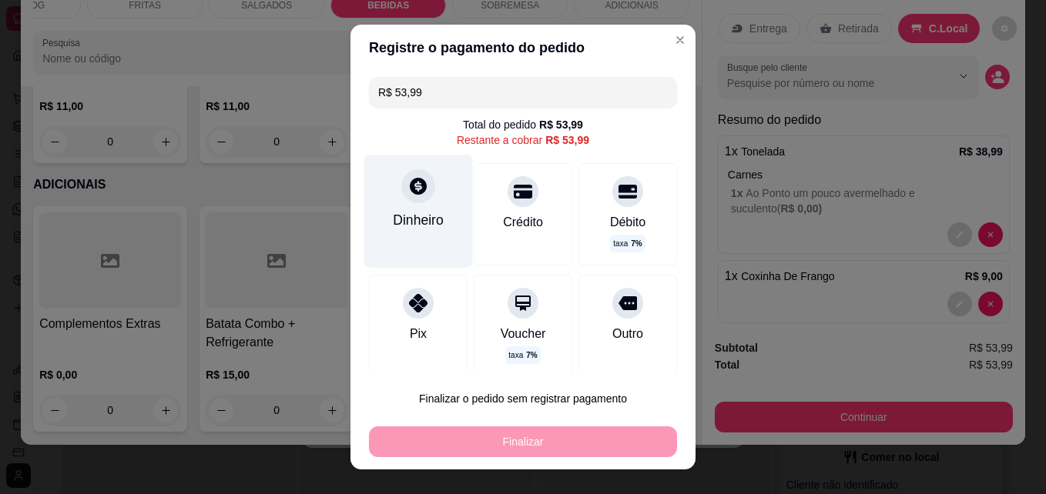
click at [373, 192] on div "Dinheiro" at bounding box center [418, 211] width 109 height 112
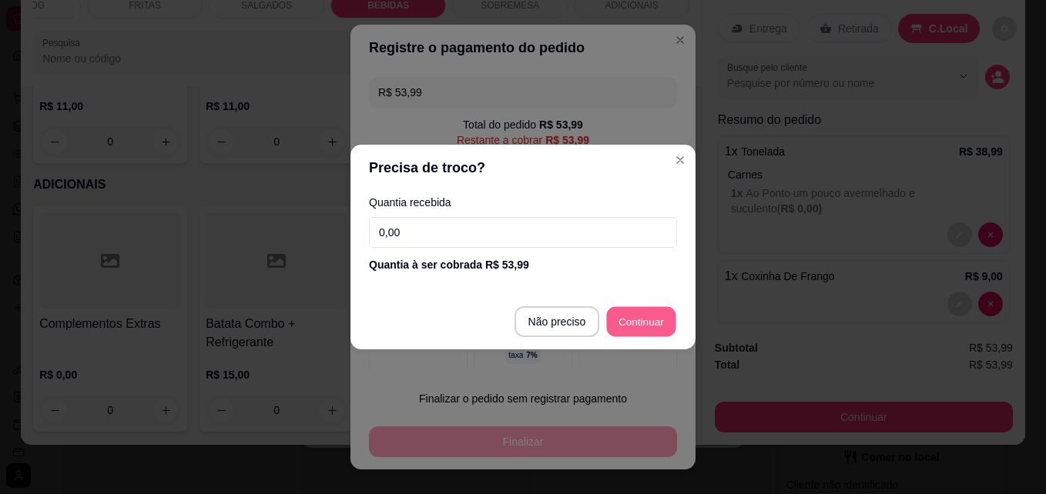
type input "R$ 0,00"
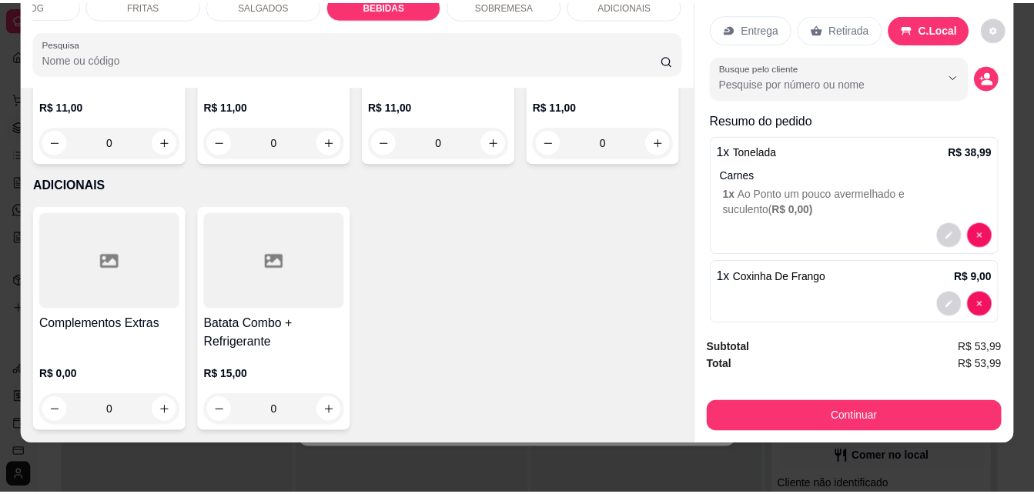
scroll to position [0, 0]
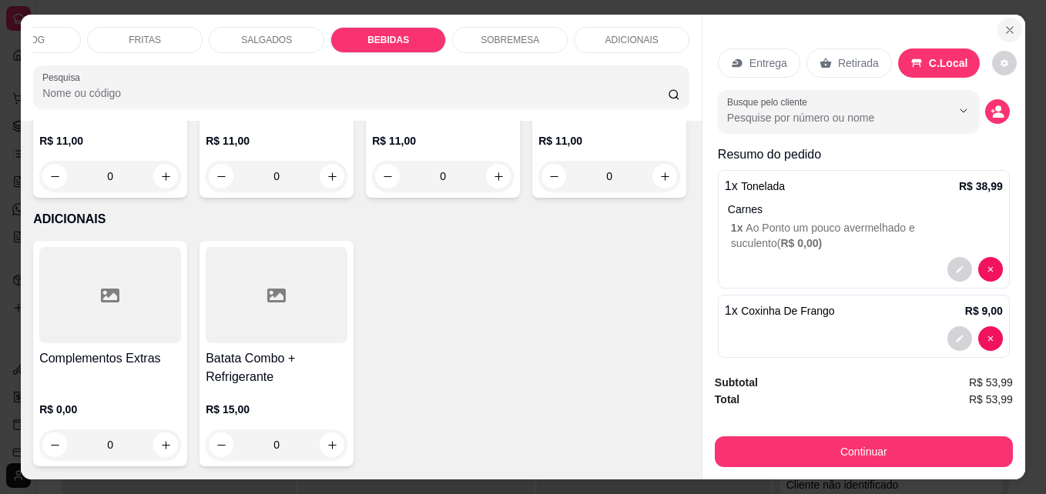
click at [1003, 24] on icon "Close" at bounding box center [1009, 30] width 12 height 12
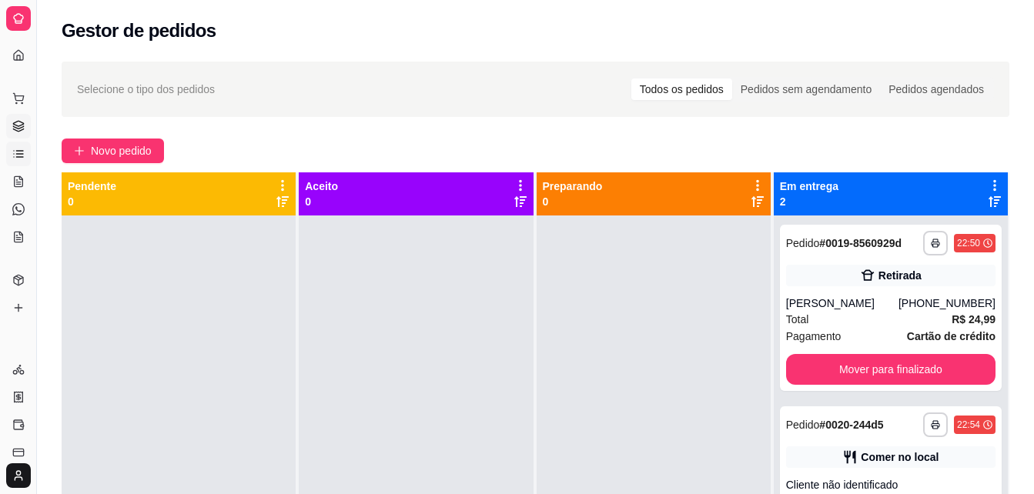
click at [15, 161] on link "Lista de Pedidos" at bounding box center [18, 154] width 25 height 25
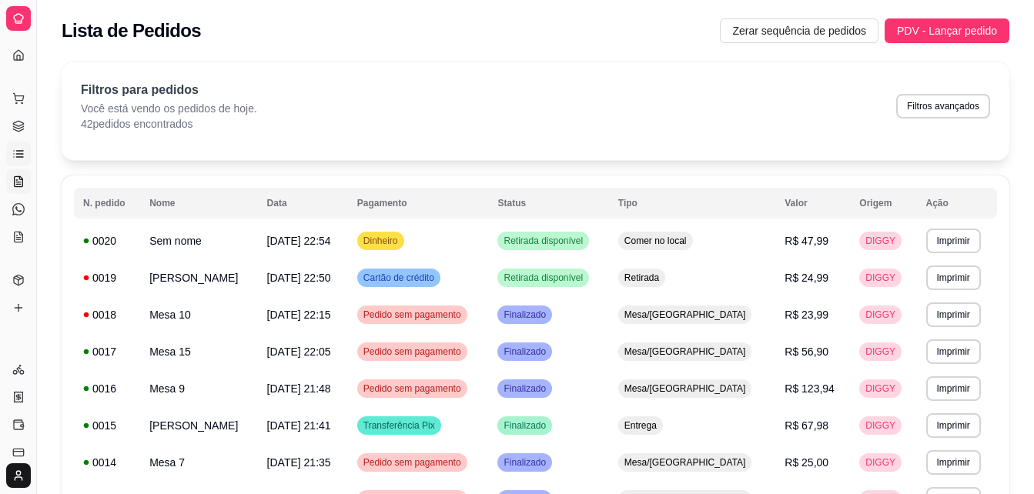
click at [20, 186] on icon at bounding box center [19, 181] width 8 height 10
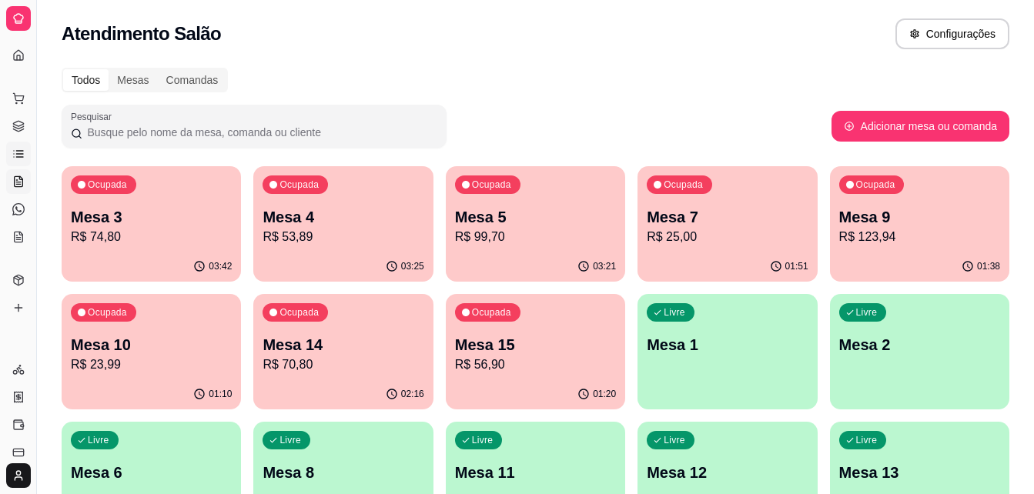
click at [19, 151] on icon at bounding box center [19, 151] width 7 height 0
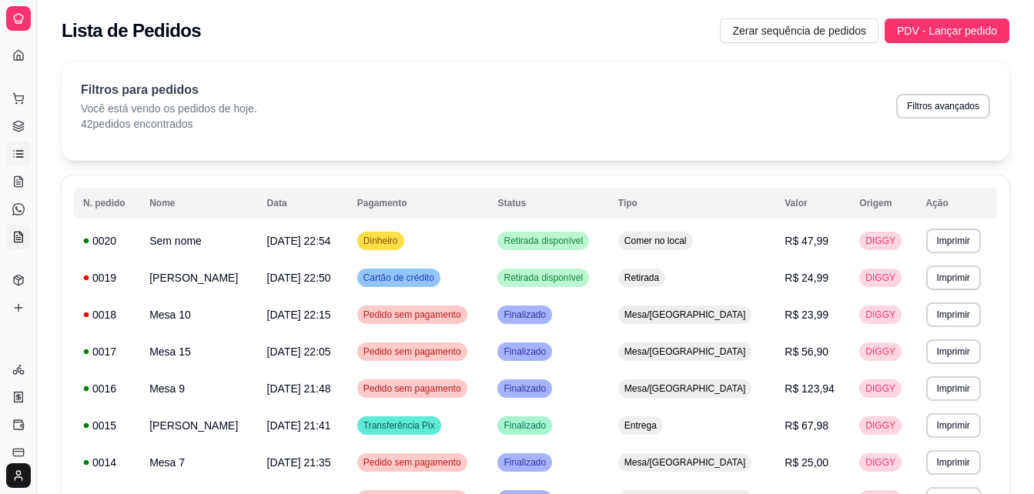
click at [18, 238] on icon at bounding box center [18, 238] width 4 height 0
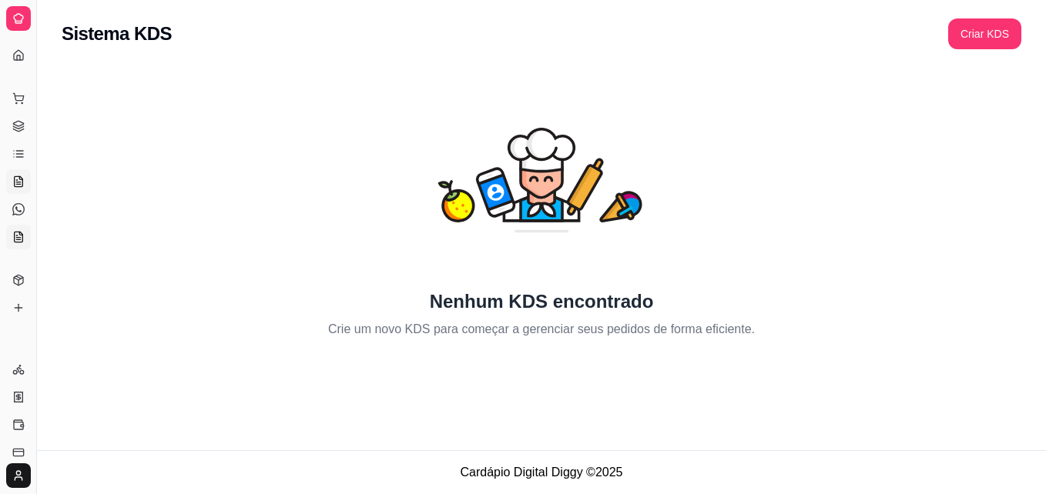
click at [18, 181] on icon at bounding box center [18, 182] width 12 height 12
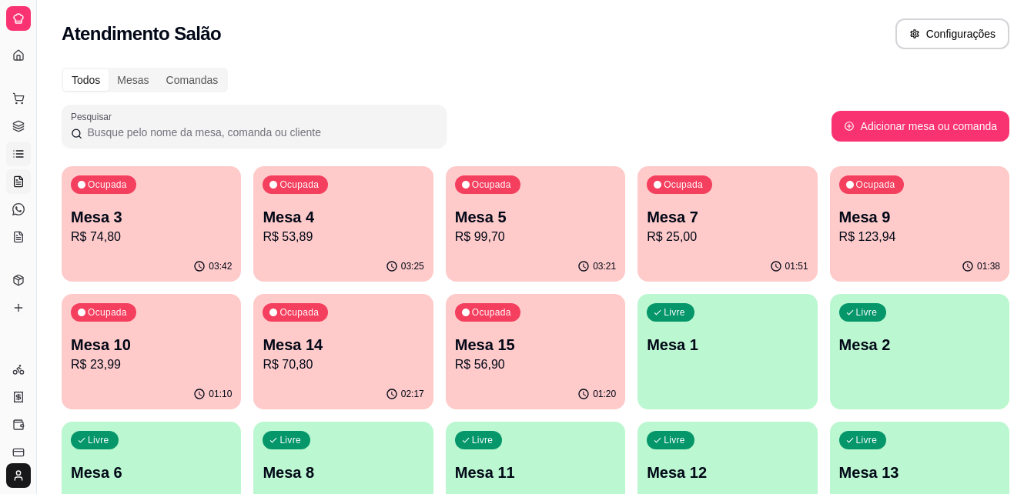
click at [17, 153] on icon at bounding box center [18, 154] width 12 height 12
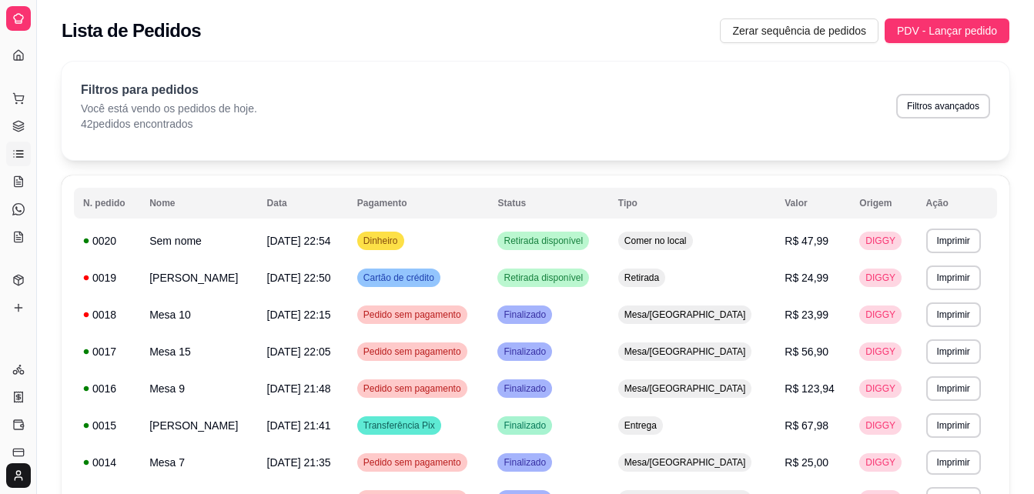
click at [17, 62] on div "Dia a dia" at bounding box center [18, 74] width 24 height 25
click at [16, 62] on div "Dia a dia" at bounding box center [18, 74] width 24 height 25
drag, startPoint x: 16, startPoint y: 61, endPoint x: 16, endPoint y: 52, distance: 8.5
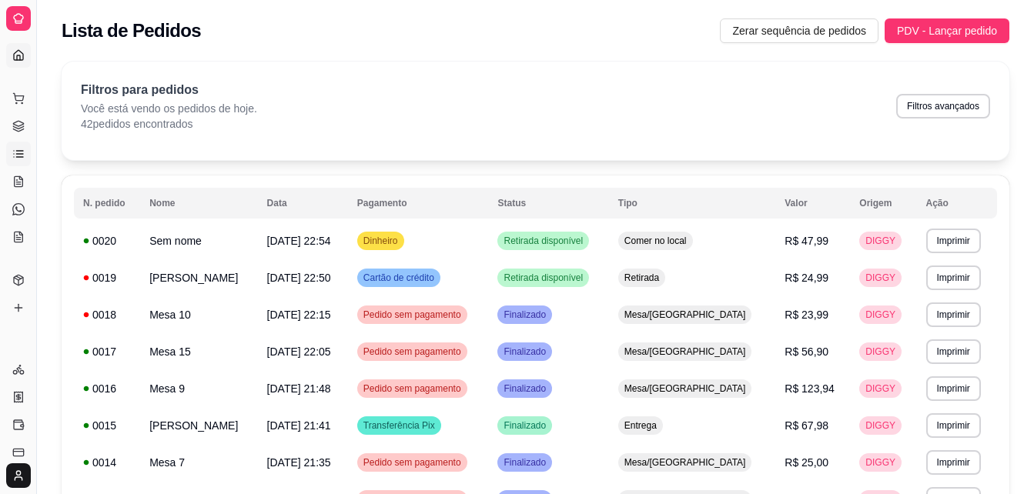
click at [16, 52] on icon at bounding box center [18, 55] width 9 height 10
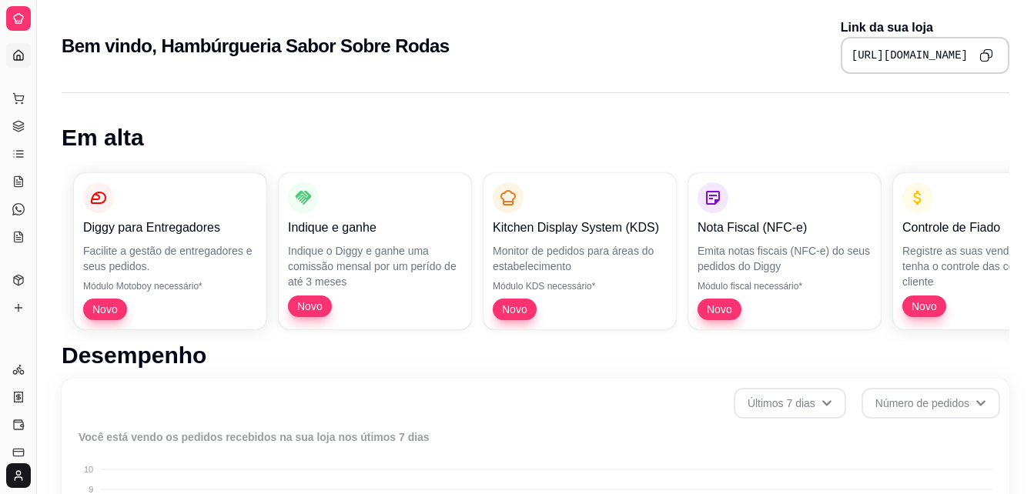
click at [16, 52] on icon at bounding box center [18, 55] width 9 height 10
drag, startPoint x: 16, startPoint y: 52, endPoint x: 59, endPoint y: 168, distance: 123.3
drag, startPoint x: 33, startPoint y: 165, endPoint x: 172, endPoint y: 145, distance: 140.1
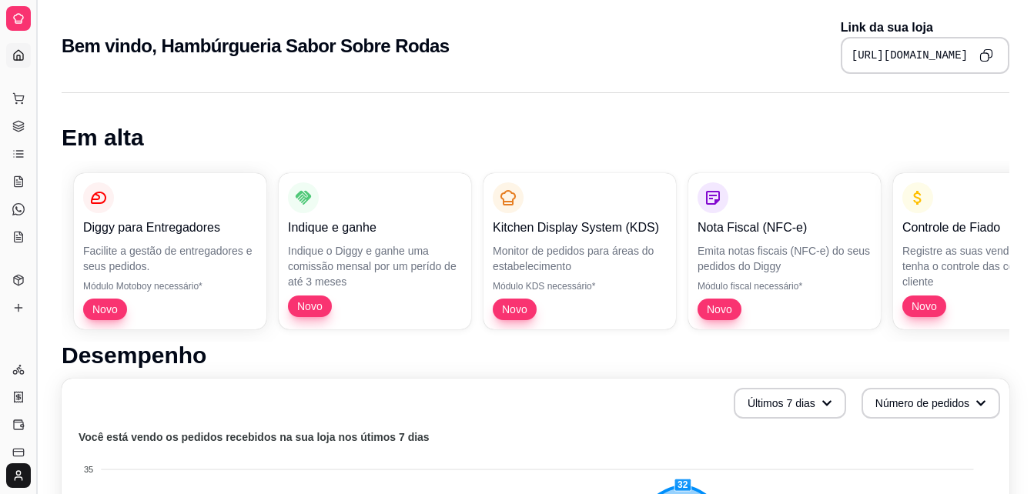
click at [34, 163] on button "Toggle Sidebar" at bounding box center [36, 247] width 12 height 494
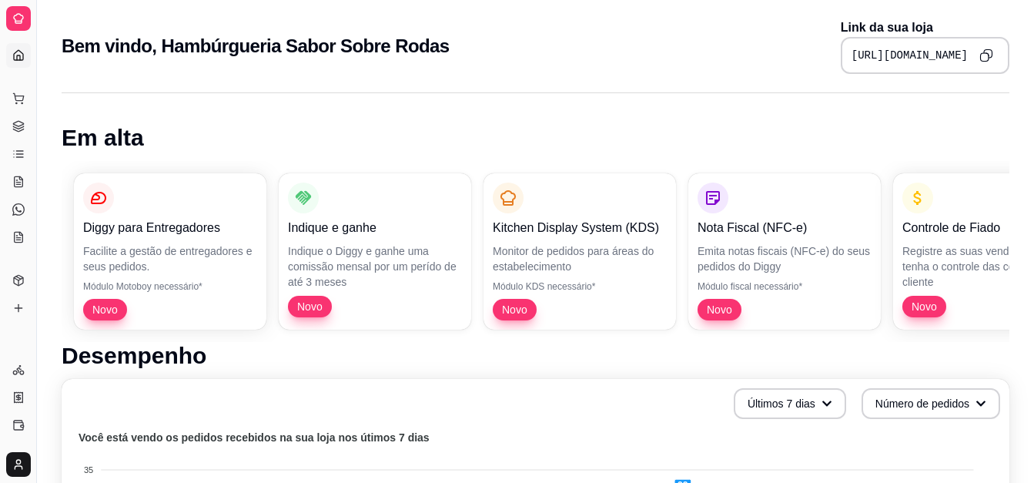
click at [0, 0] on div "Loja aberta Plano Essencial + Mesas até 27/10" at bounding box center [0, 0] width 0 height 0
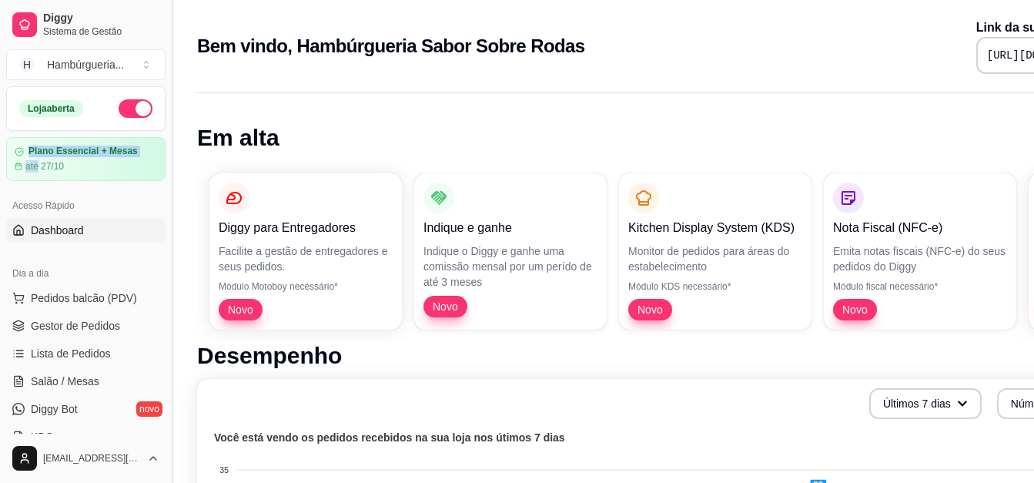
drag, startPoint x: 34, startPoint y: 163, endPoint x: 167, endPoint y: 213, distance: 142.0
click at [167, 213] on button "Toggle Sidebar" at bounding box center [172, 241] width 12 height 483
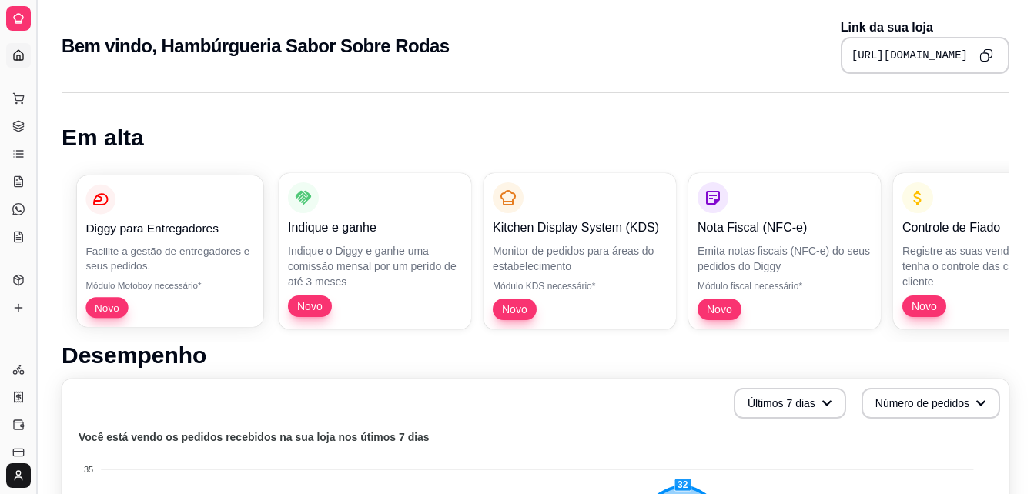
click at [167, 213] on div "Diggy para Entregadores" at bounding box center [169, 211] width 169 height 53
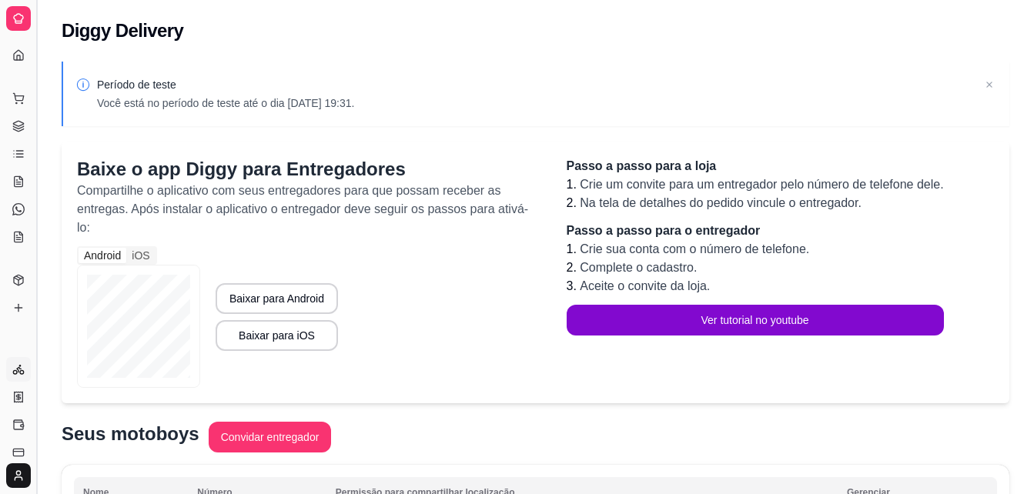
click at [35, 159] on button "Toggle Sidebar" at bounding box center [36, 247] width 12 height 494
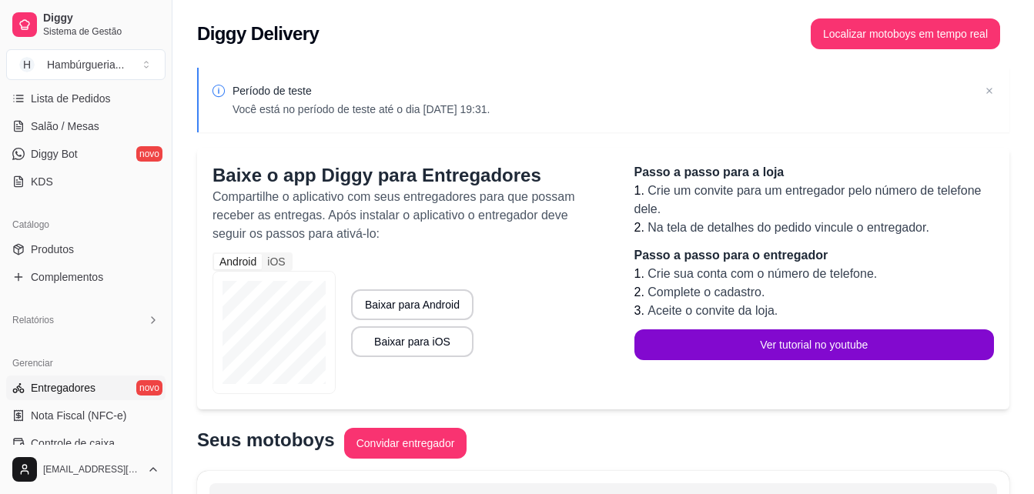
scroll to position [253, 0]
click at [147, 326] on icon at bounding box center [153, 322] width 12 height 12
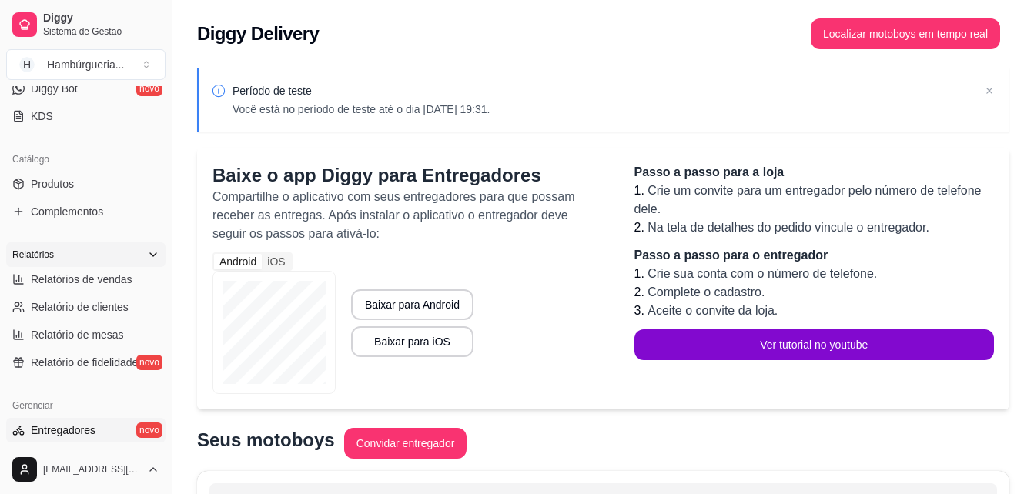
scroll to position [327, 0]
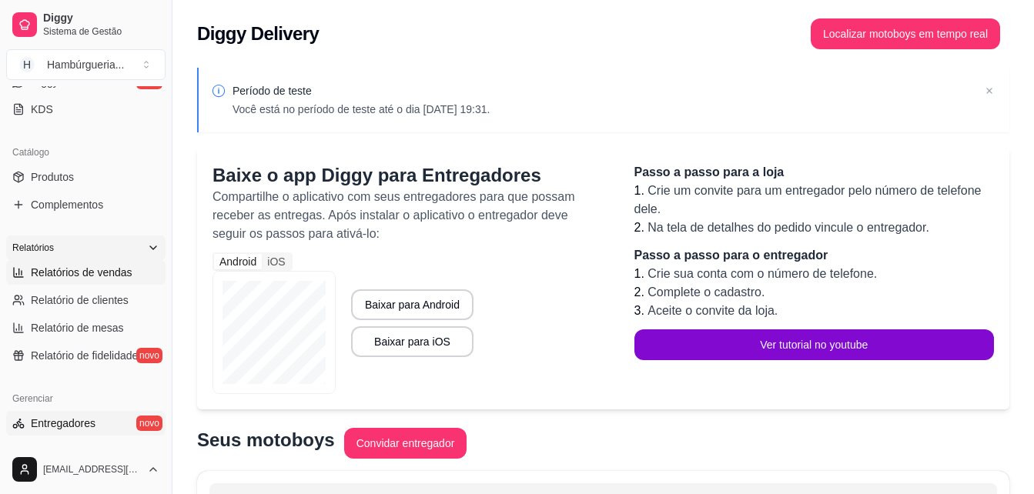
click at [138, 279] on link "Relatórios de vendas" at bounding box center [85, 272] width 159 height 25
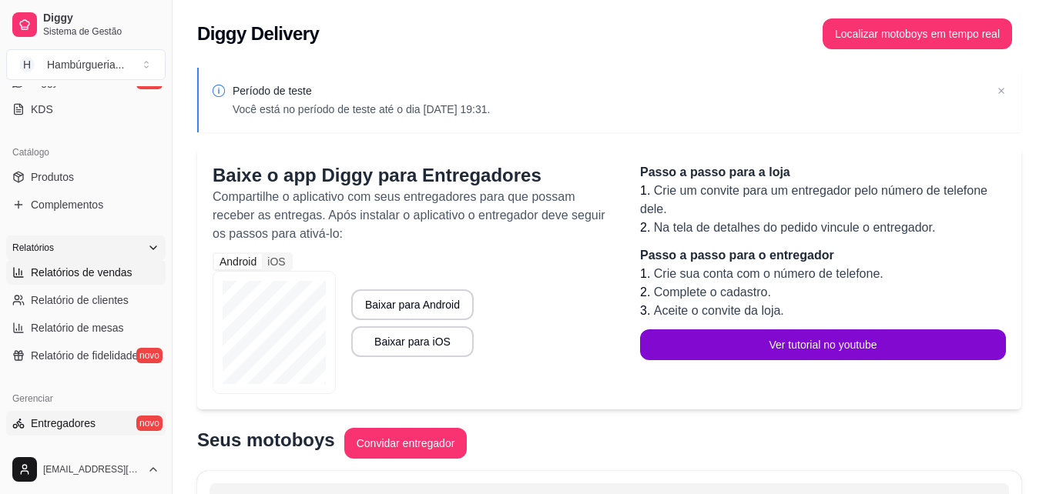
select select "ALL"
select select "0"
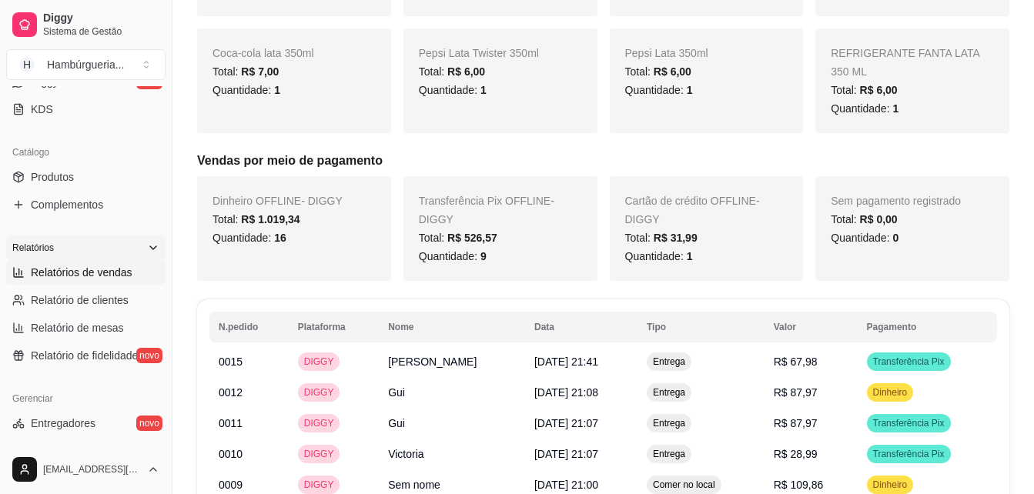
scroll to position [819, 0]
